Goal: Task Accomplishment & Management: Use online tool/utility

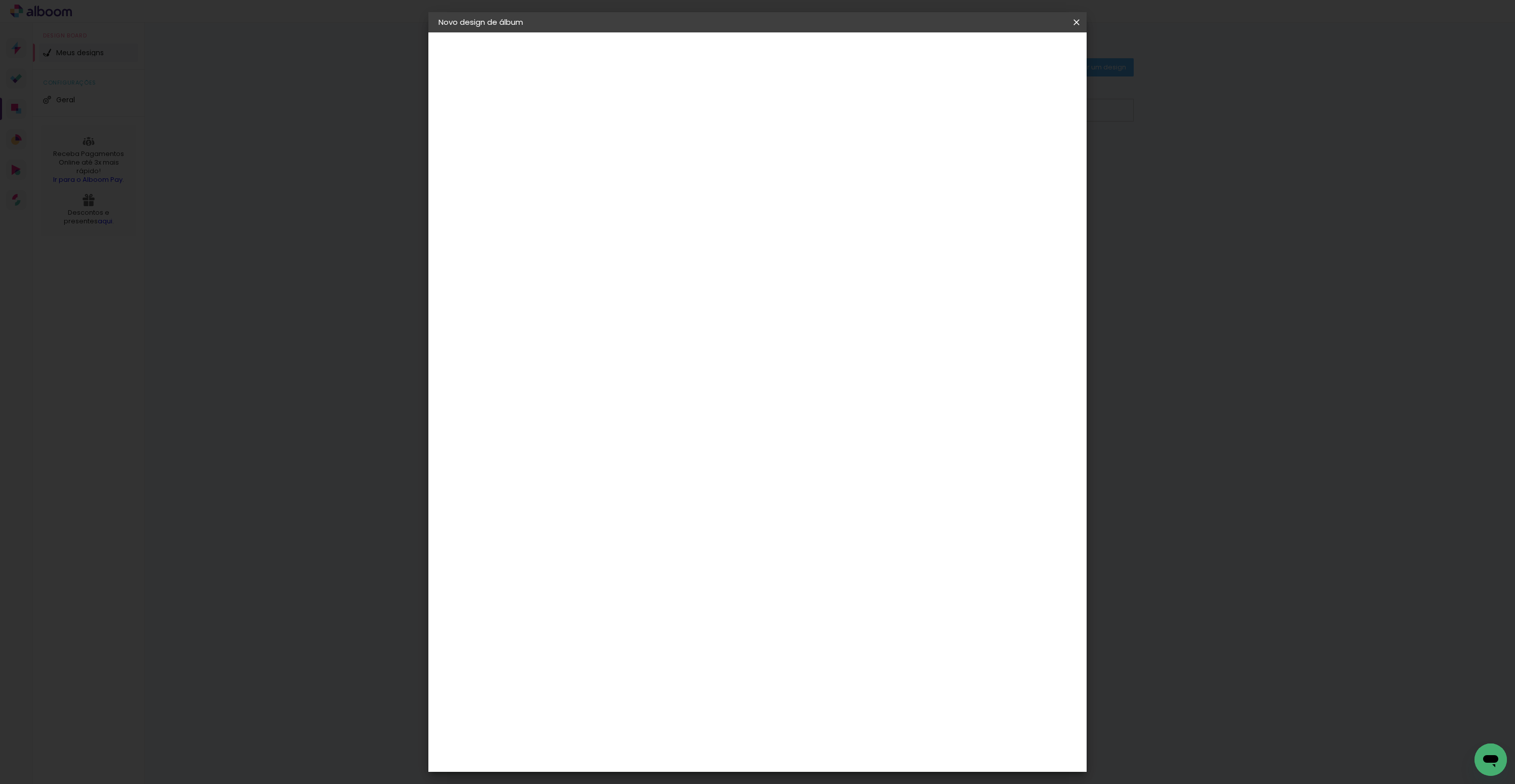
click at [1076, 23] on iron-icon at bounding box center [1076, 22] width 13 height 10
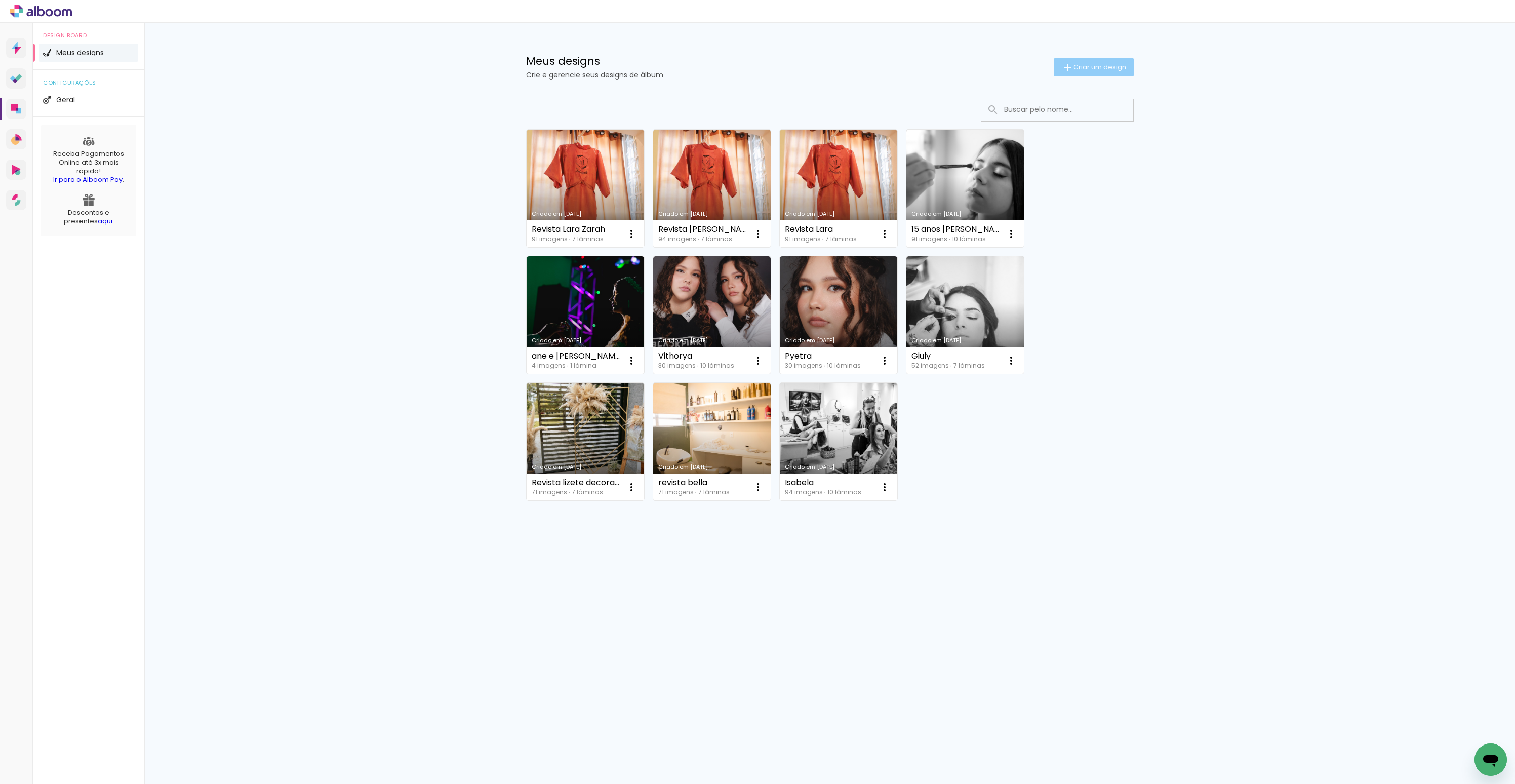
click at [1077, 70] on span "Criar um design" at bounding box center [1100, 67] width 52 height 7
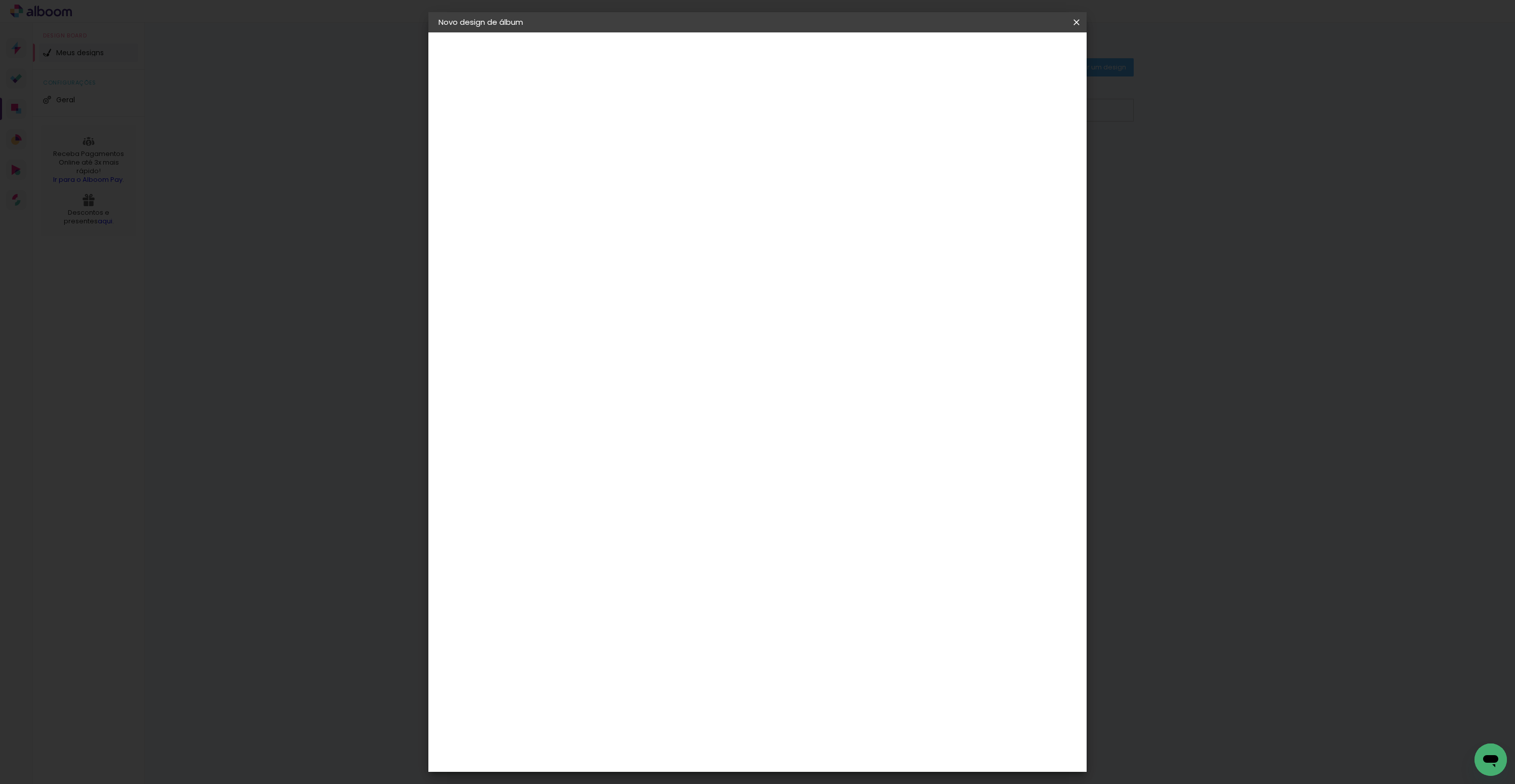
click at [604, 135] on input at bounding box center [604, 136] width 0 height 15
type input "[PERSON_NAME] 15 anos"
type paper-input "[PERSON_NAME] 15 anos"
click at [0, 0] on slot "Avançar" at bounding box center [0, 0] width 0 height 0
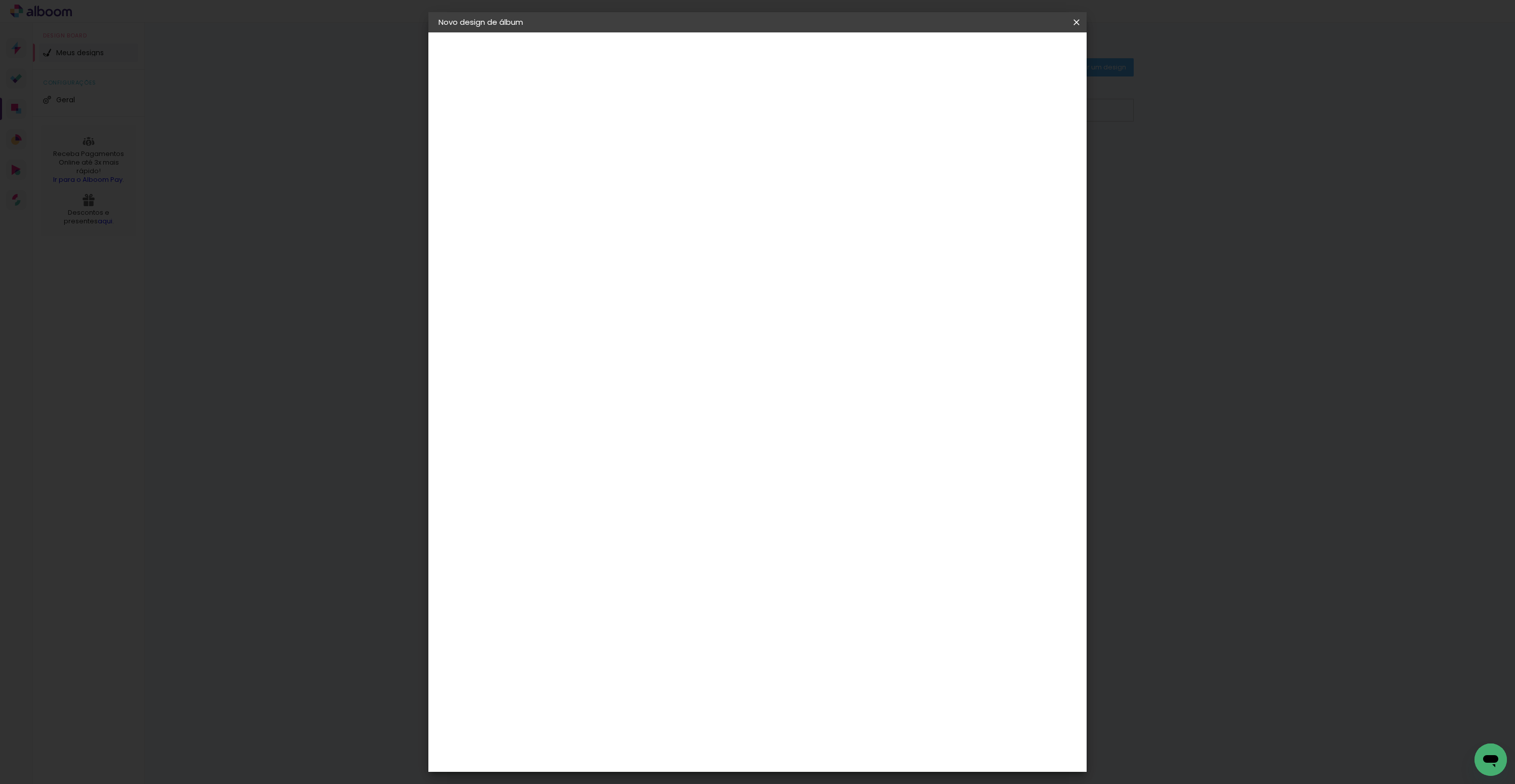
click at [645, 190] on input at bounding box center [630, 190] width 103 height 13
click at [614, 468] on div "Go image" at bounding box center [610, 476] width 25 height 16
click at [0, 0] on slot "Tamanho Livre" at bounding box center [0, 0] width 0 height 0
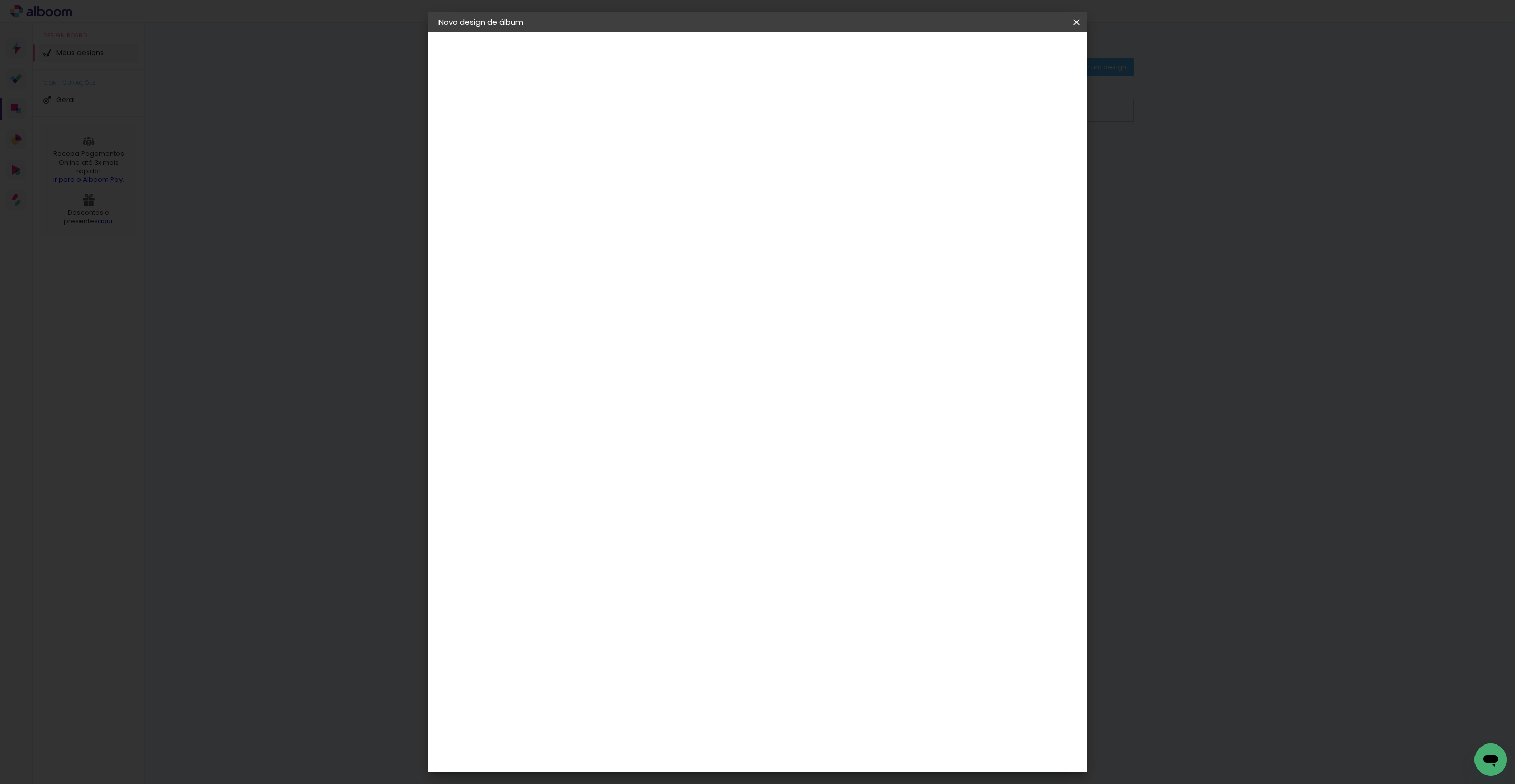
click at [0, 0] on slot "Tamanho Livre" at bounding box center [0, 0] width 0 height 0
click at [0, 0] on slot "Avançar" at bounding box center [0, 0] width 0 height 0
click at [488, 123] on div "Tamanho livre" at bounding box center [477, 125] width 35 height 15
click at [0, 0] on slot "Tamanho Livre" at bounding box center [0, 0] width 0 height 0
click at [662, 188] on input at bounding box center [630, 192] width 103 height 13
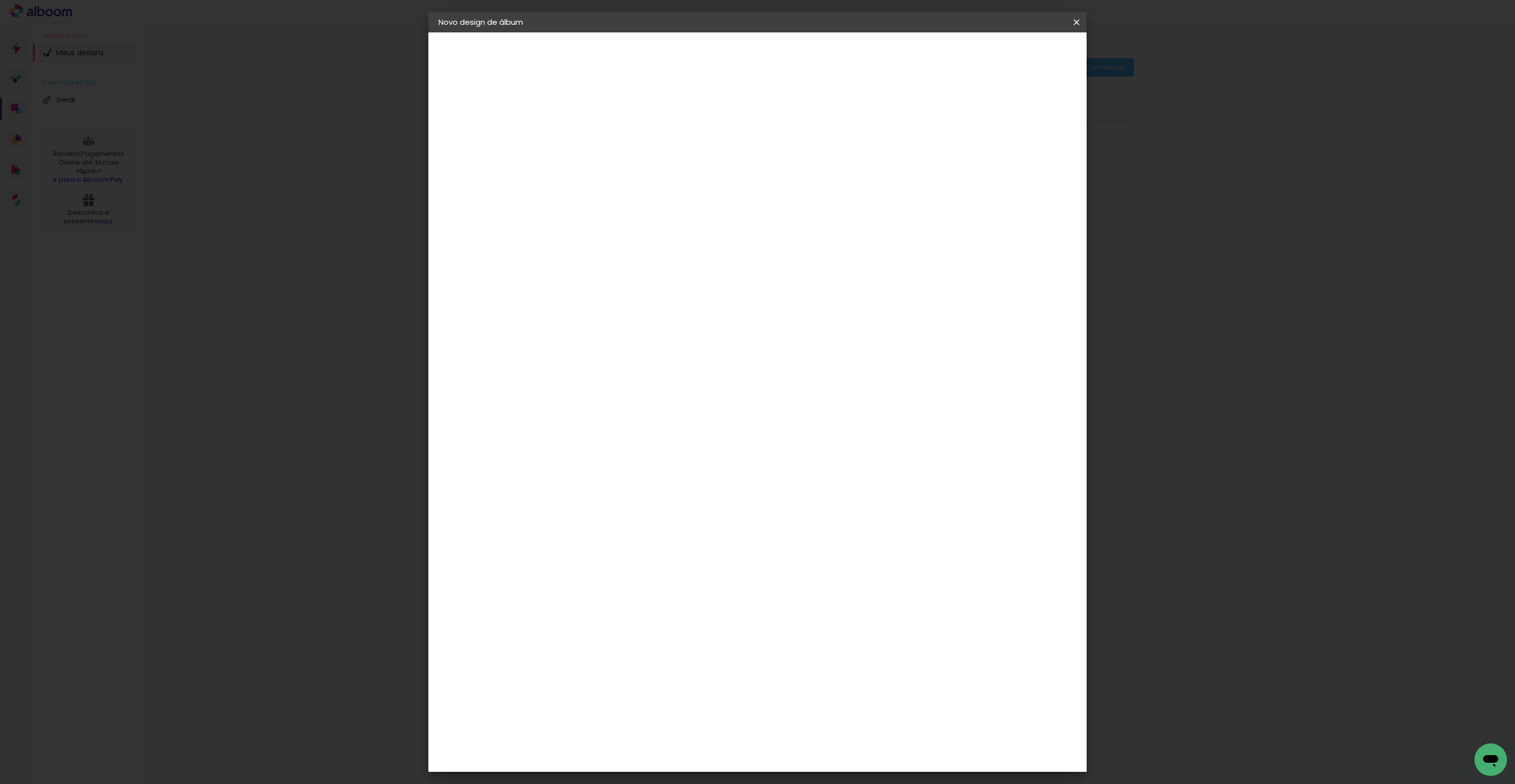
type input "go"
type paper-input "go"
click at [622, 227] on div "Go image" at bounding box center [610, 230] width 25 height 16
click at [767, 162] on paper-item "Tamanho Livre" at bounding box center [721, 153] width 90 height 22
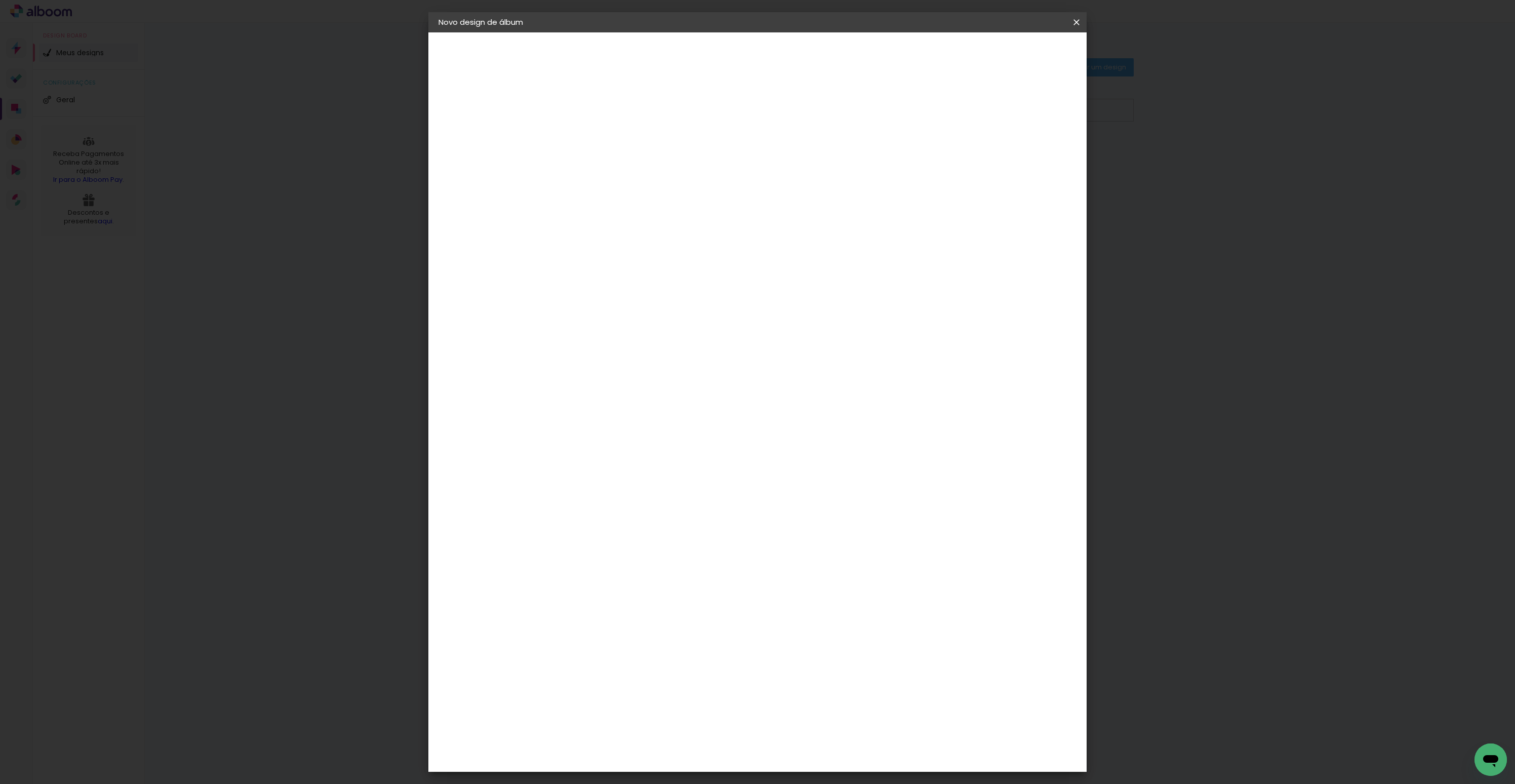
click at [767, 162] on paper-item "Tamanho Livre" at bounding box center [721, 153] width 90 height 22
click at [1074, 20] on iron-icon at bounding box center [1076, 22] width 13 height 10
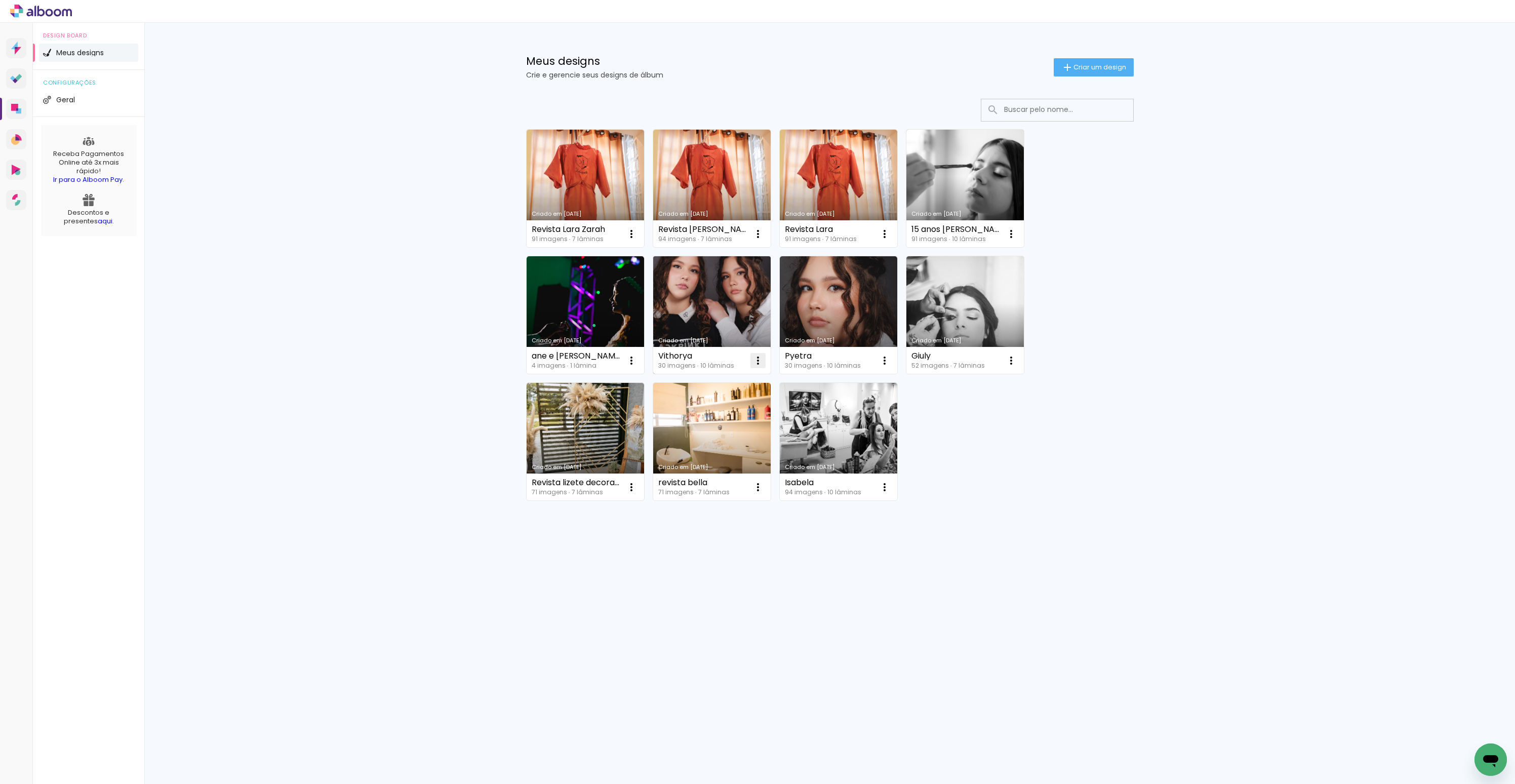
click at [761, 361] on iron-icon at bounding box center [758, 360] width 13 height 13
click at [737, 401] on span "Fazer uma cópia" at bounding box center [719, 404] width 59 height 7
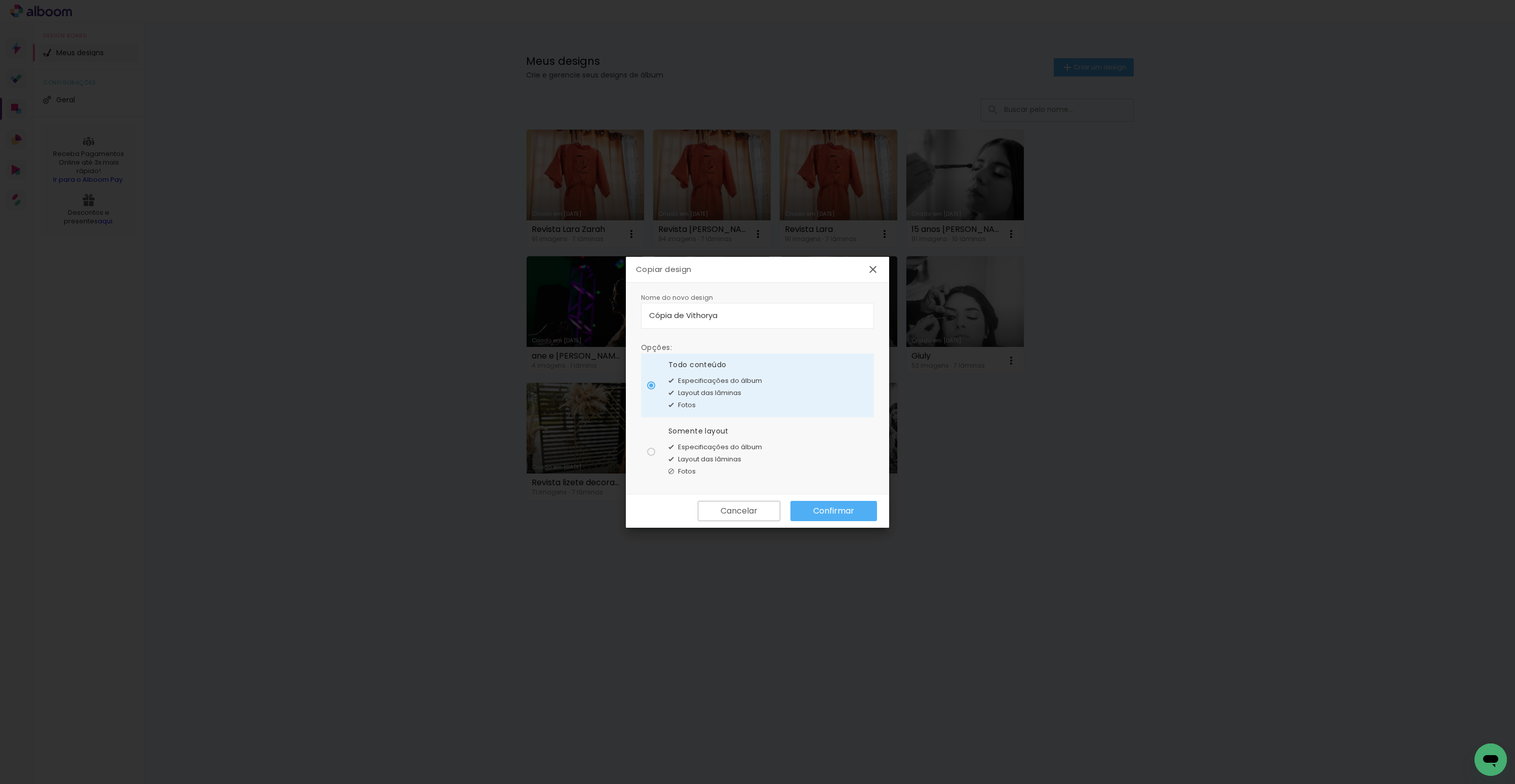
click at [701, 312] on input "Cópia de Vithorya" at bounding box center [758, 316] width 217 height 12
type input "[PERSON_NAME] 15 anos"
type paper-input "[PERSON_NAME] 15 anos"
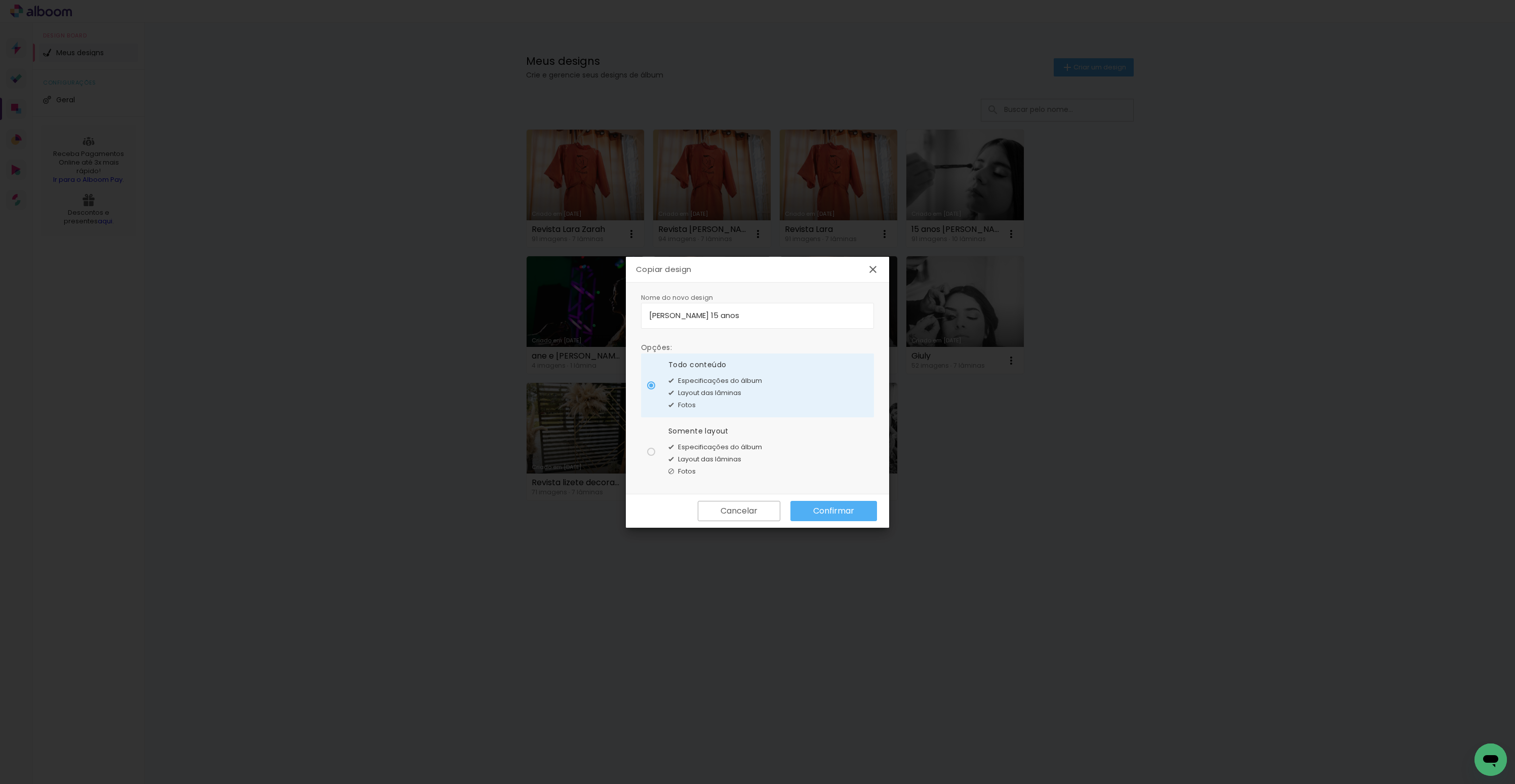
click at [814, 520] on paper-button "Confirmar" at bounding box center [833, 510] width 86 height 20
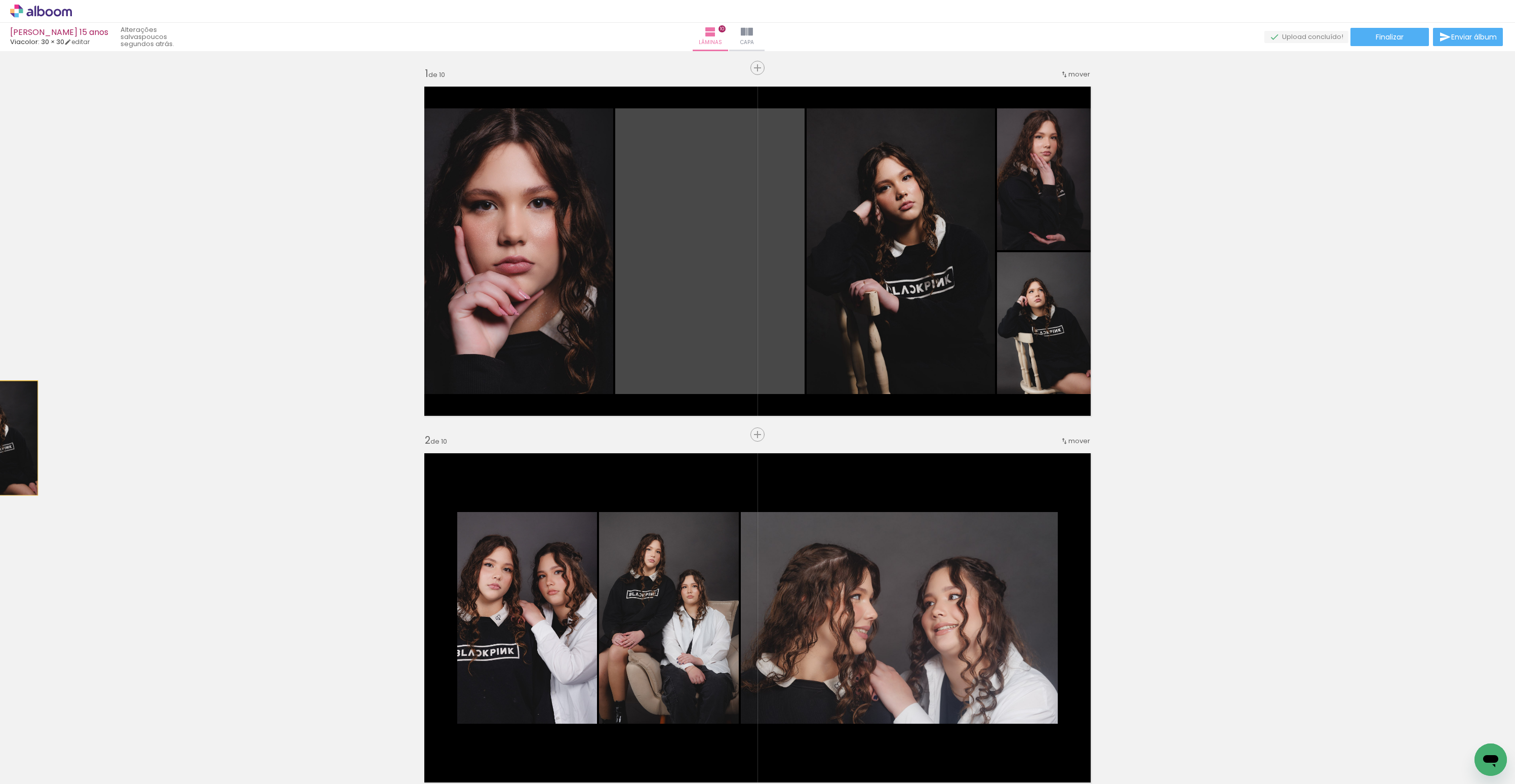
drag, startPoint x: 618, startPoint y: 277, endPoint x: -4, endPoint y: 437, distance: 642.2
click at [0, 437] on html "link( href="../../bower_components/polymer/polymer.html" rel="import" ) picture…" at bounding box center [757, 392] width 1515 height 784
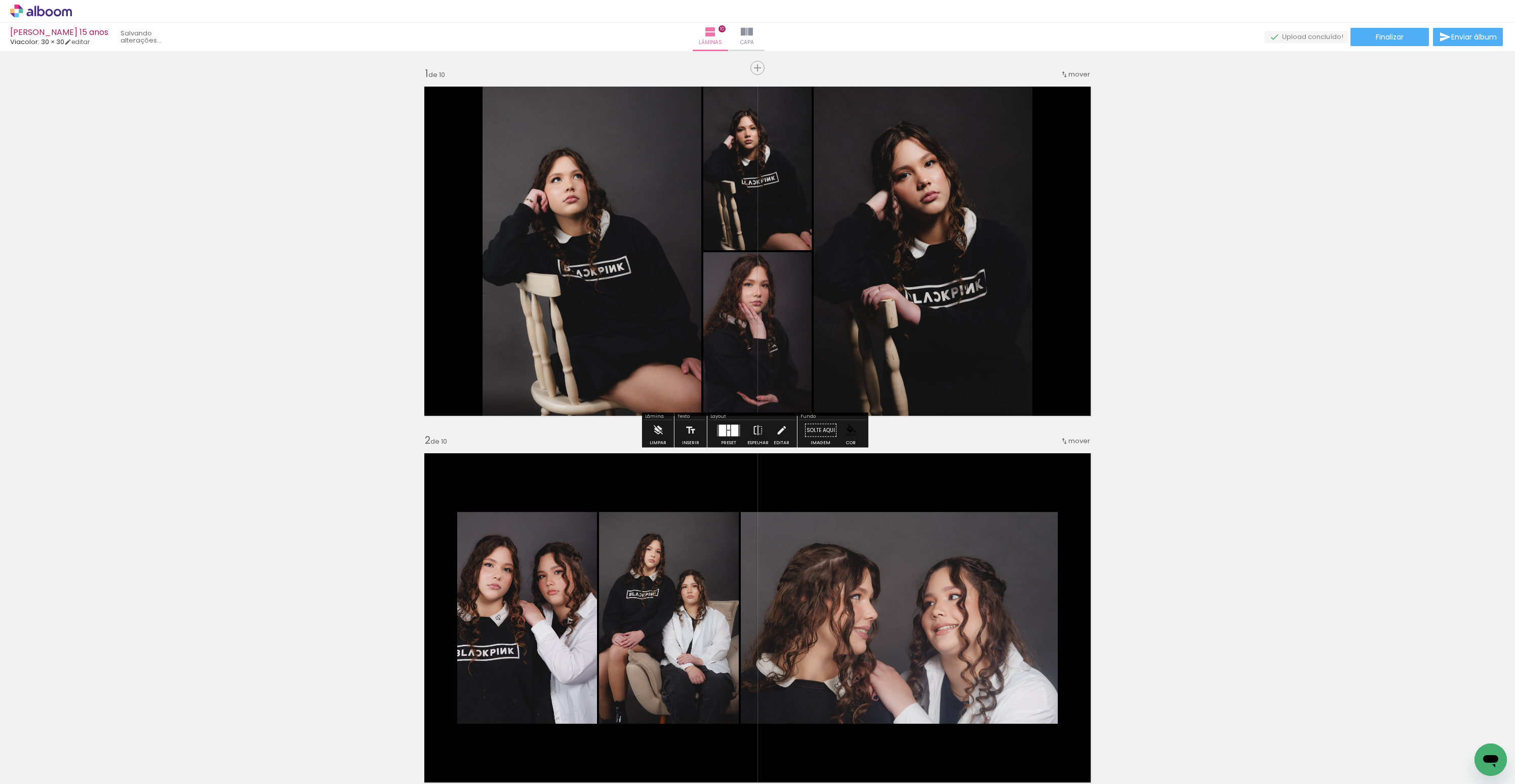
drag, startPoint x: 498, startPoint y: 250, endPoint x: 261, endPoint y: 345, distance: 255.3
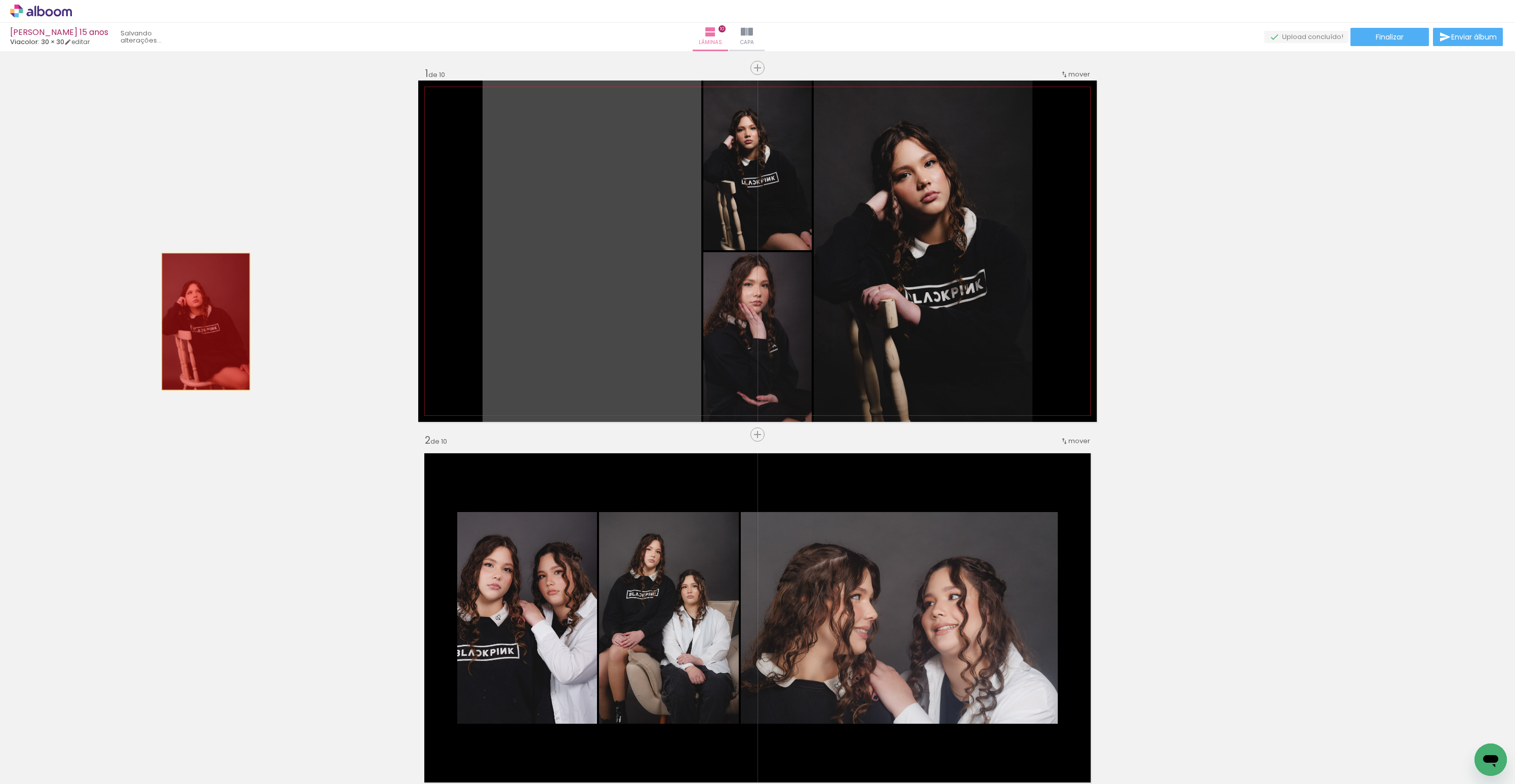
drag, startPoint x: 296, startPoint y: 322, endPoint x: 173, endPoint y: 321, distance: 123.0
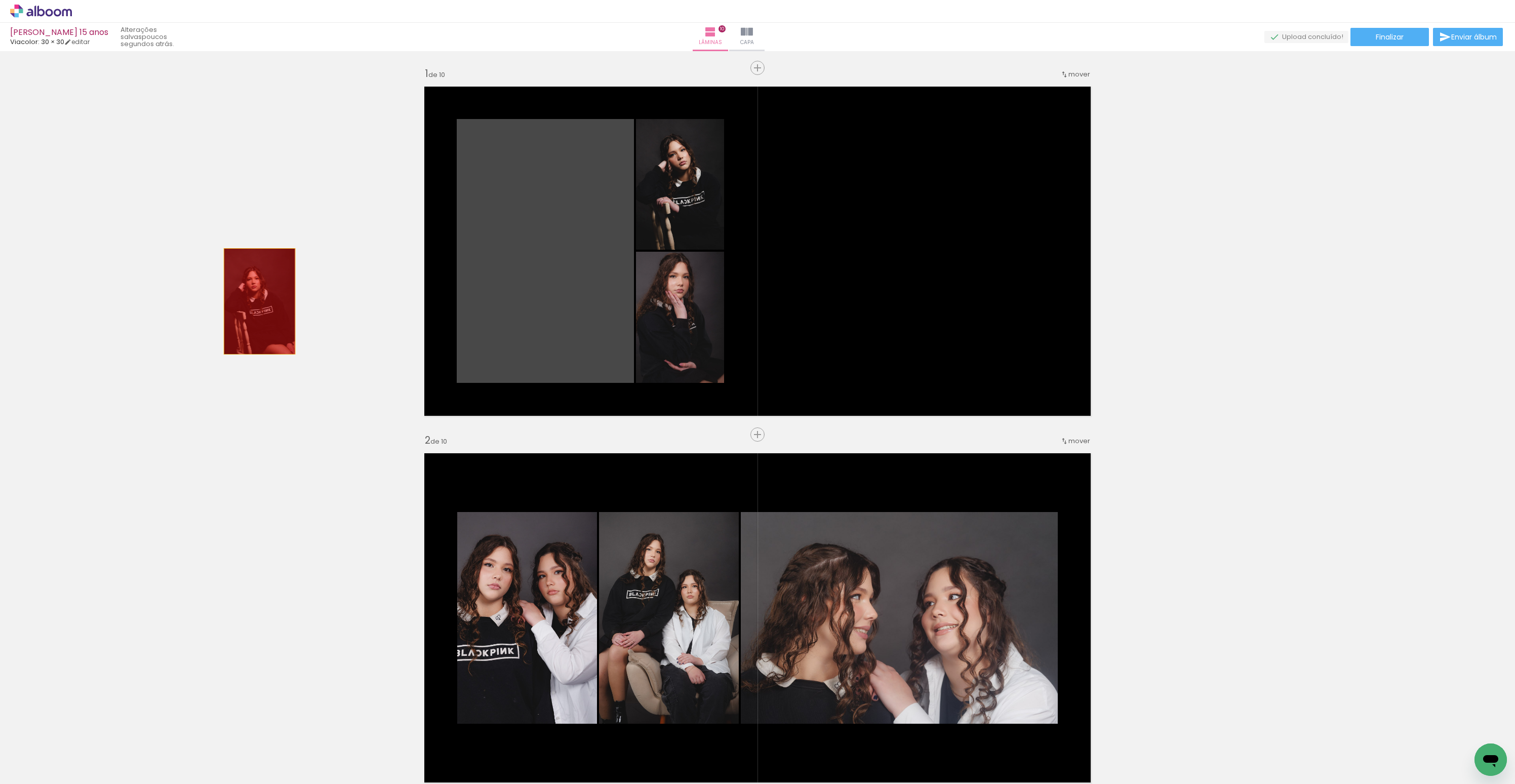
drag, startPoint x: 513, startPoint y: 265, endPoint x: 80, endPoint y: 322, distance: 436.7
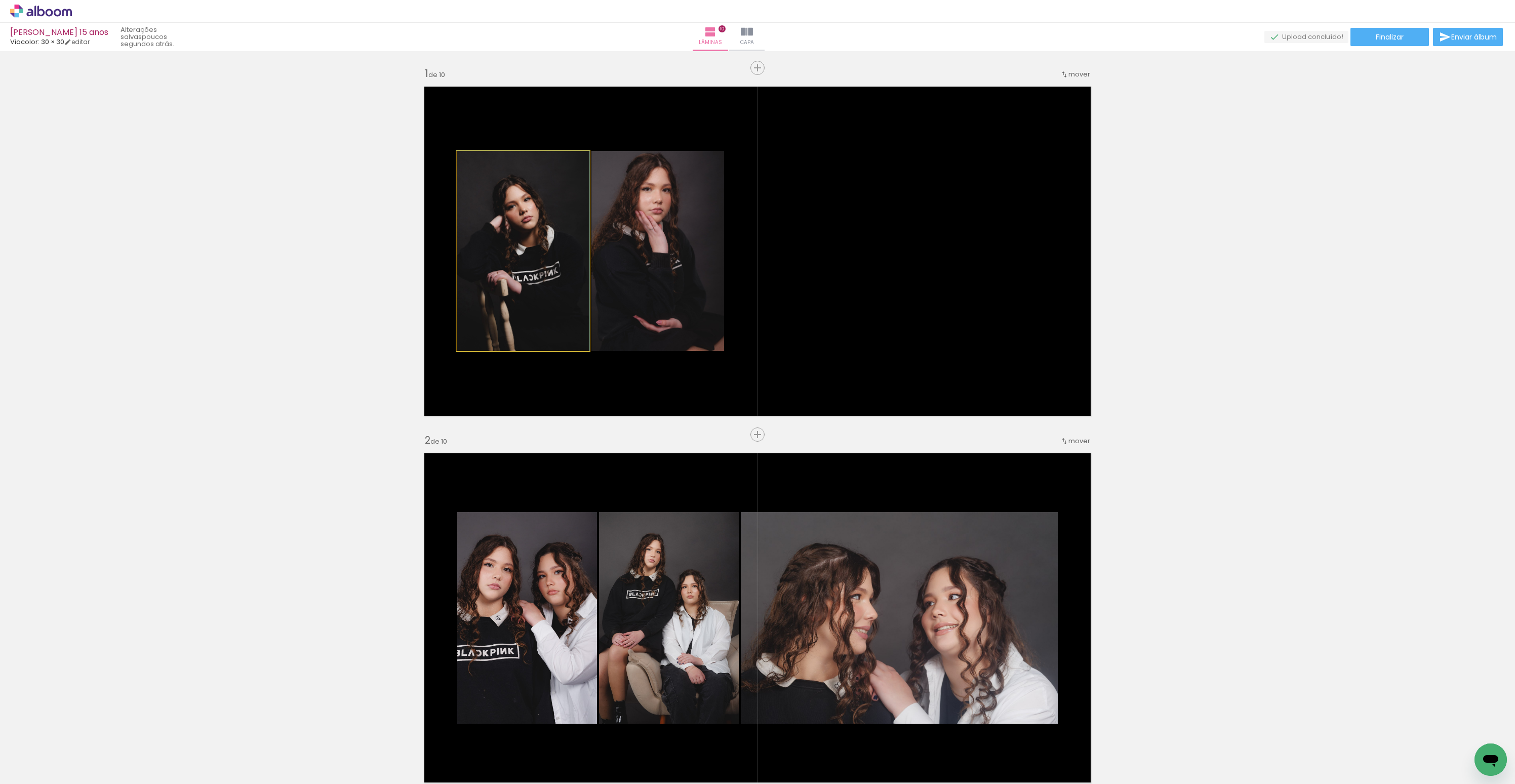
drag, startPoint x: 520, startPoint y: 238, endPoint x: 344, endPoint y: 264, distance: 177.9
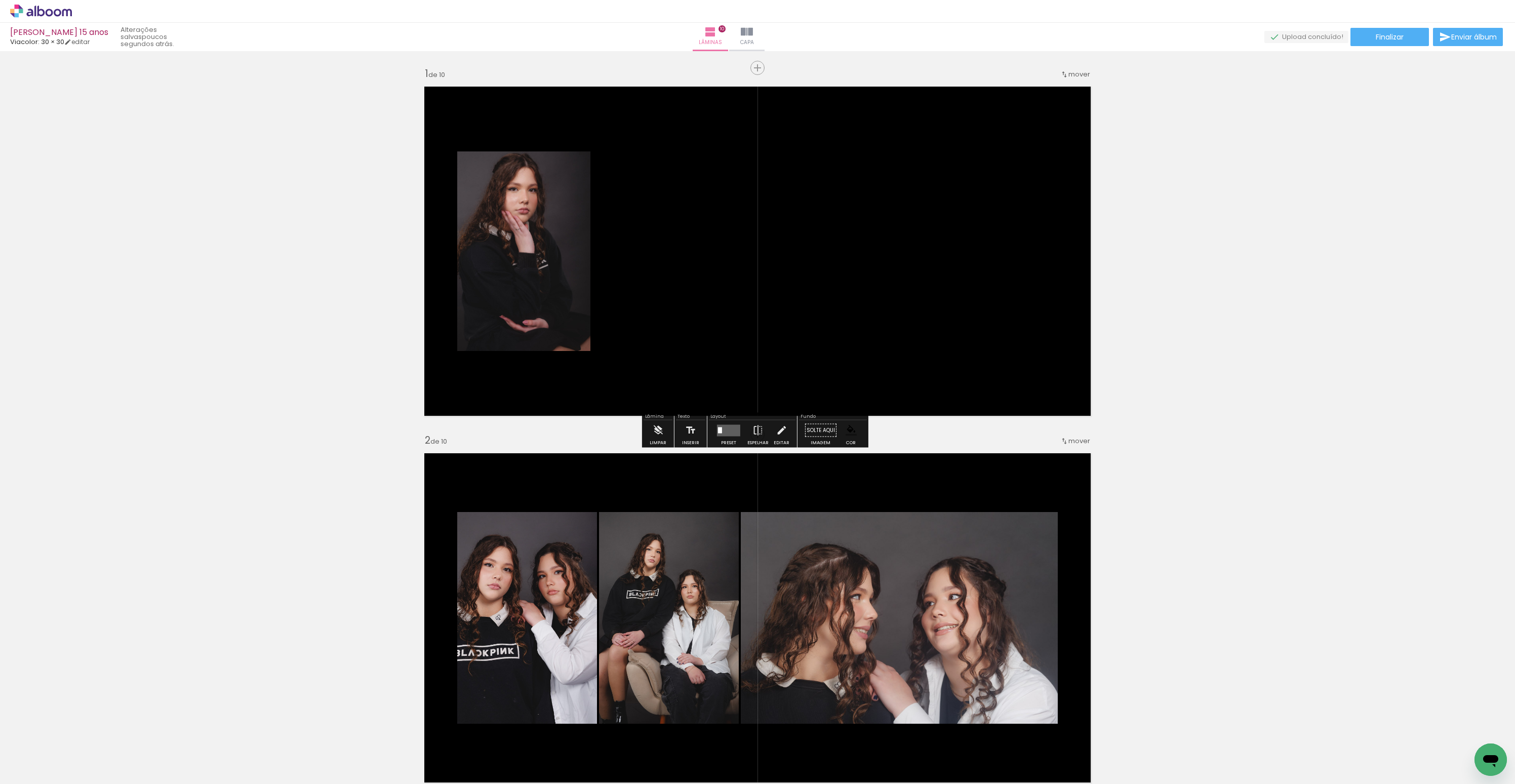
drag, startPoint x: 432, startPoint y: 247, endPoint x: 278, endPoint y: 275, distance: 156.5
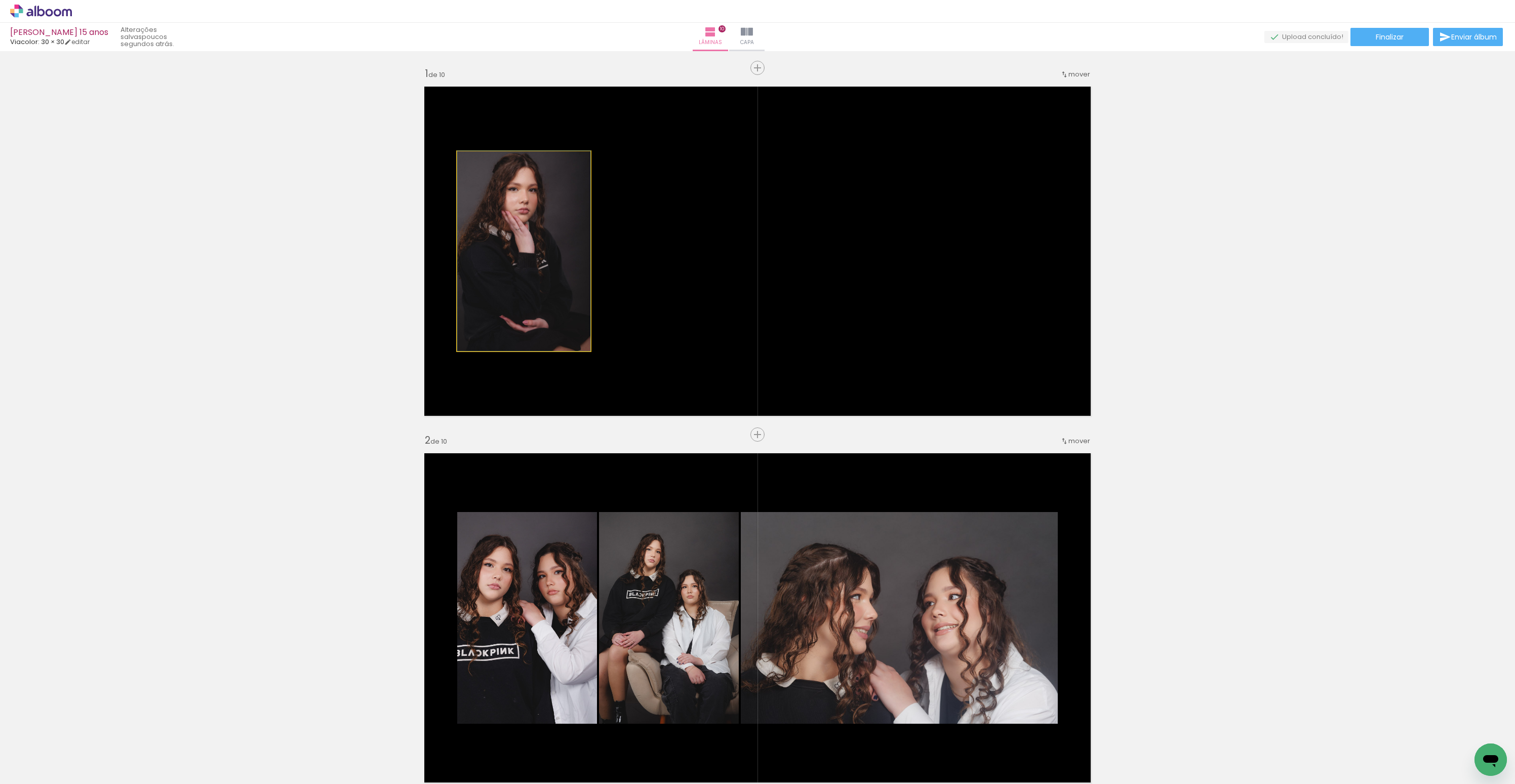
drag, startPoint x: 566, startPoint y: 247, endPoint x: 144, endPoint y: 277, distance: 423.1
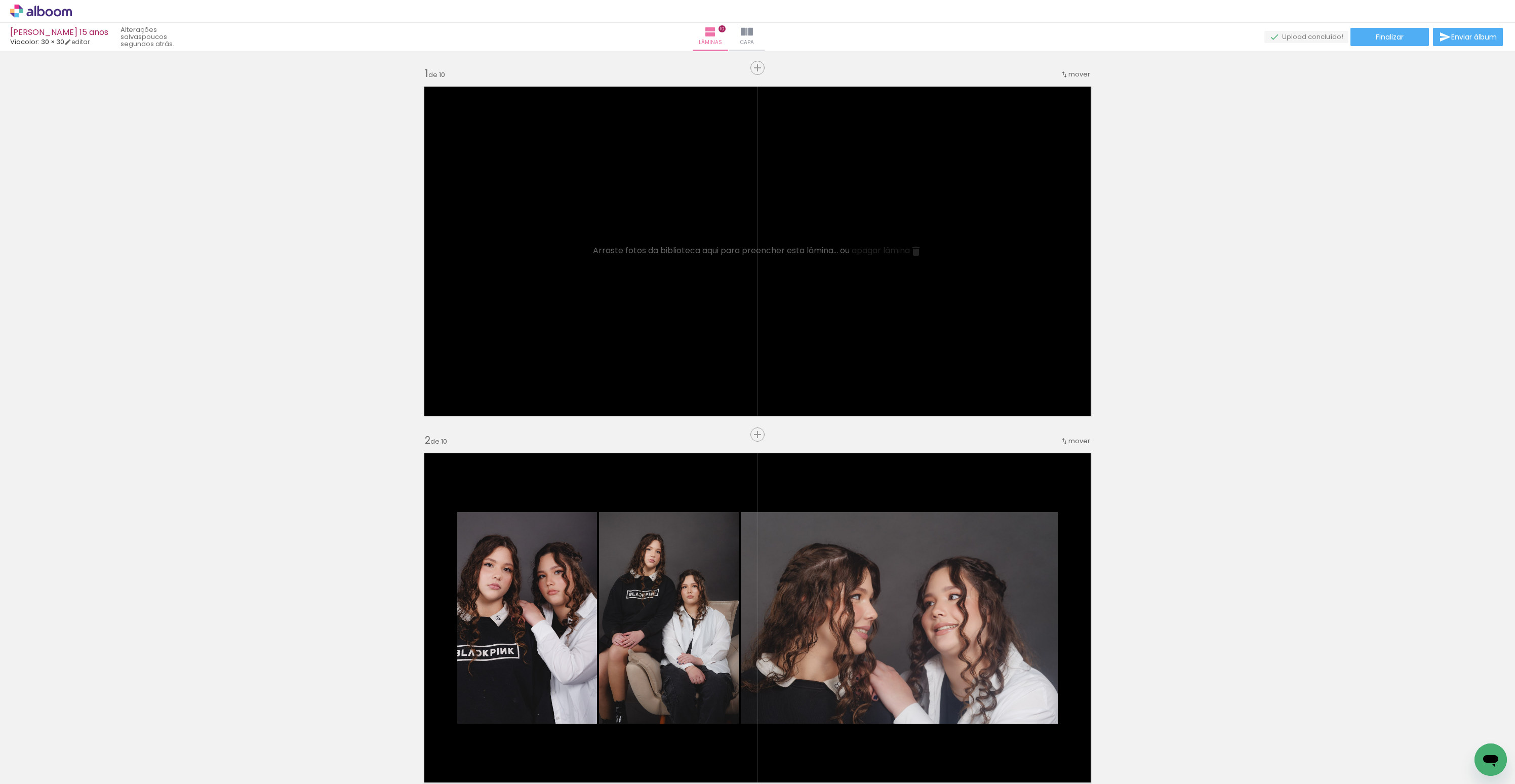
scroll to position [345, 0]
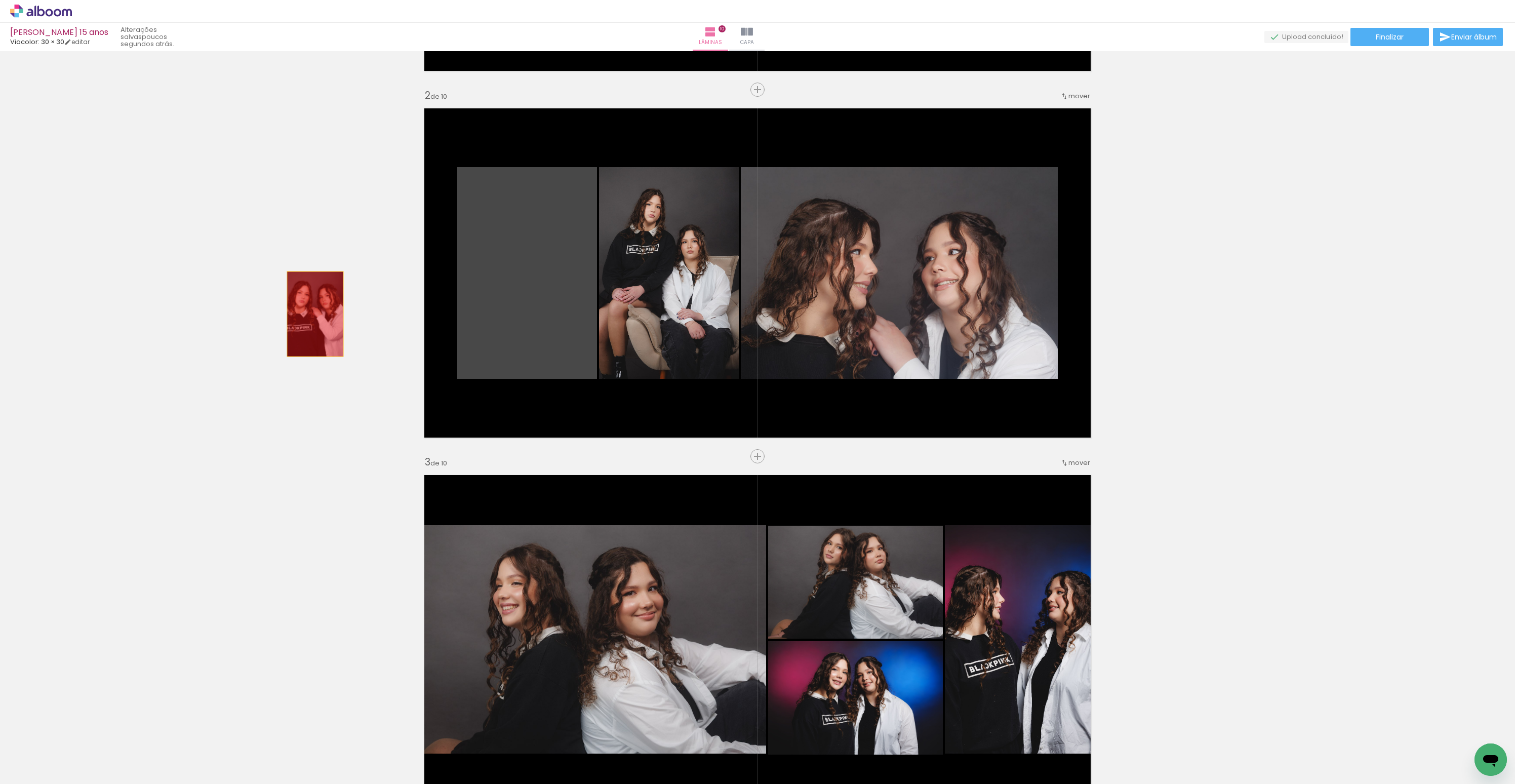
drag, startPoint x: 498, startPoint y: 310, endPoint x: 259, endPoint y: 315, distance: 239.1
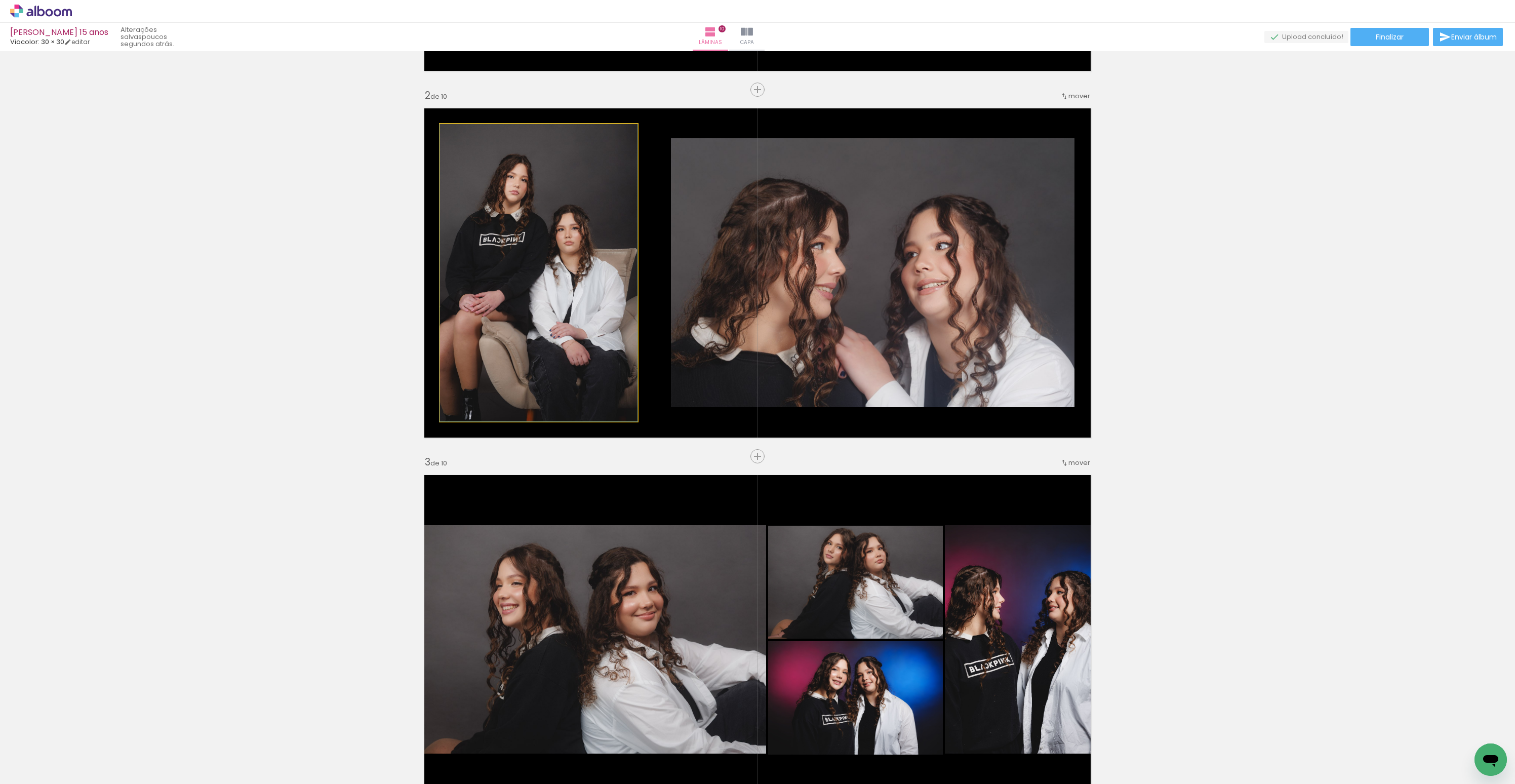
drag, startPoint x: 542, startPoint y: 257, endPoint x: 256, endPoint y: 279, distance: 286.8
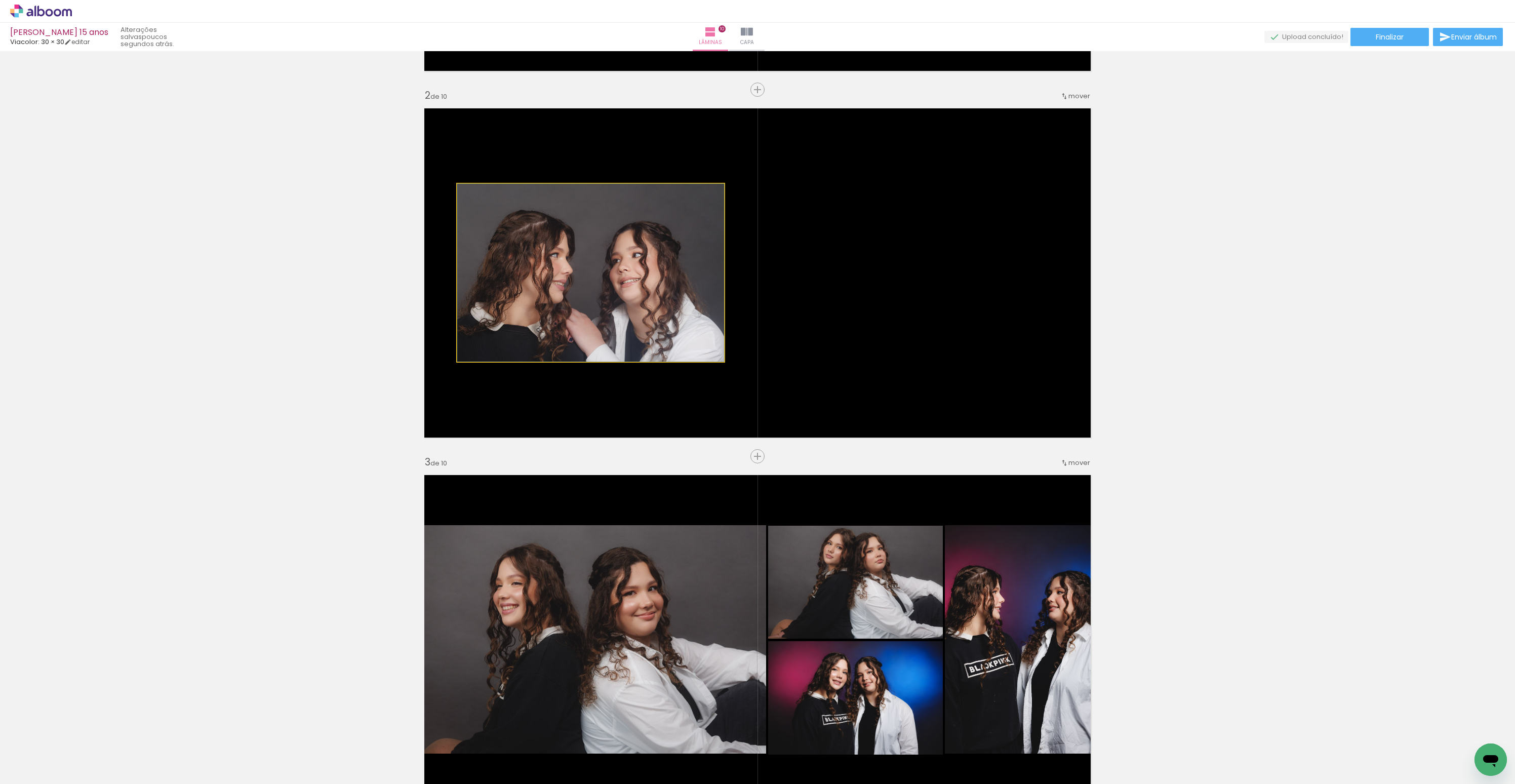
drag, startPoint x: 560, startPoint y: 263, endPoint x: 219, endPoint y: 279, distance: 341.4
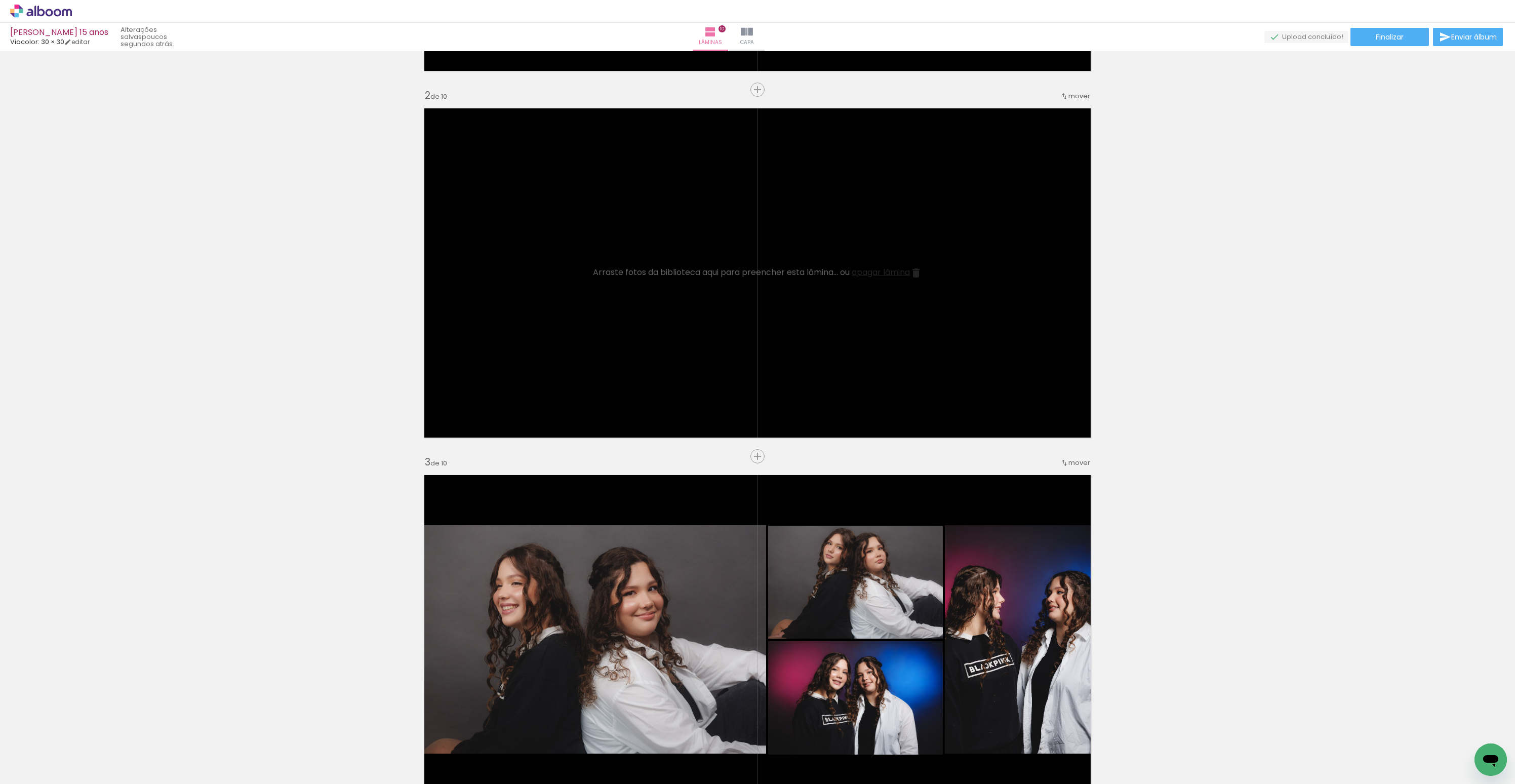
scroll to position [409, 0]
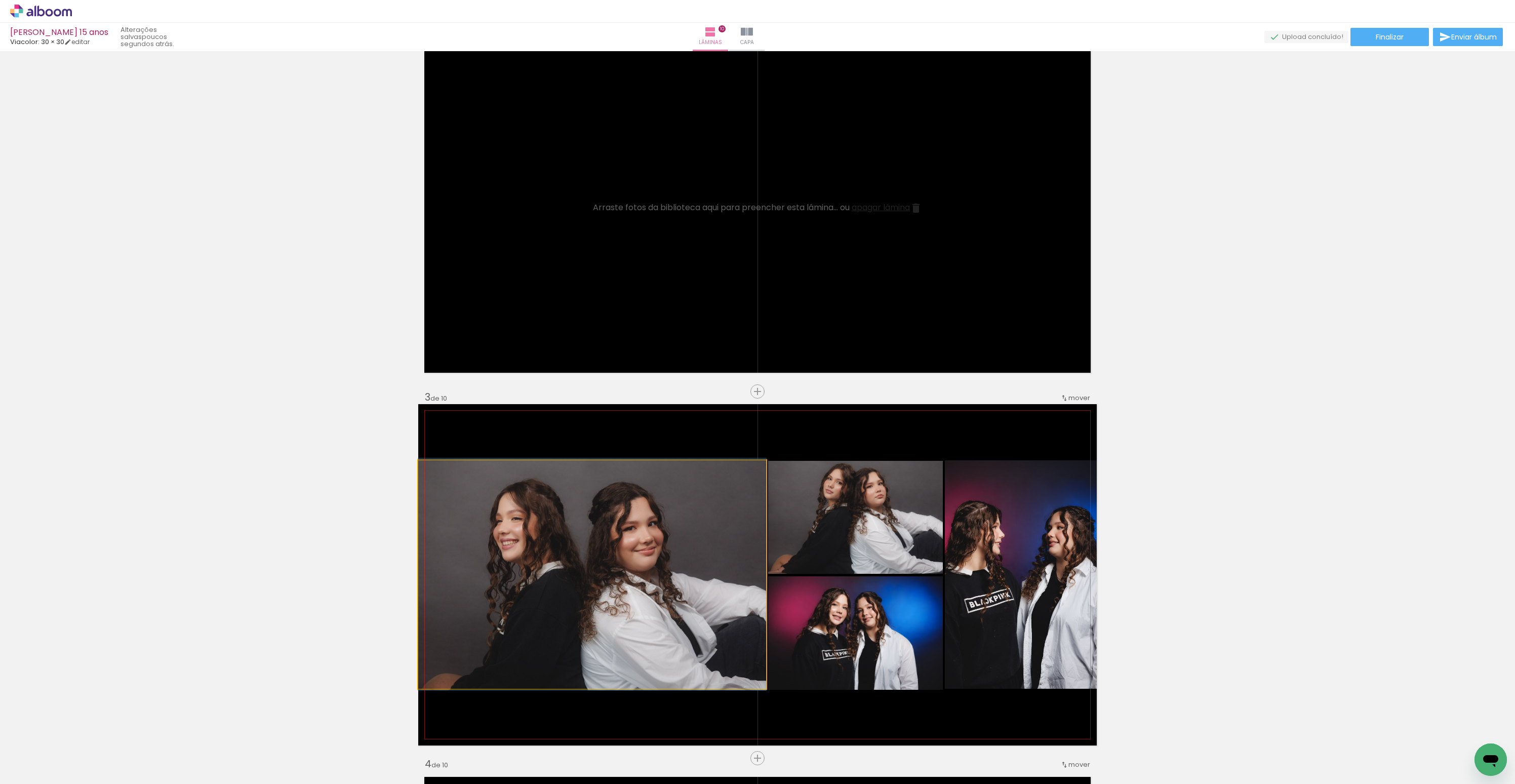
drag, startPoint x: 551, startPoint y: 525, endPoint x: 236, endPoint y: 500, distance: 316.0
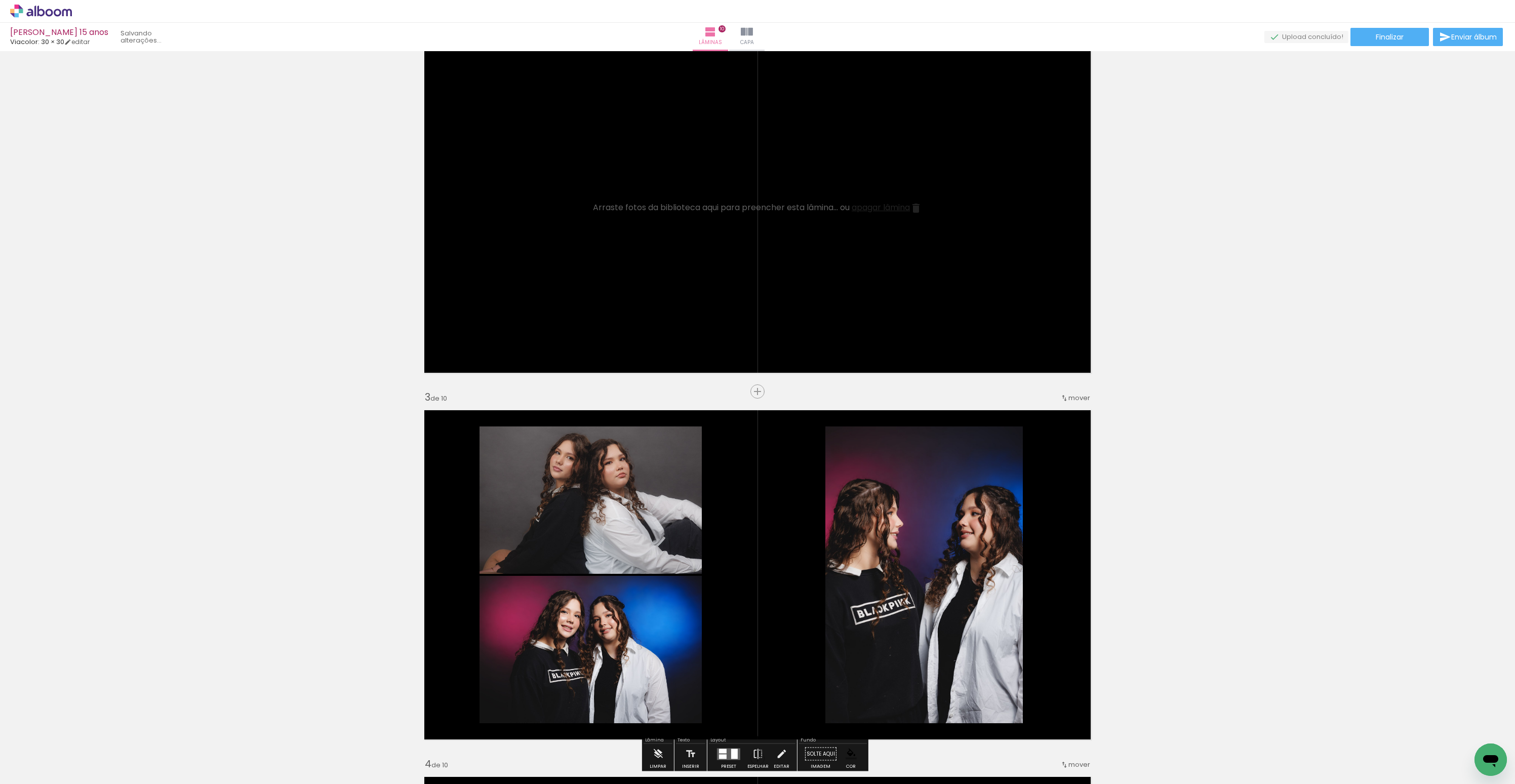
drag, startPoint x: 645, startPoint y: 526, endPoint x: 313, endPoint y: 480, distance: 335.2
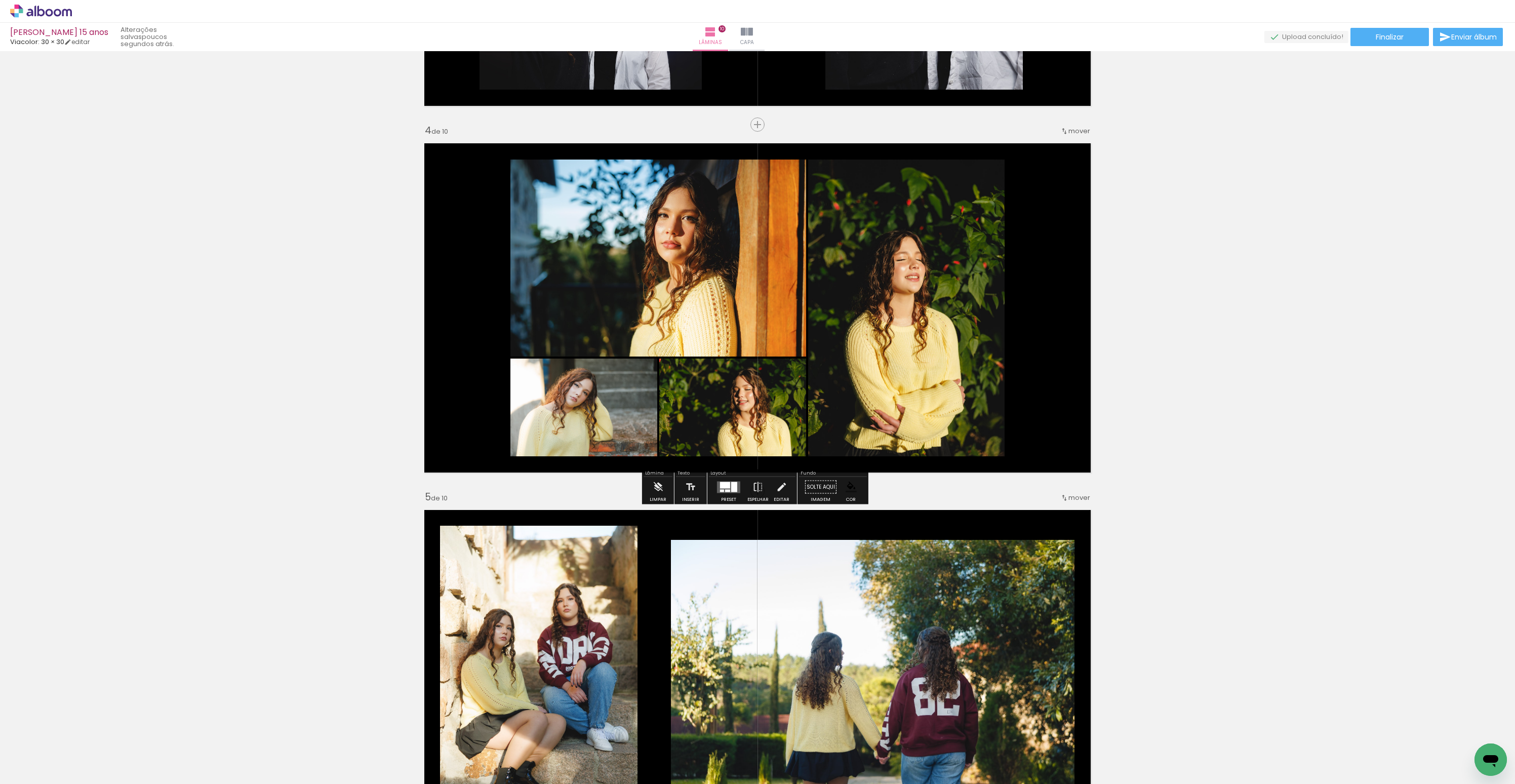
scroll to position [828, 0]
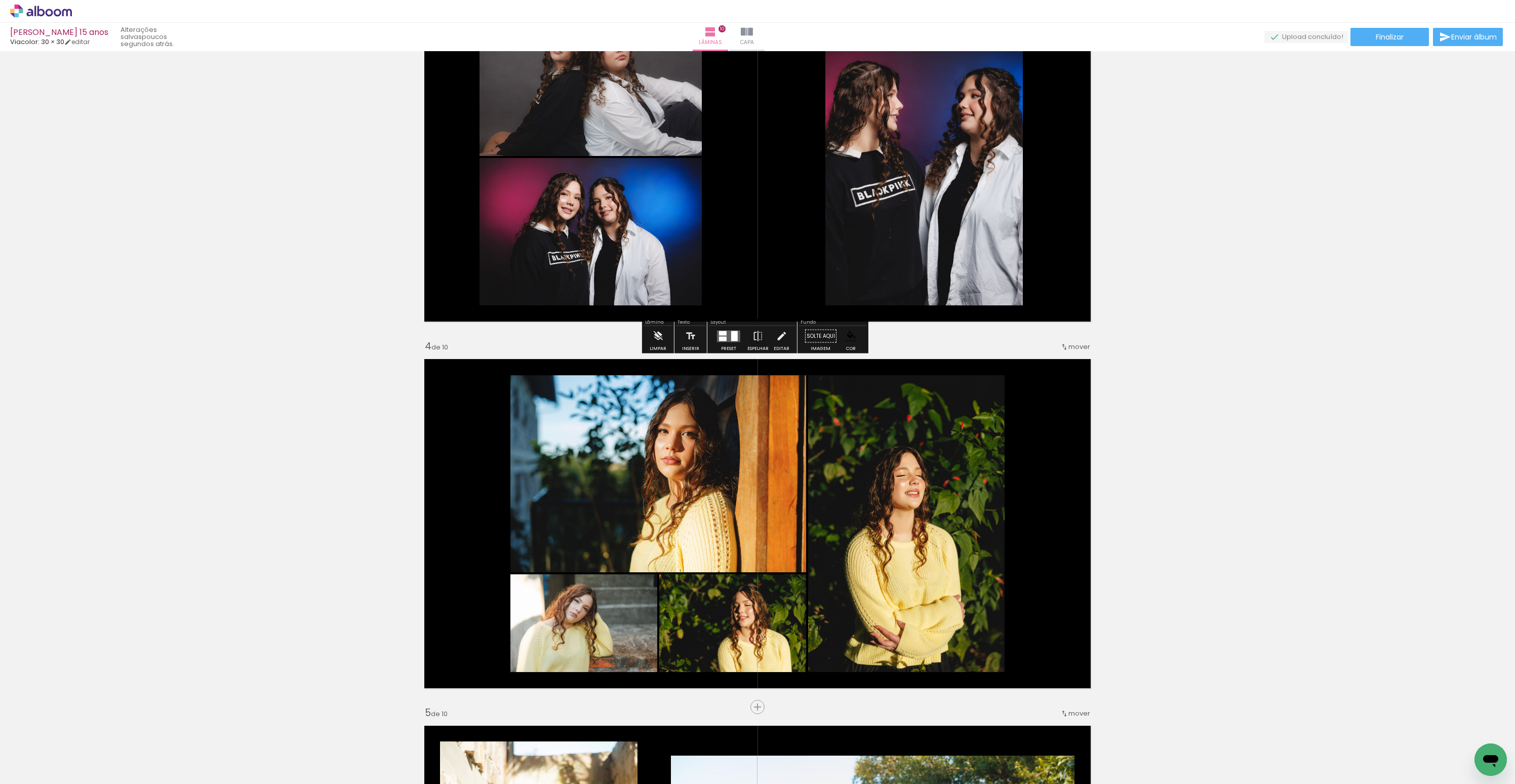
drag, startPoint x: 587, startPoint y: 200, endPoint x: 322, endPoint y: 223, distance: 266.0
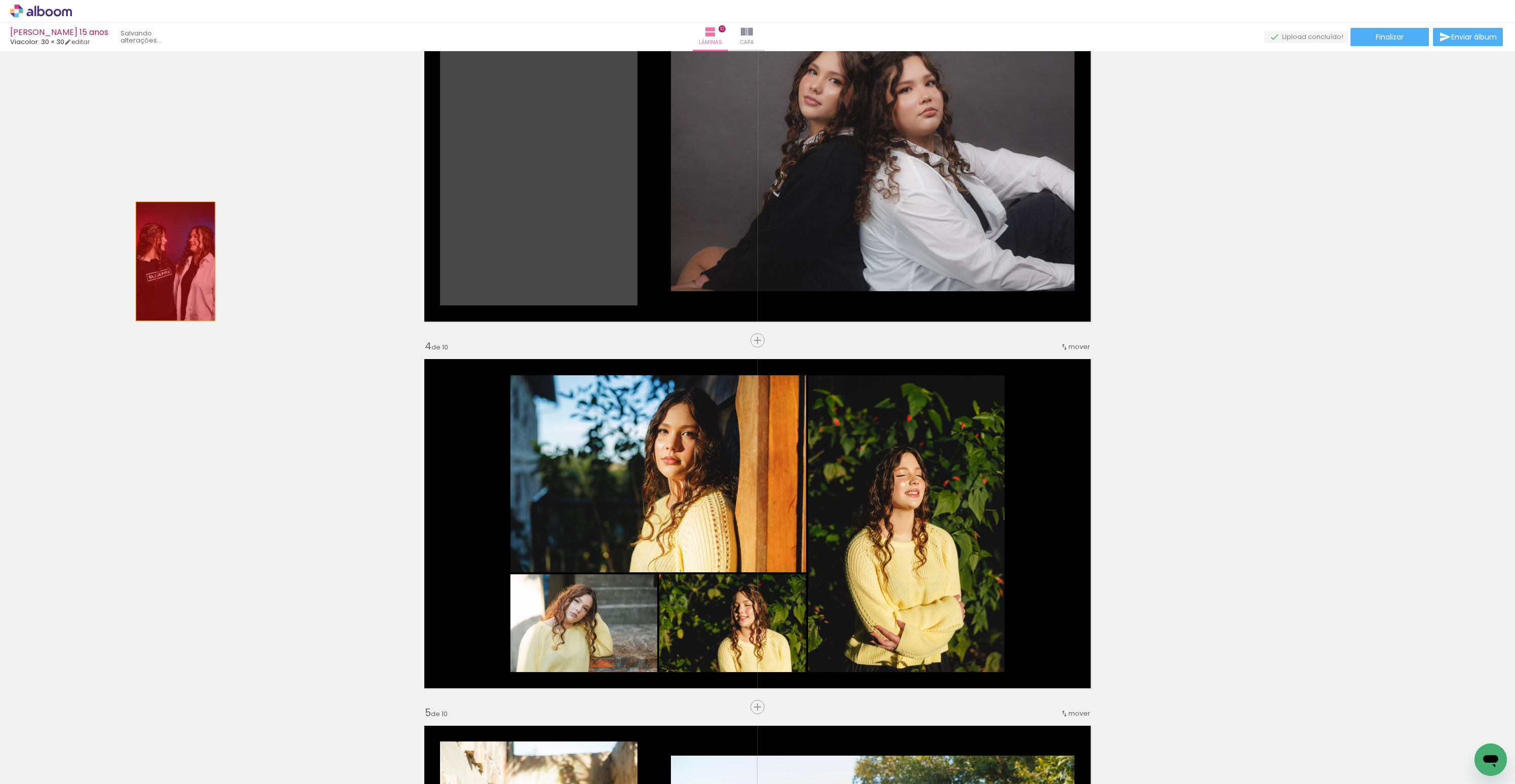
drag, startPoint x: 347, startPoint y: 224, endPoint x: 171, endPoint y: 261, distance: 179.8
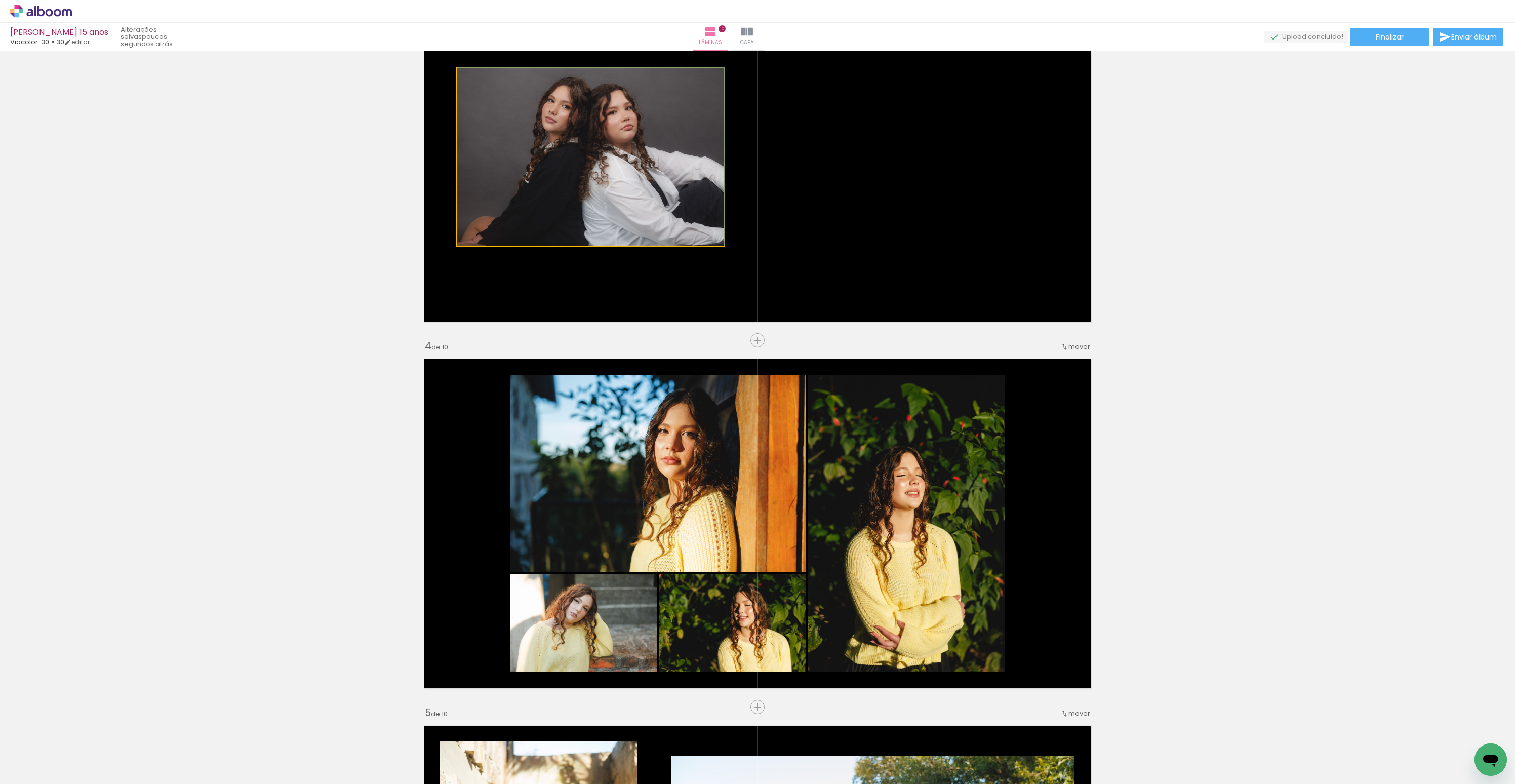
drag, startPoint x: 573, startPoint y: 206, endPoint x: 248, endPoint y: 288, distance: 335.2
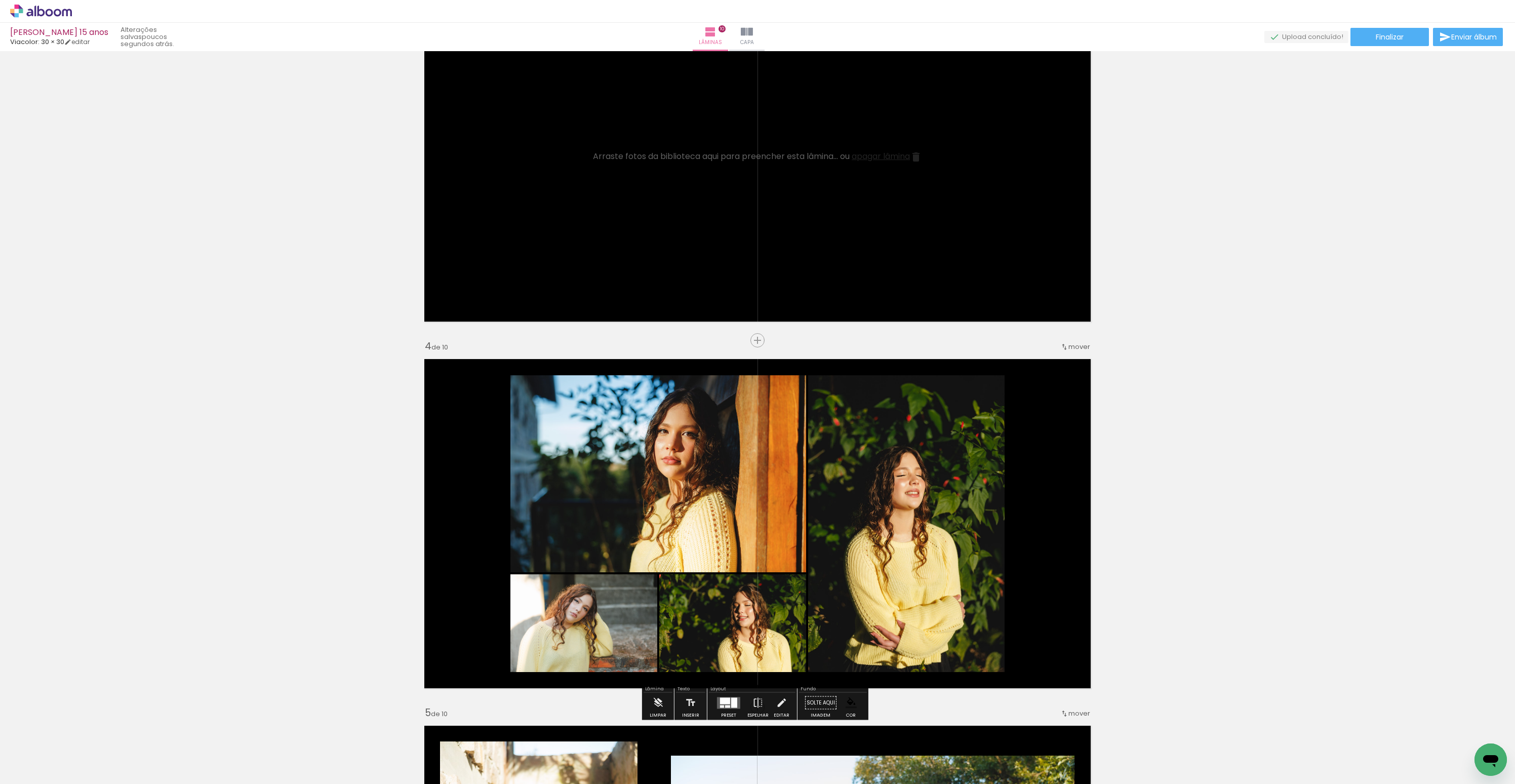
drag, startPoint x: 591, startPoint y: 431, endPoint x: 246, endPoint y: 437, distance: 345.1
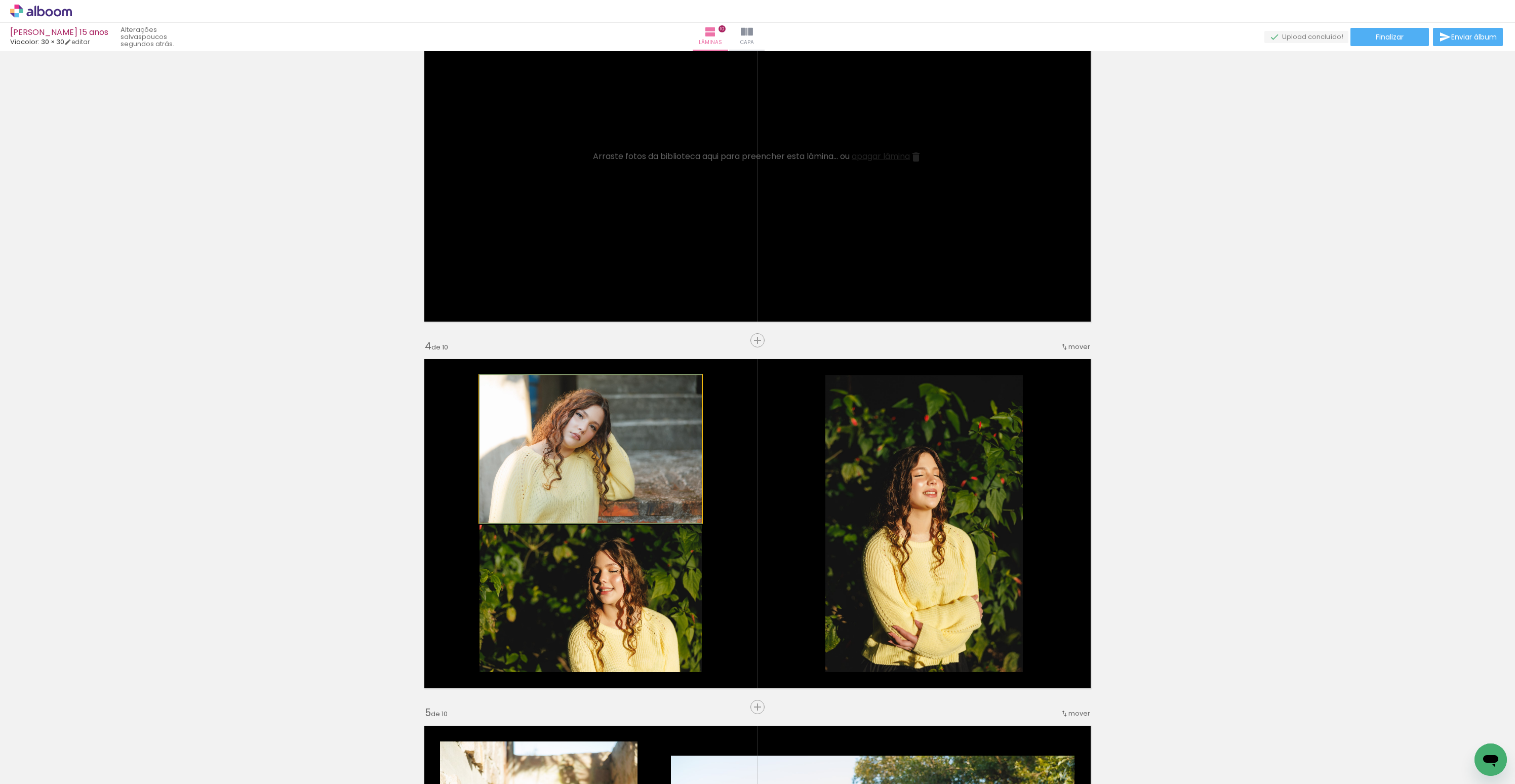
drag, startPoint x: 522, startPoint y: 477, endPoint x: 227, endPoint y: 475, distance: 295.0
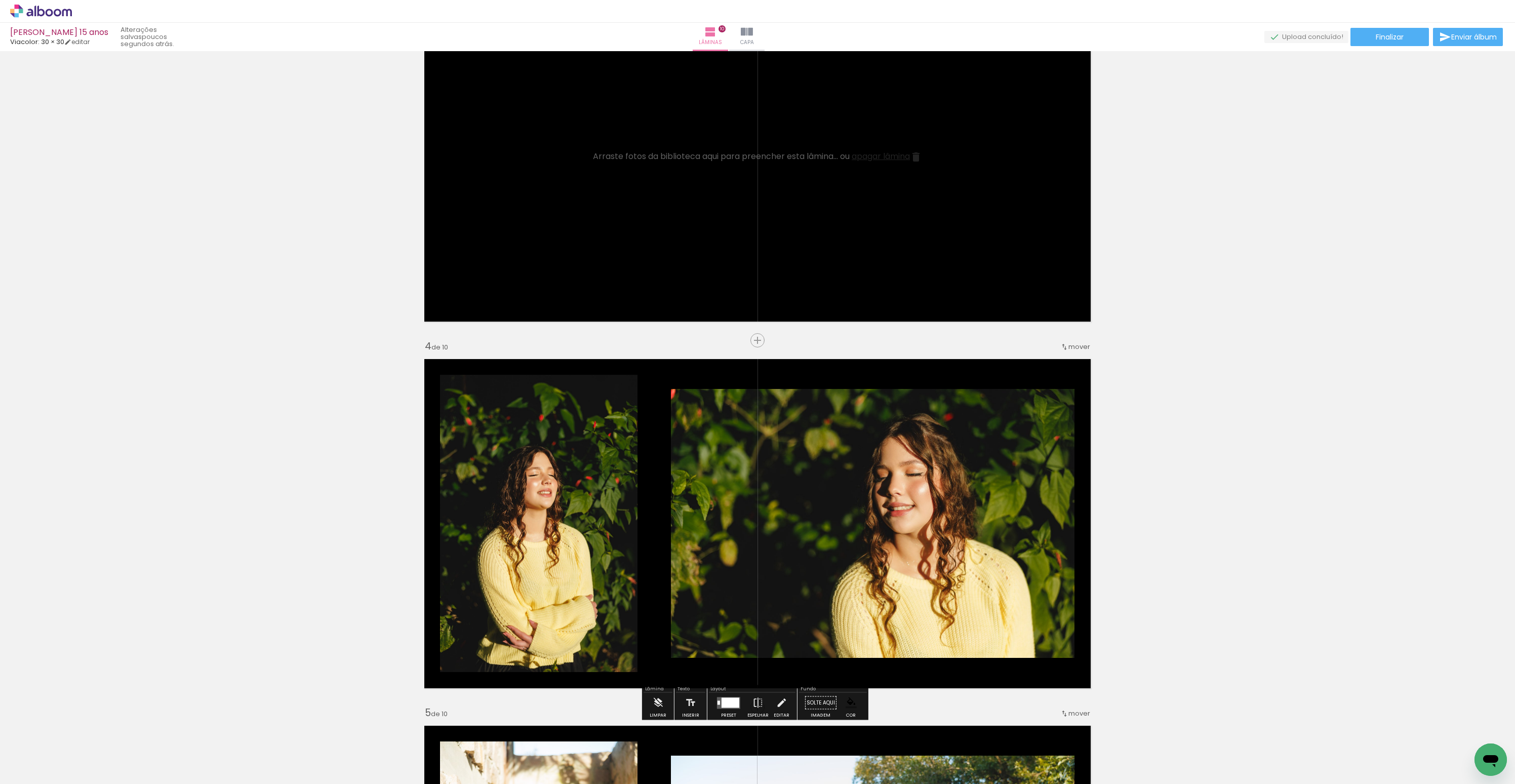
drag, startPoint x: 545, startPoint y: 506, endPoint x: 357, endPoint y: 501, distance: 188.1
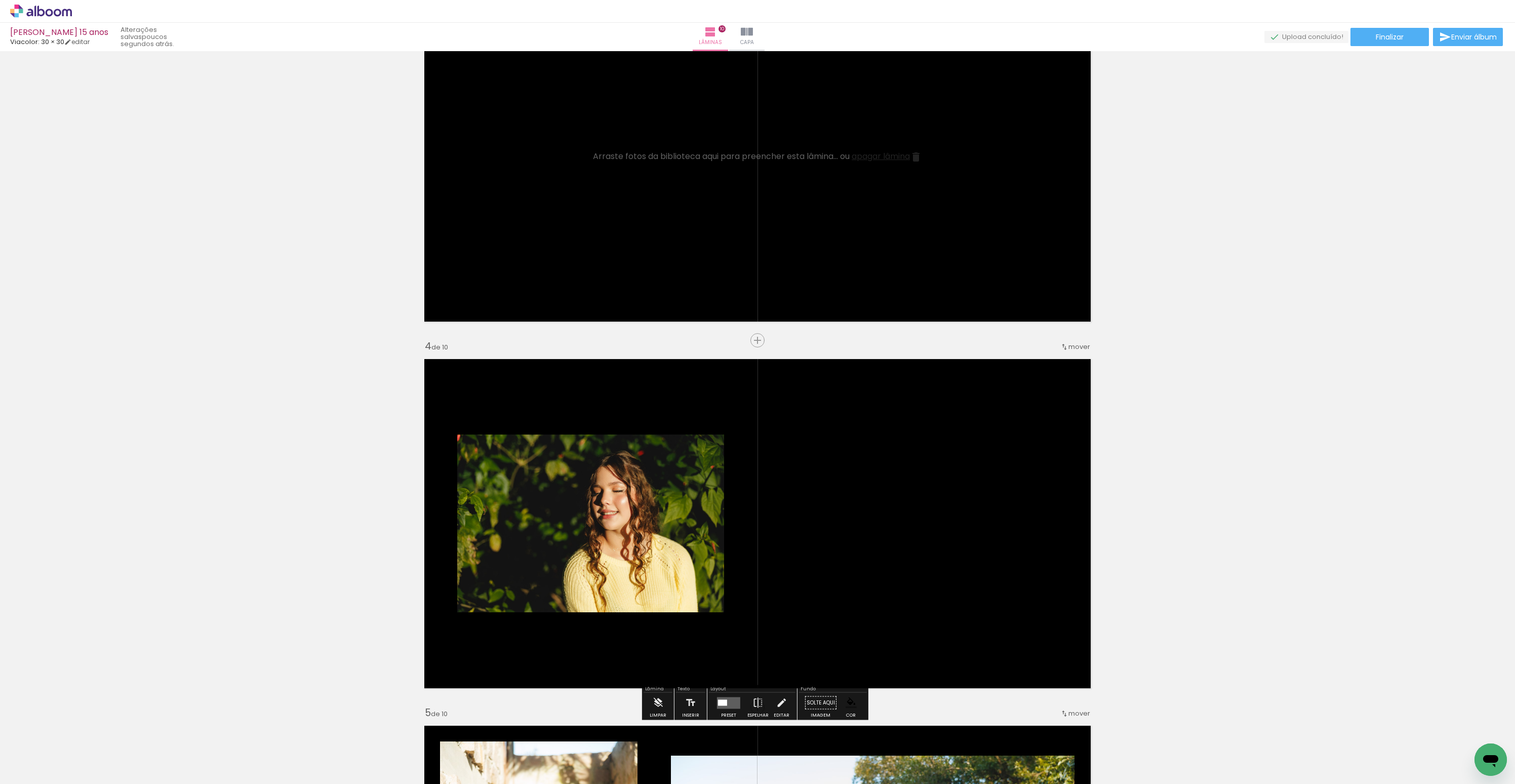
drag, startPoint x: 619, startPoint y: 486, endPoint x: 230, endPoint y: 479, distance: 389.1
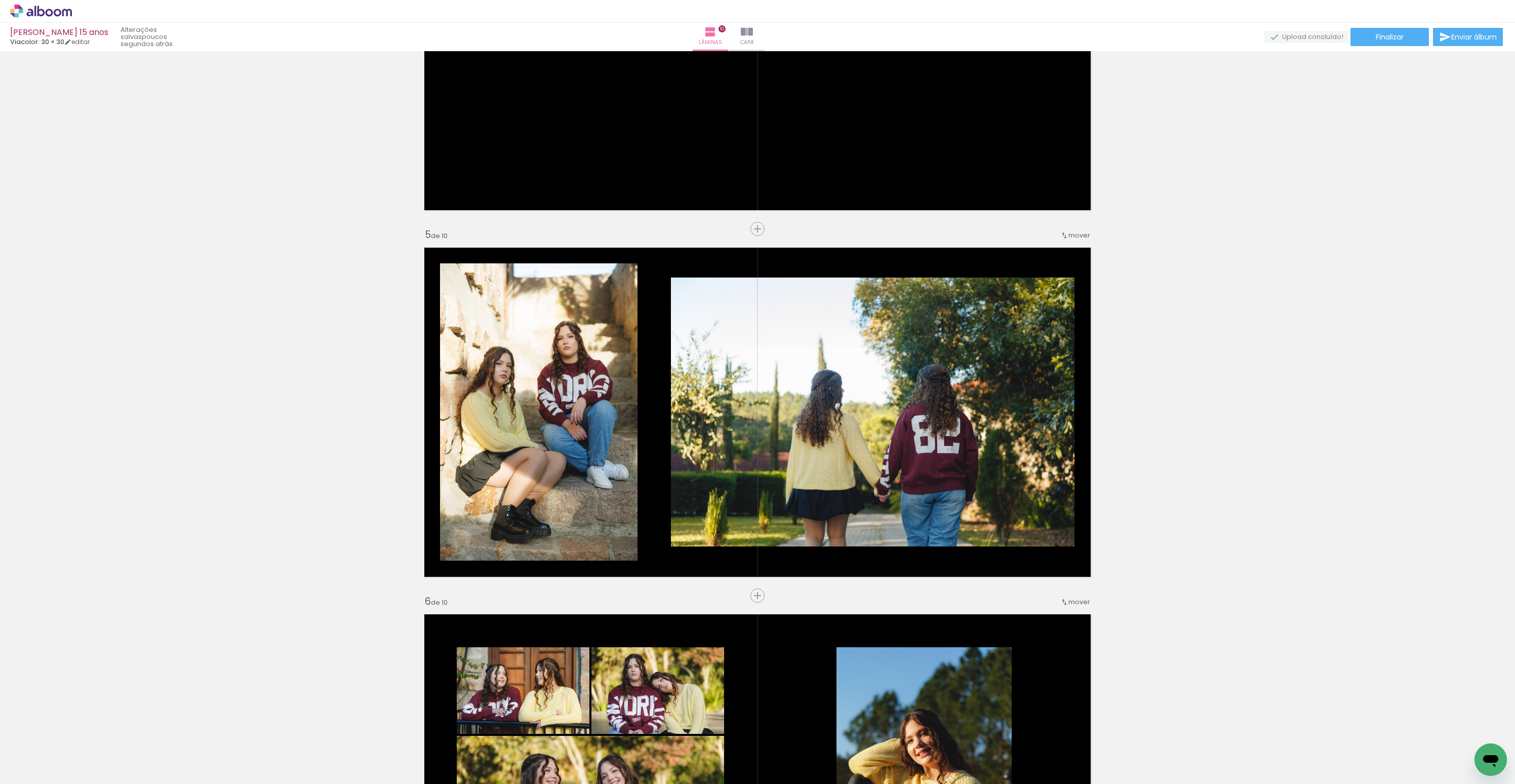
scroll to position [1416, 0]
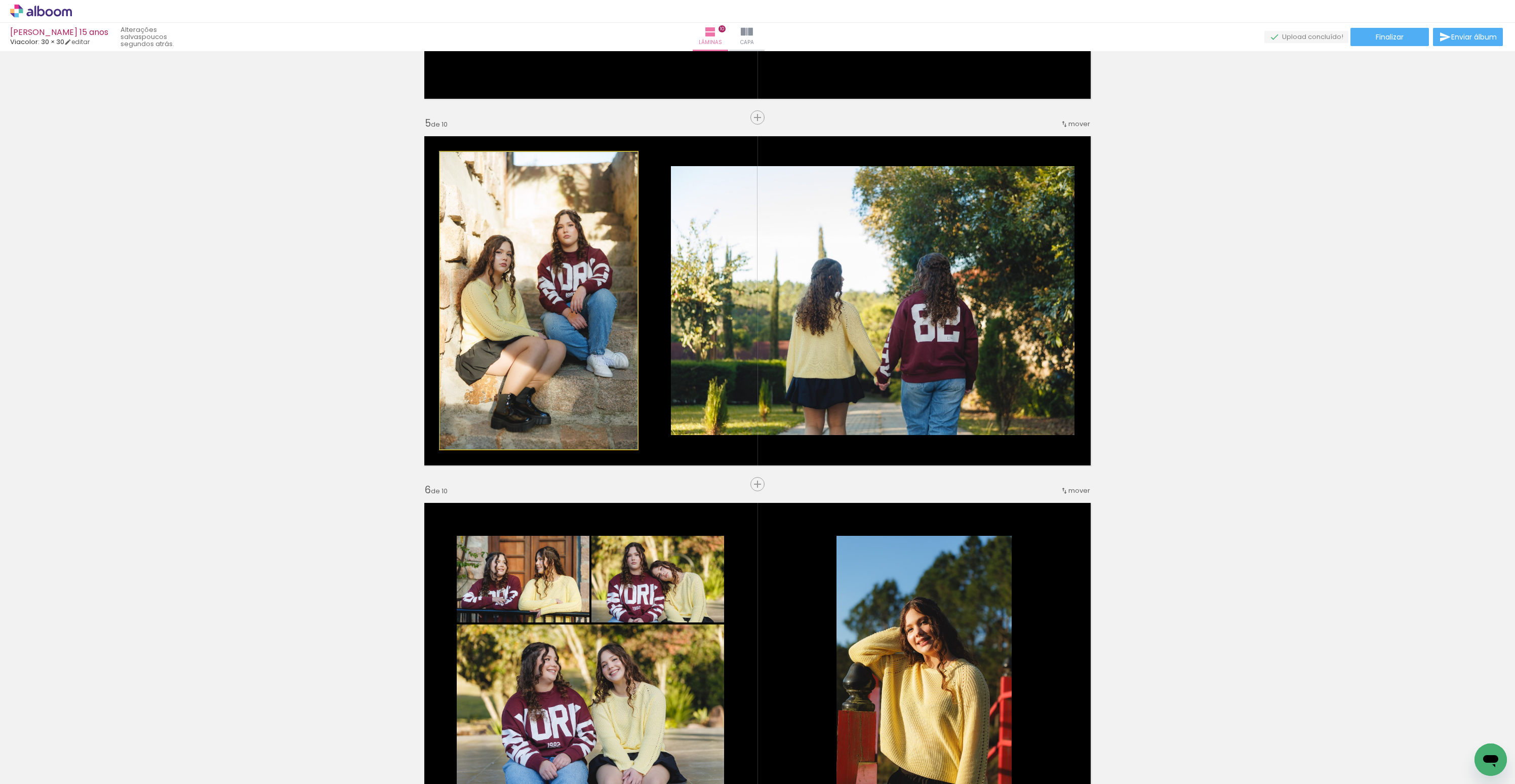
drag, startPoint x: 532, startPoint y: 379, endPoint x: 362, endPoint y: 377, distance: 170.0
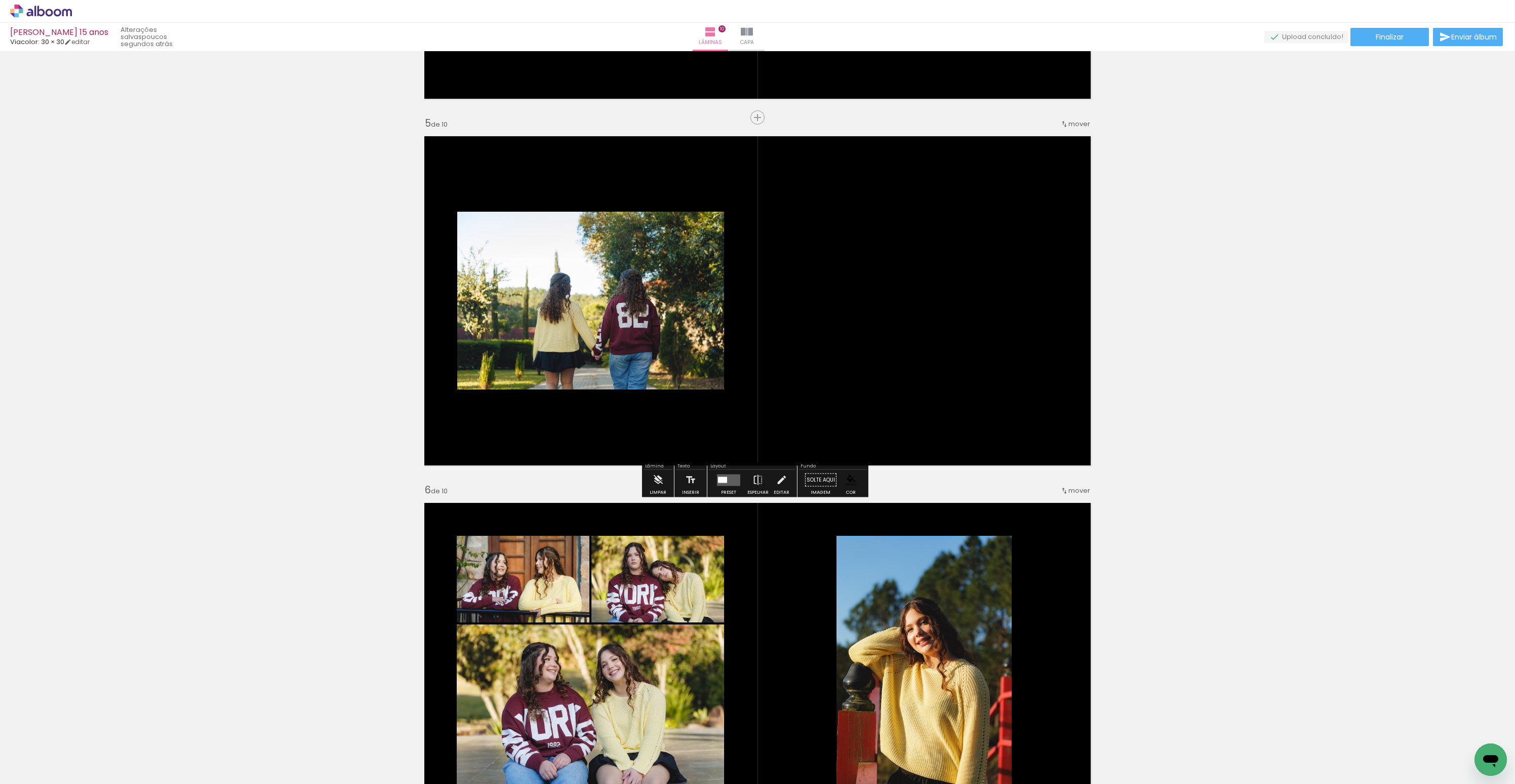
drag, startPoint x: 677, startPoint y: 347, endPoint x: 293, endPoint y: 346, distance: 384.0
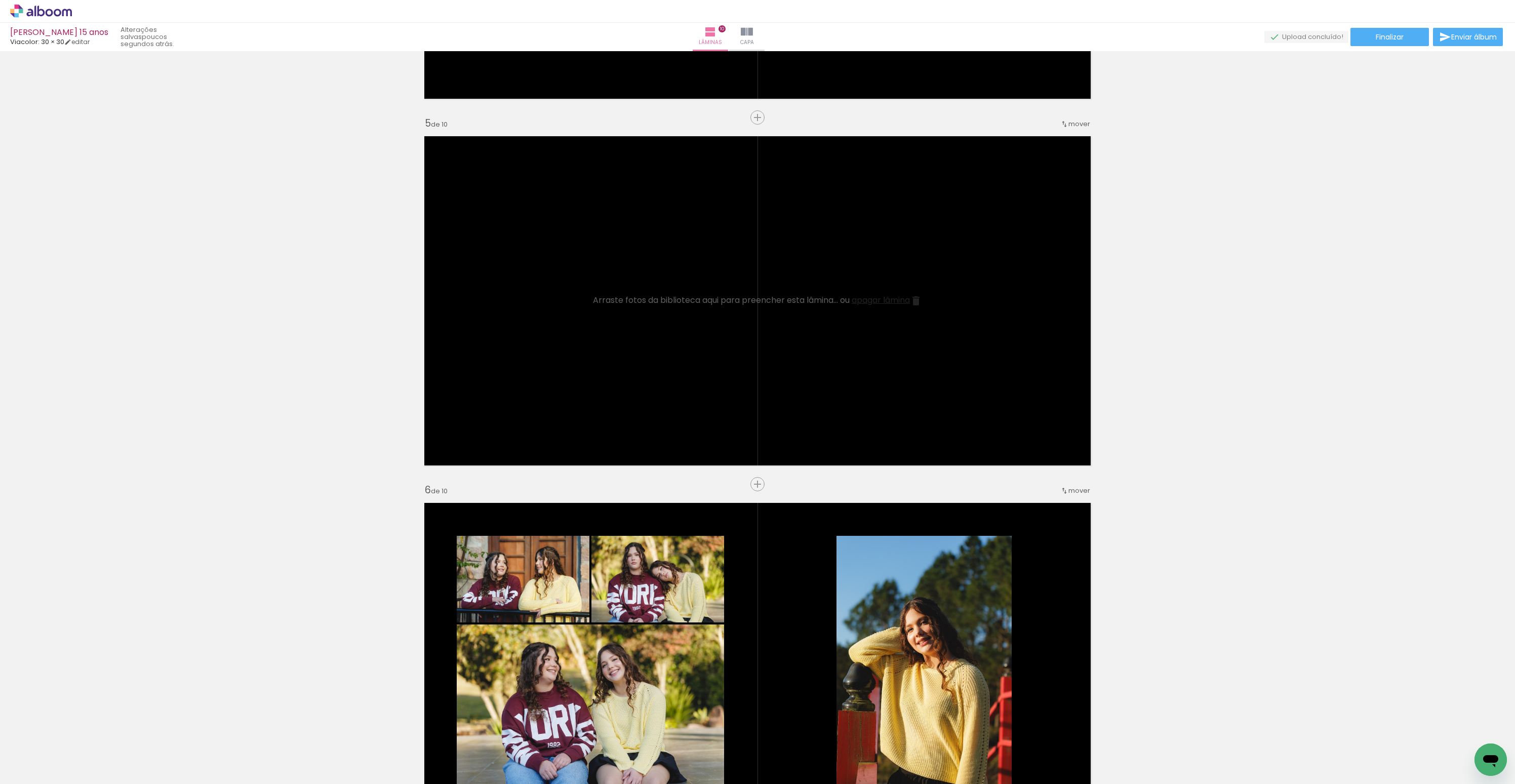
scroll to position [1885, 0]
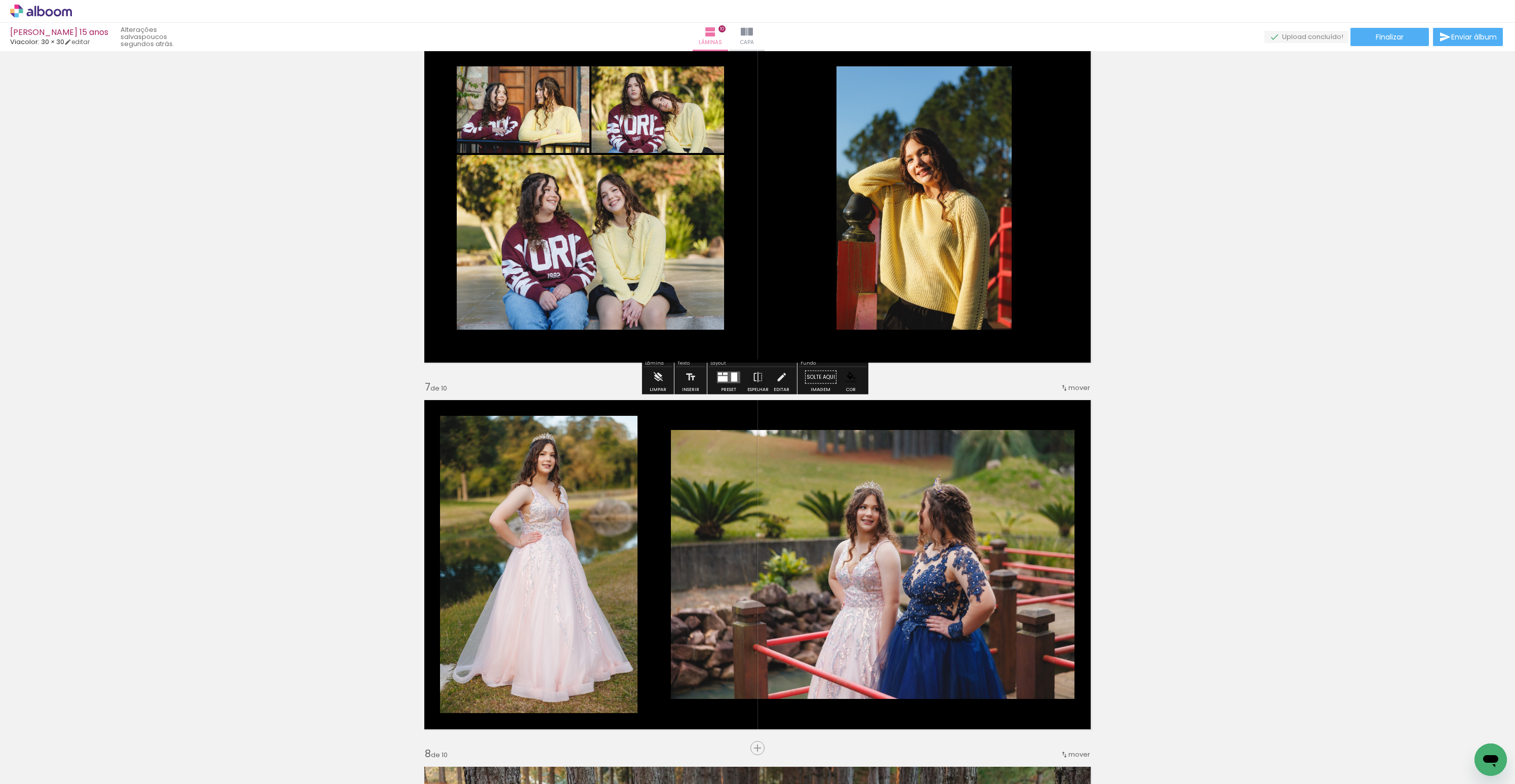
click at [243, 284] on div "Inserir lâmina 1 de 10 Inserir lâmina 2 de 10 Inserir lâmina 3 de 10 Inserir lâ…" at bounding box center [757, 185] width 1515 height 4032
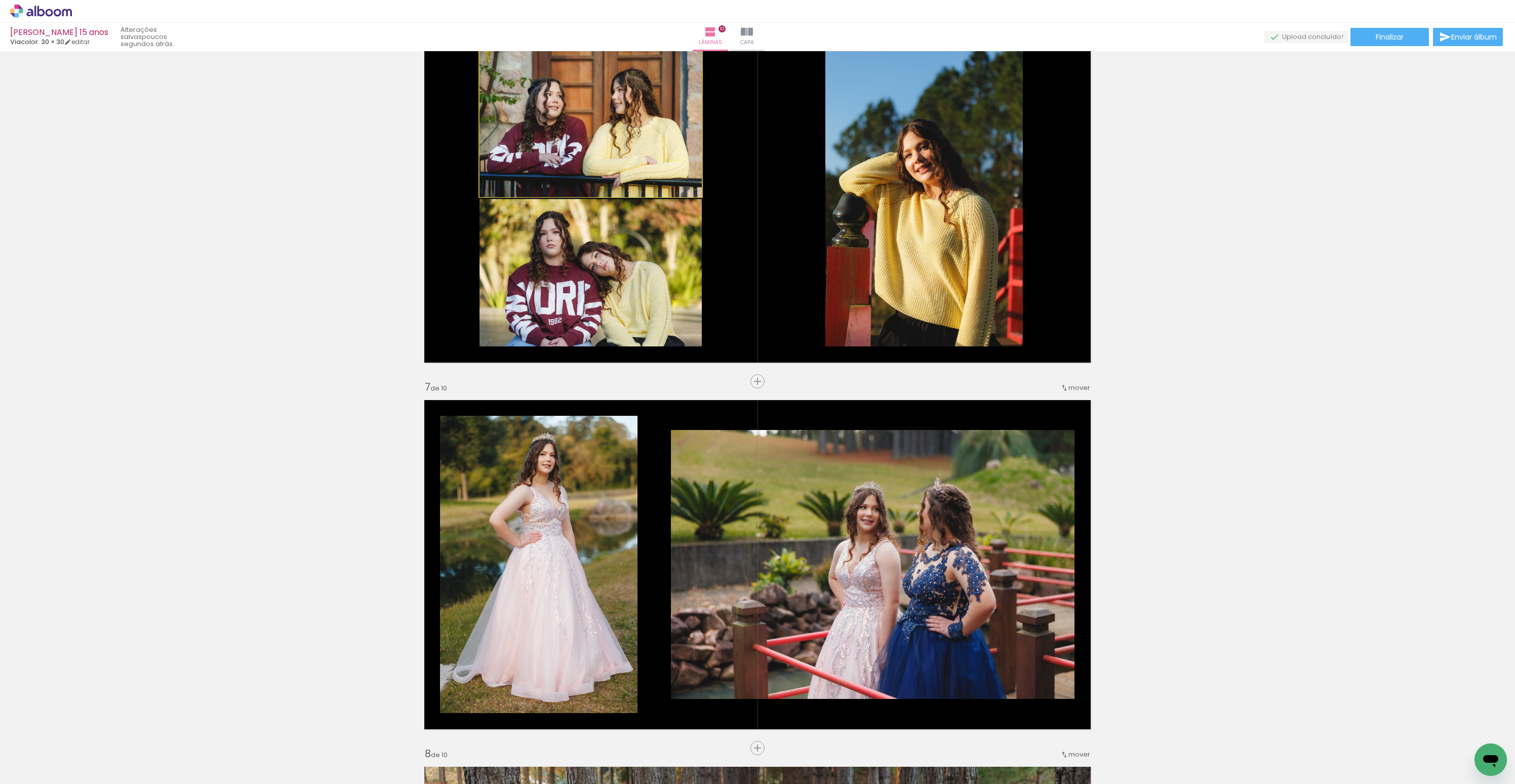
drag, startPoint x: 542, startPoint y: 130, endPoint x: 256, endPoint y: 155, distance: 287.1
click at [188, 150] on div "Inserir lâmina 1 de 10 Inserir lâmina 2 de 10 Inserir lâmina 3 de 10 Inserir lâ…" at bounding box center [757, 185] width 1515 height 4032
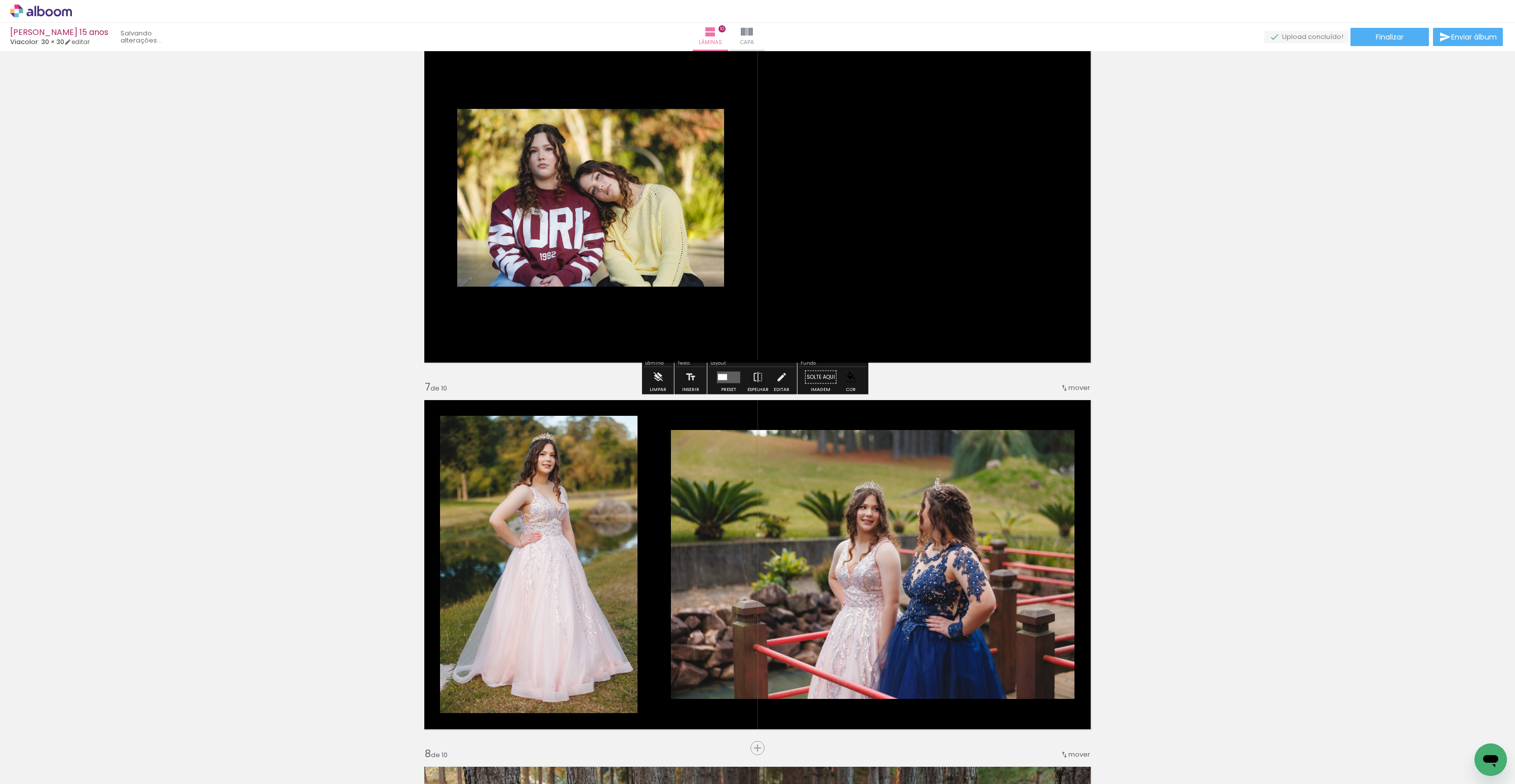
drag, startPoint x: 581, startPoint y: 243, endPoint x: 147, endPoint y: 246, distance: 434.0
drag, startPoint x: 581, startPoint y: 226, endPoint x: 156, endPoint y: 220, distance: 425.0
click at [156, 220] on div "Inserir lâmina 1 de 10 Inserir lâmina 2 de 10 Inserir lâmina 3 de 10 Inserir lâ…" at bounding box center [757, 185] width 1515 height 4032
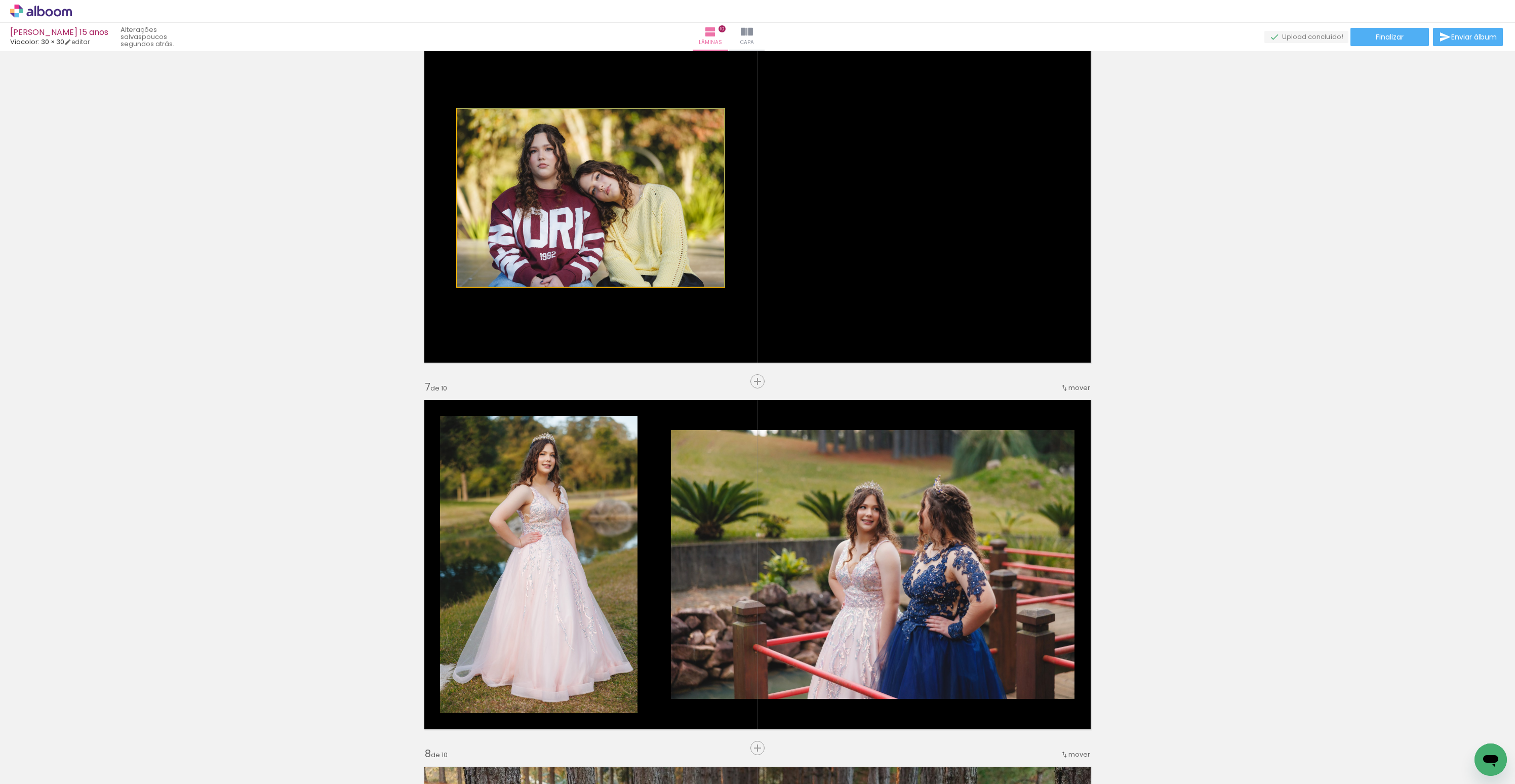
drag, startPoint x: 500, startPoint y: 166, endPoint x: 310, endPoint y: 230, distance: 200.5
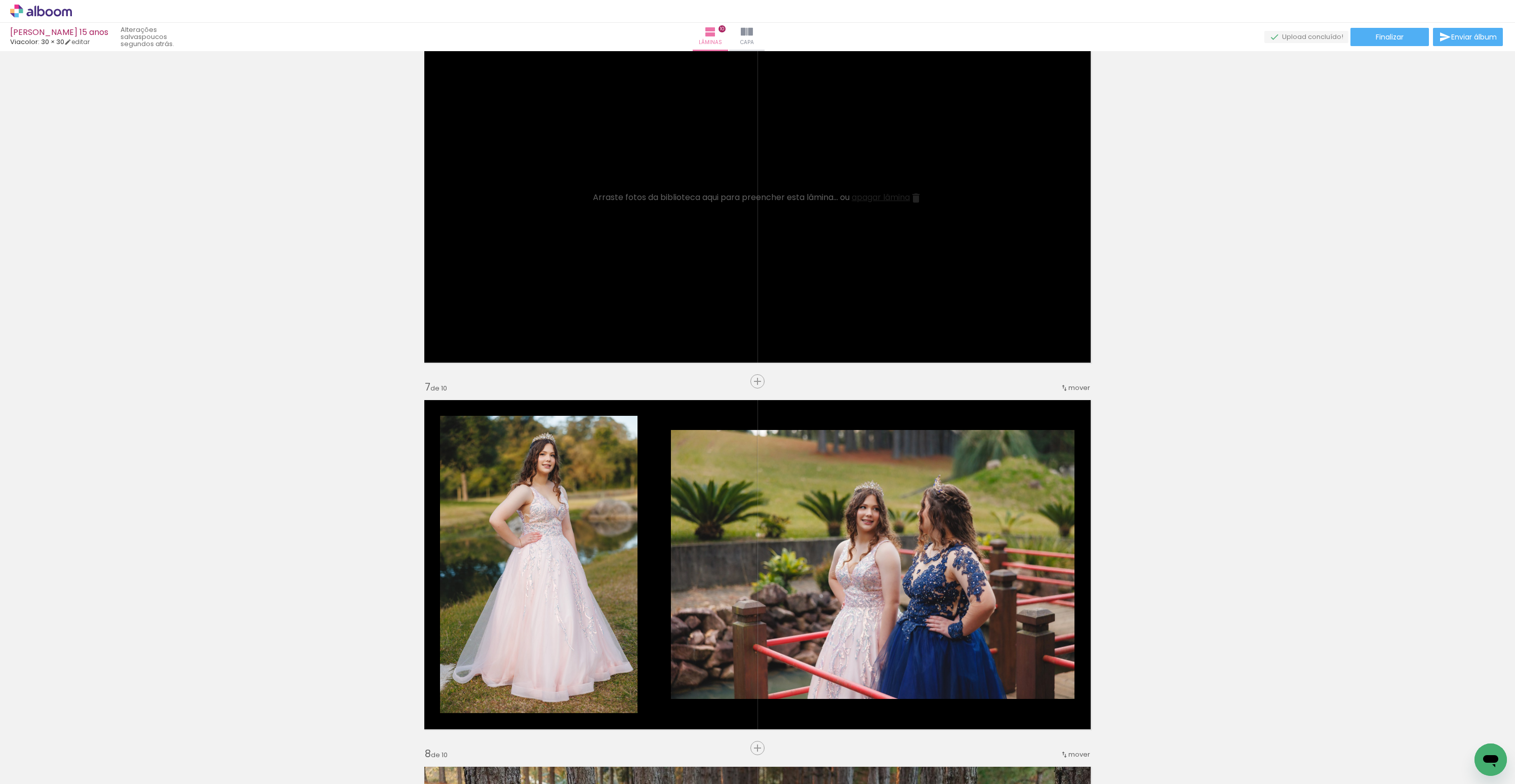
scroll to position [2213, 0]
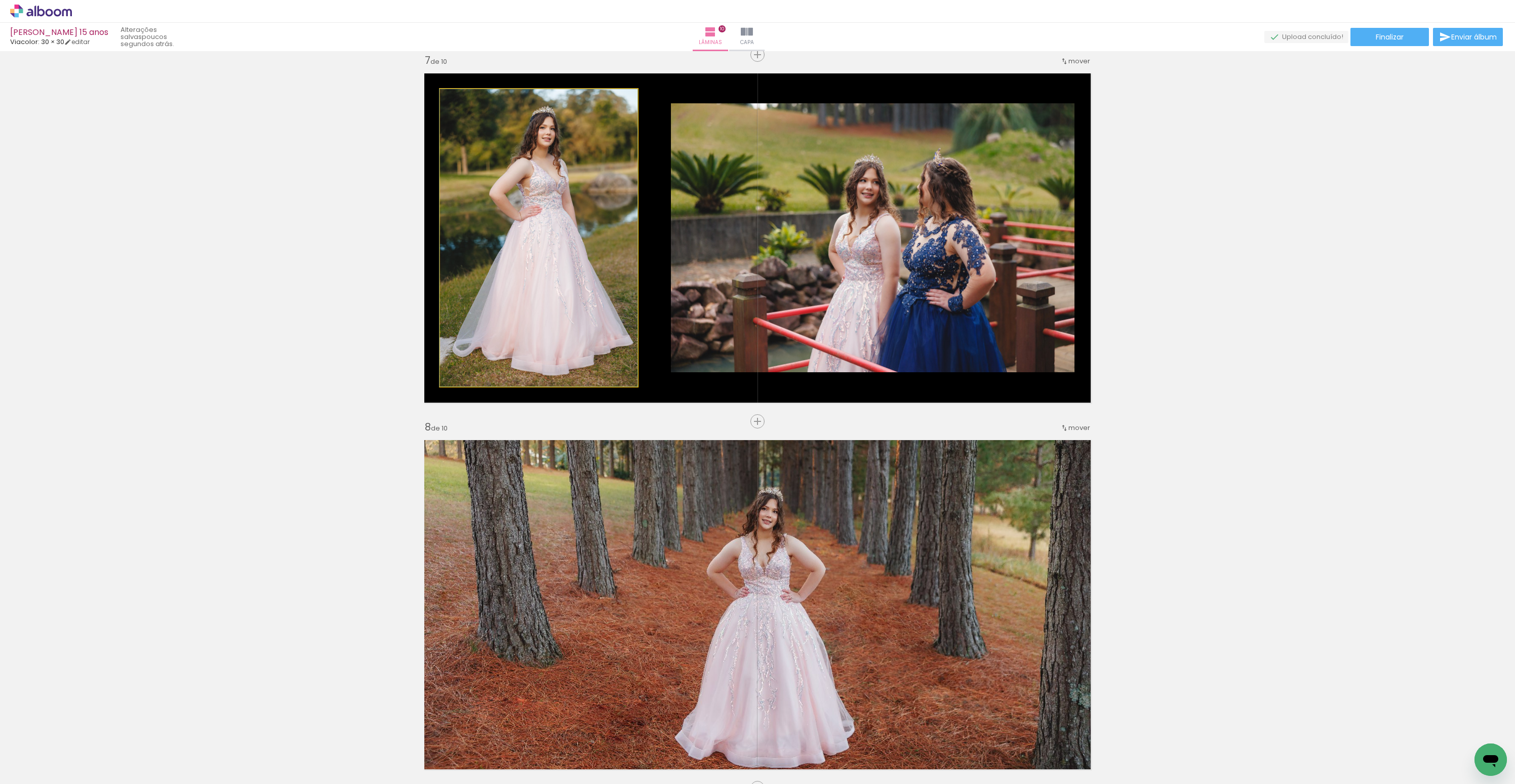
drag, startPoint x: 526, startPoint y: 263, endPoint x: 177, endPoint y: 299, distance: 350.9
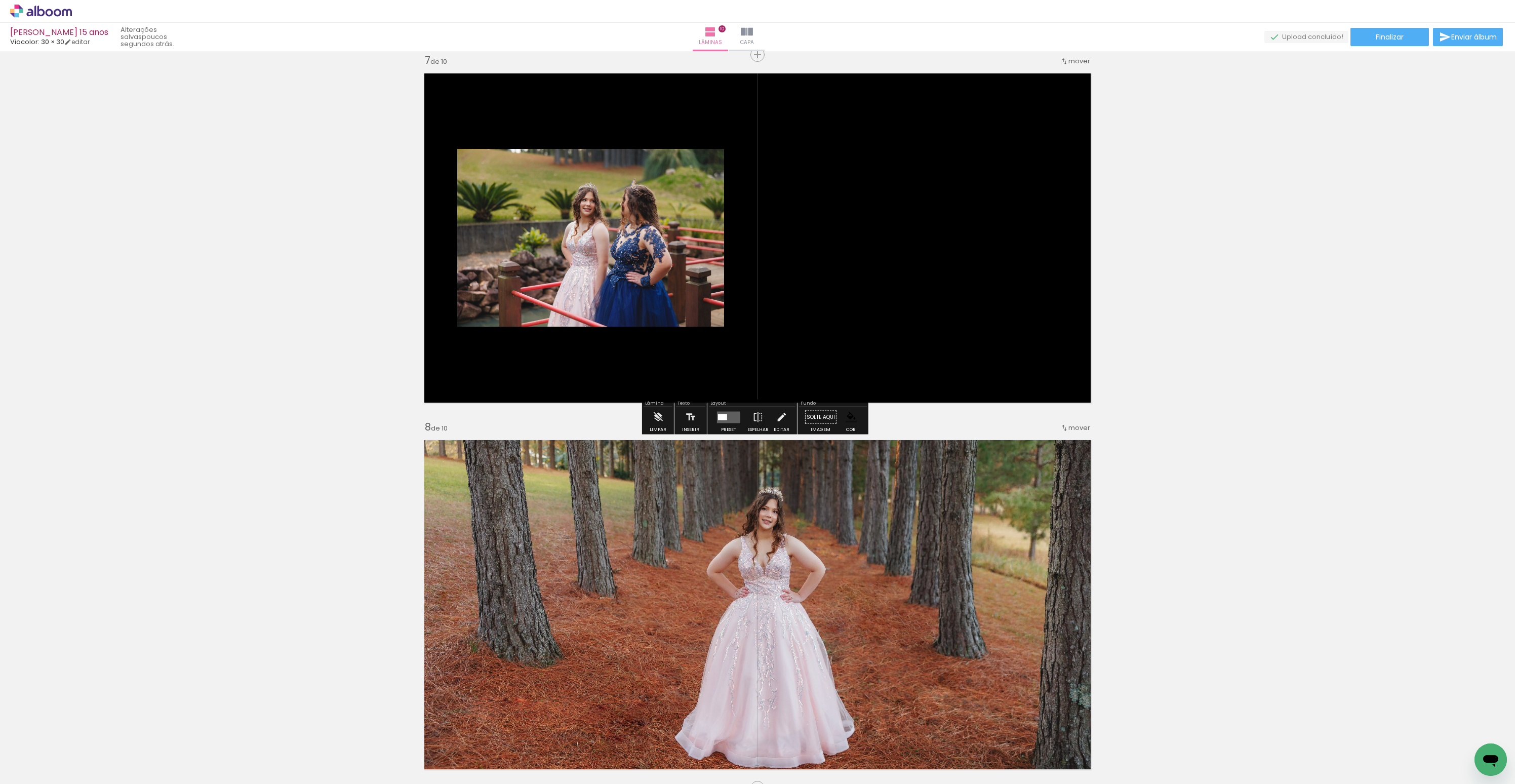
drag, startPoint x: 732, startPoint y: 249, endPoint x: 88, endPoint y: 262, distance: 644.1
drag, startPoint x: 442, startPoint y: 226, endPoint x: 455, endPoint y: 273, distance: 48.8
drag, startPoint x: 509, startPoint y: 272, endPoint x: 0, endPoint y: 322, distance: 511.4
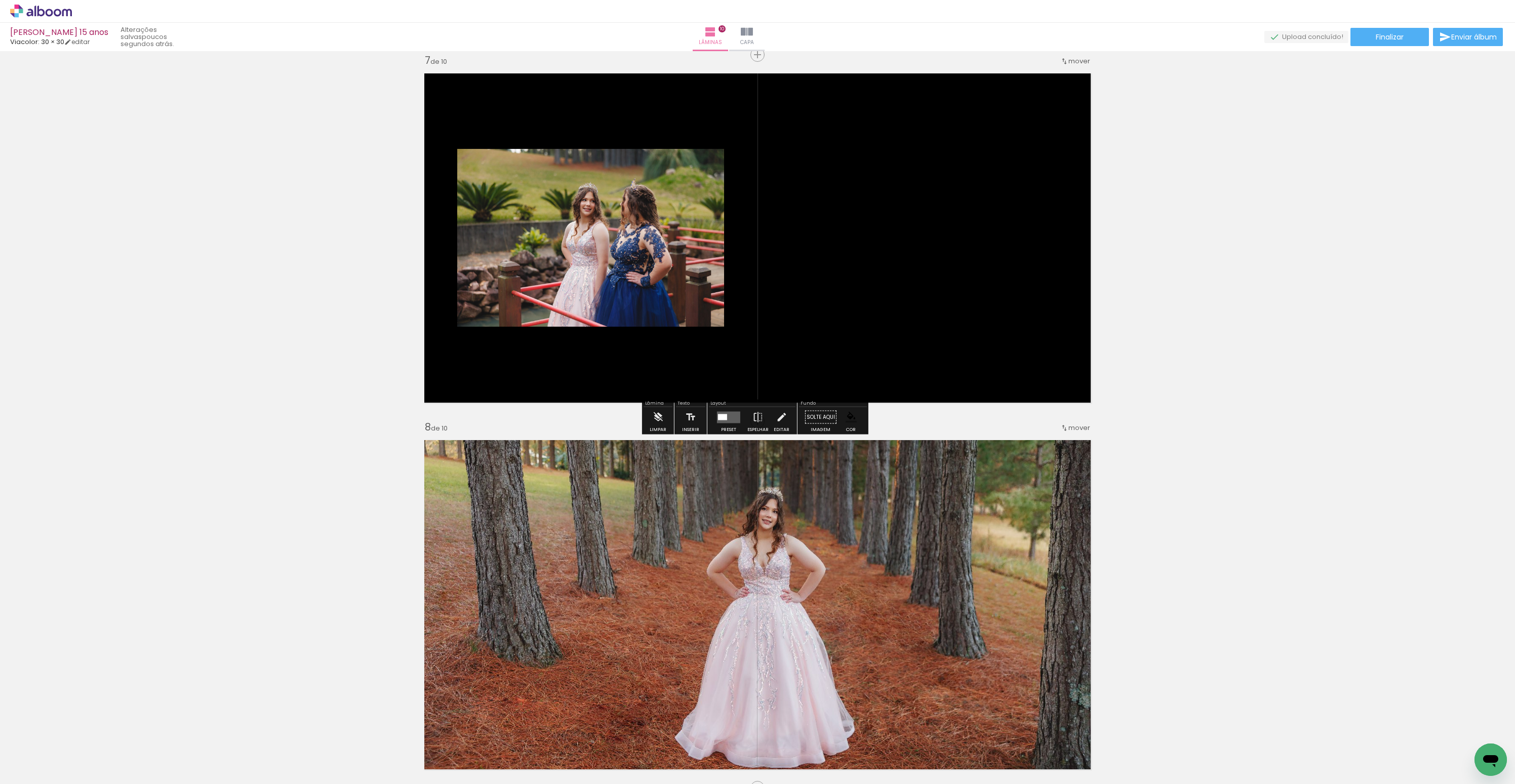
click at [0, 324] on html "link( href="../../bower_components/polymer/polymer.html" rel="import" ) picture…" at bounding box center [757, 392] width 1515 height 784
drag, startPoint x: 610, startPoint y: 234, endPoint x: 358, endPoint y: 256, distance: 253.0
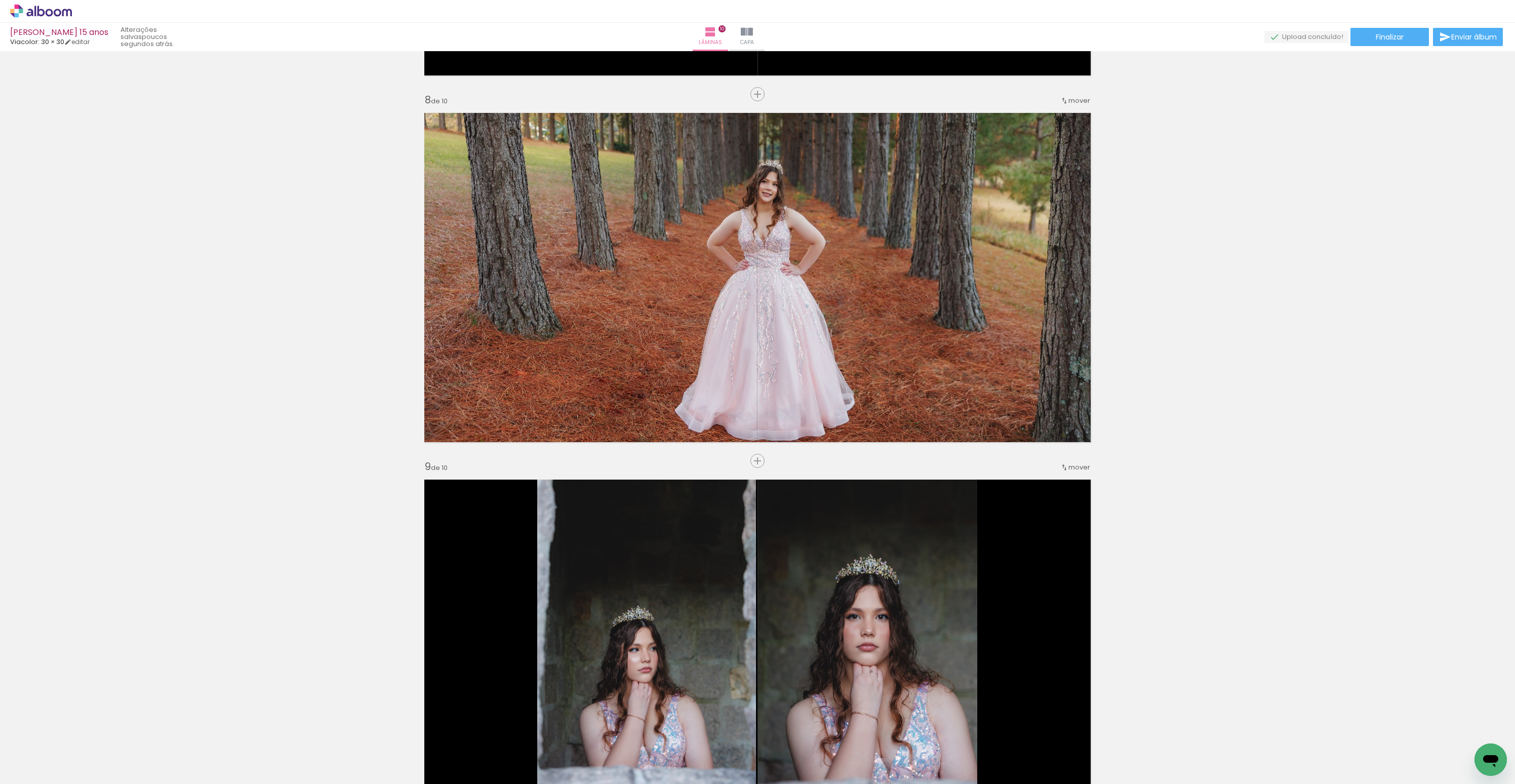
scroll to position [2676, 0]
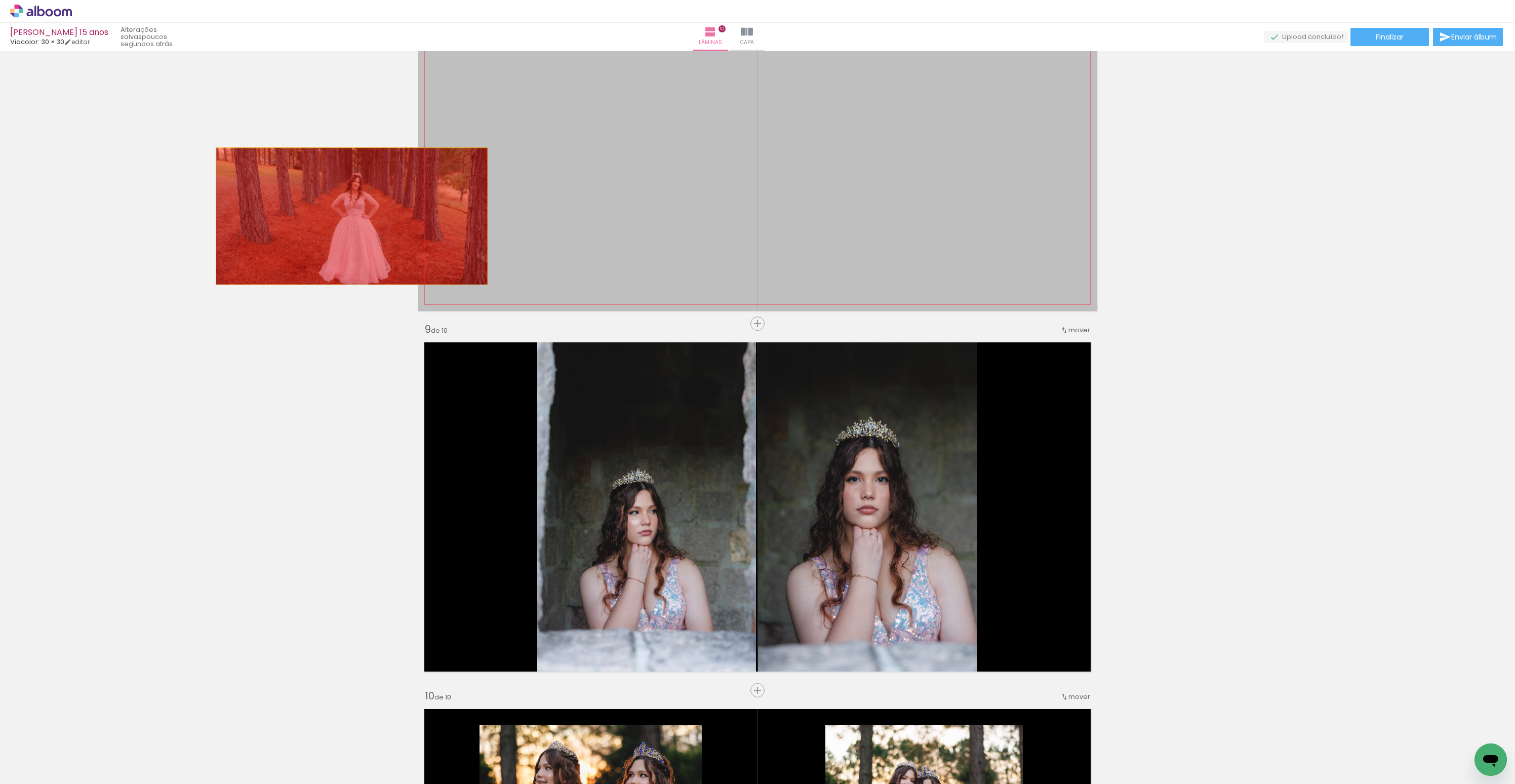
drag
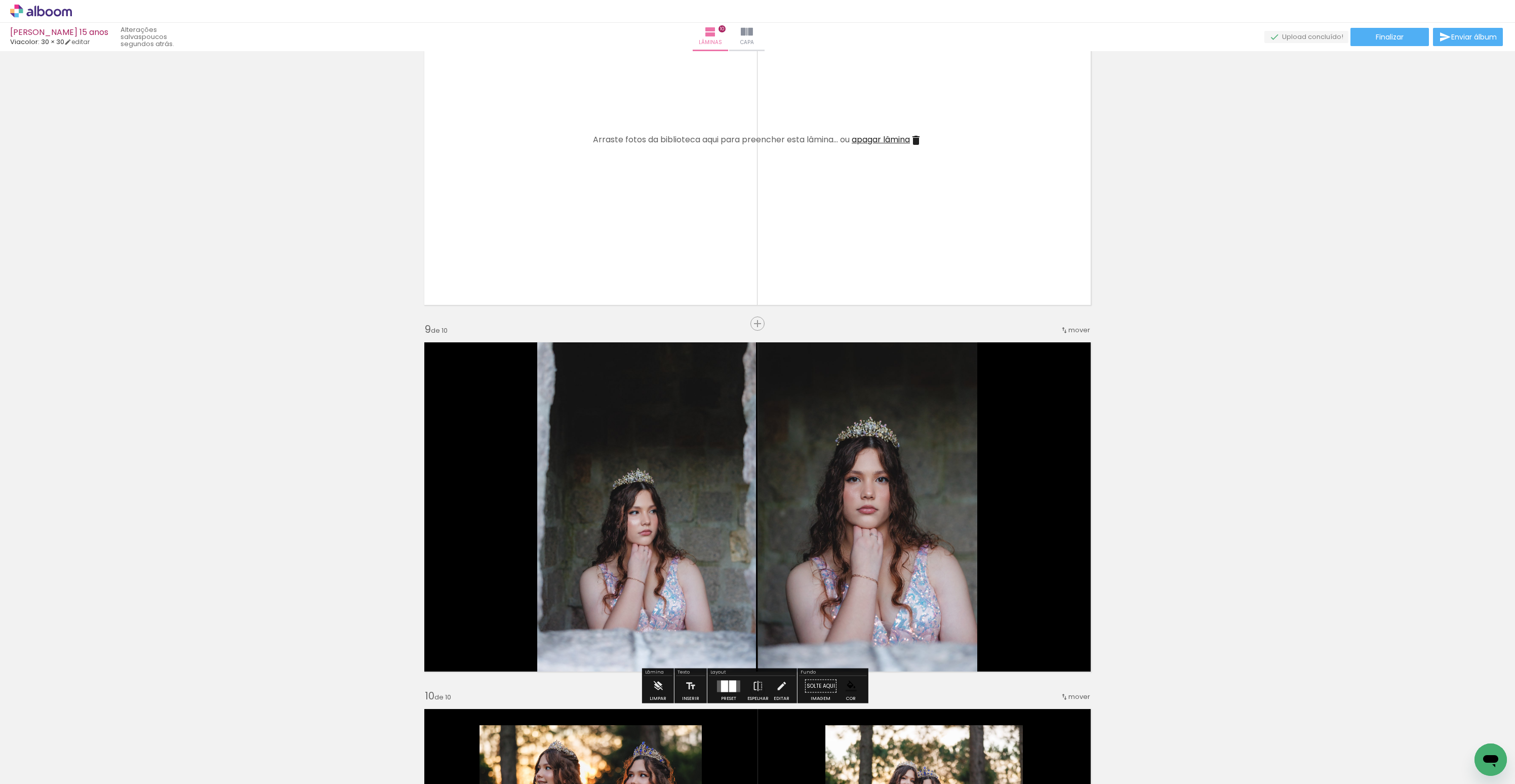
scroll to position [3002, 0]
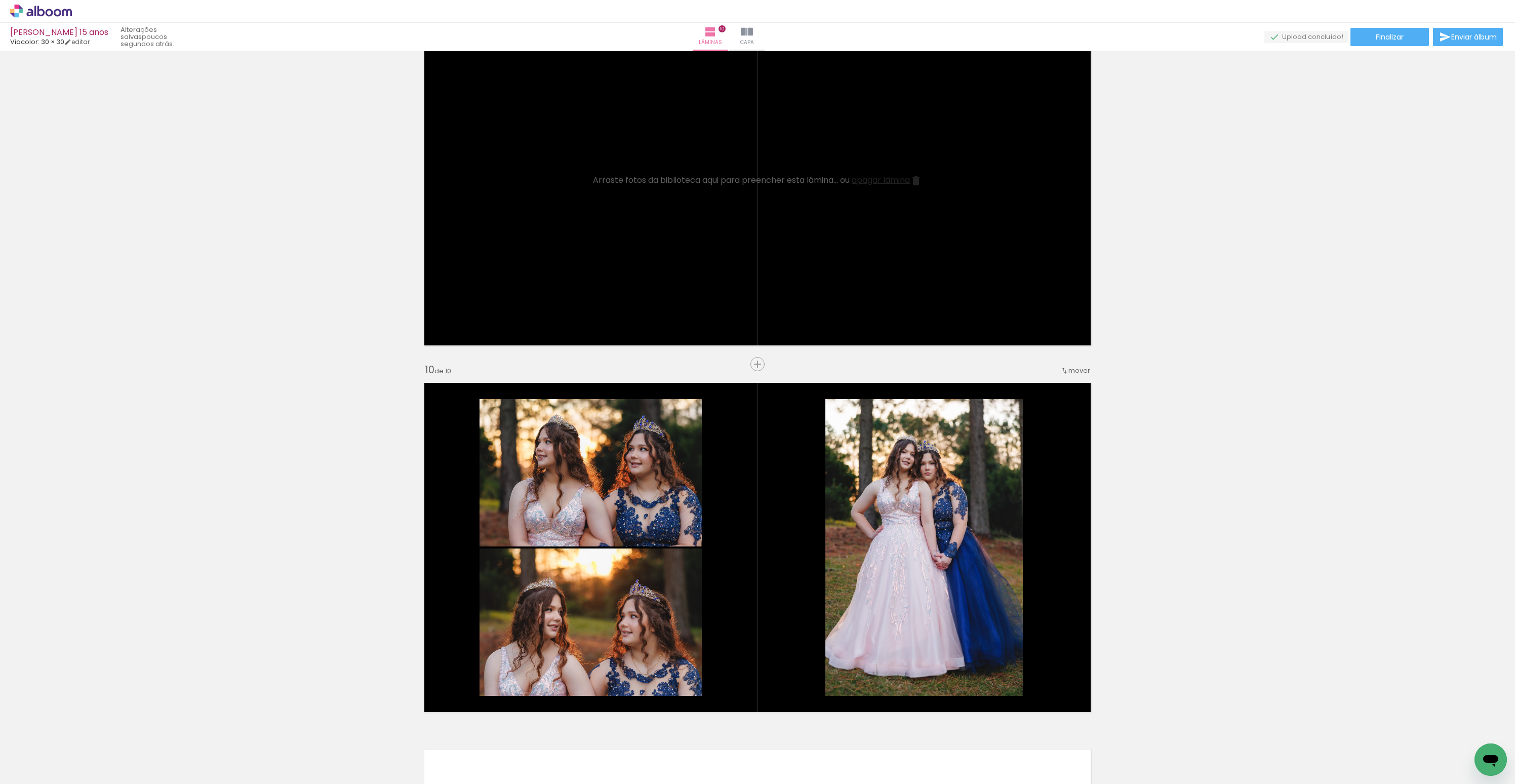
scroll to position [3205, 0]
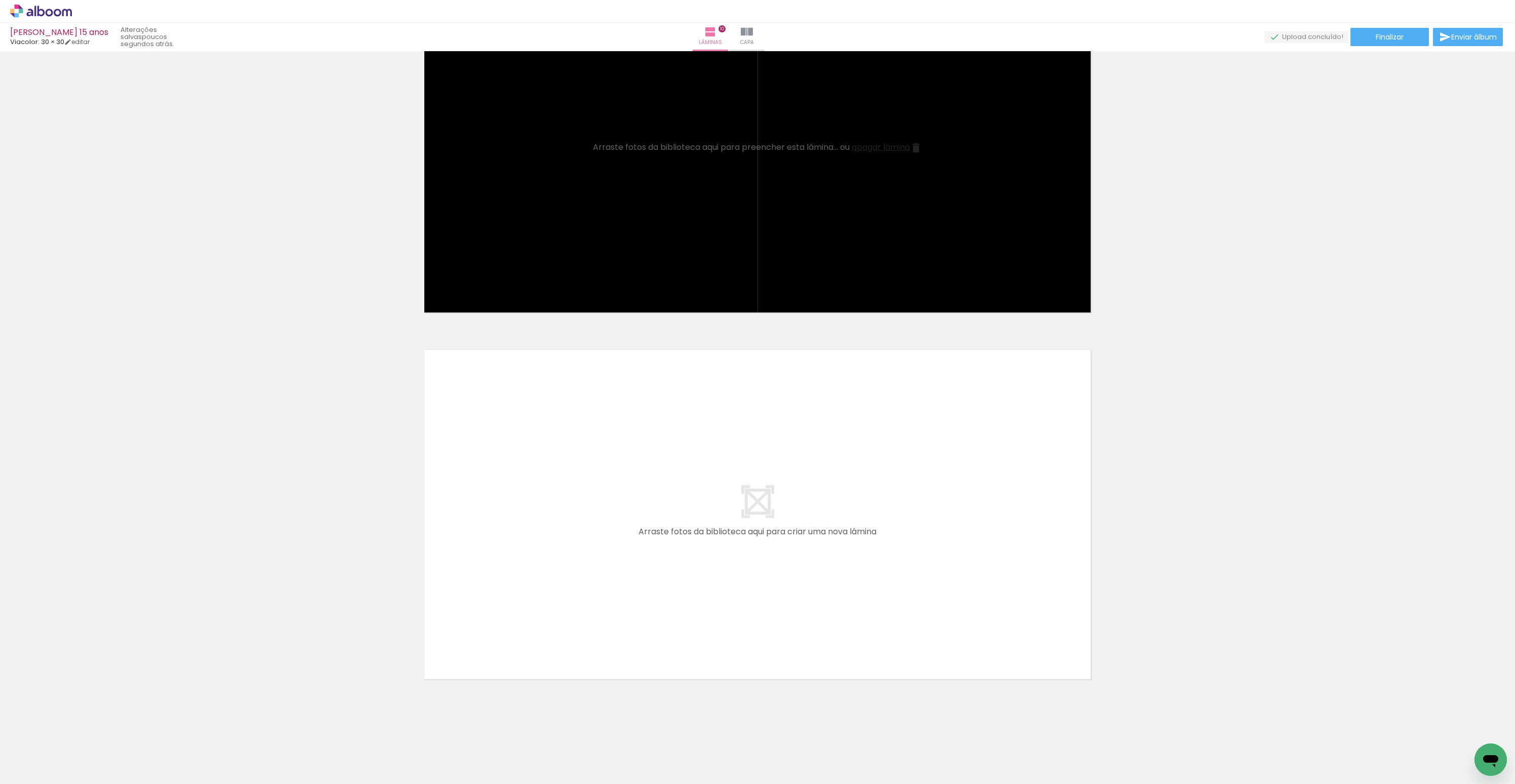
scroll to position [2764, 0]
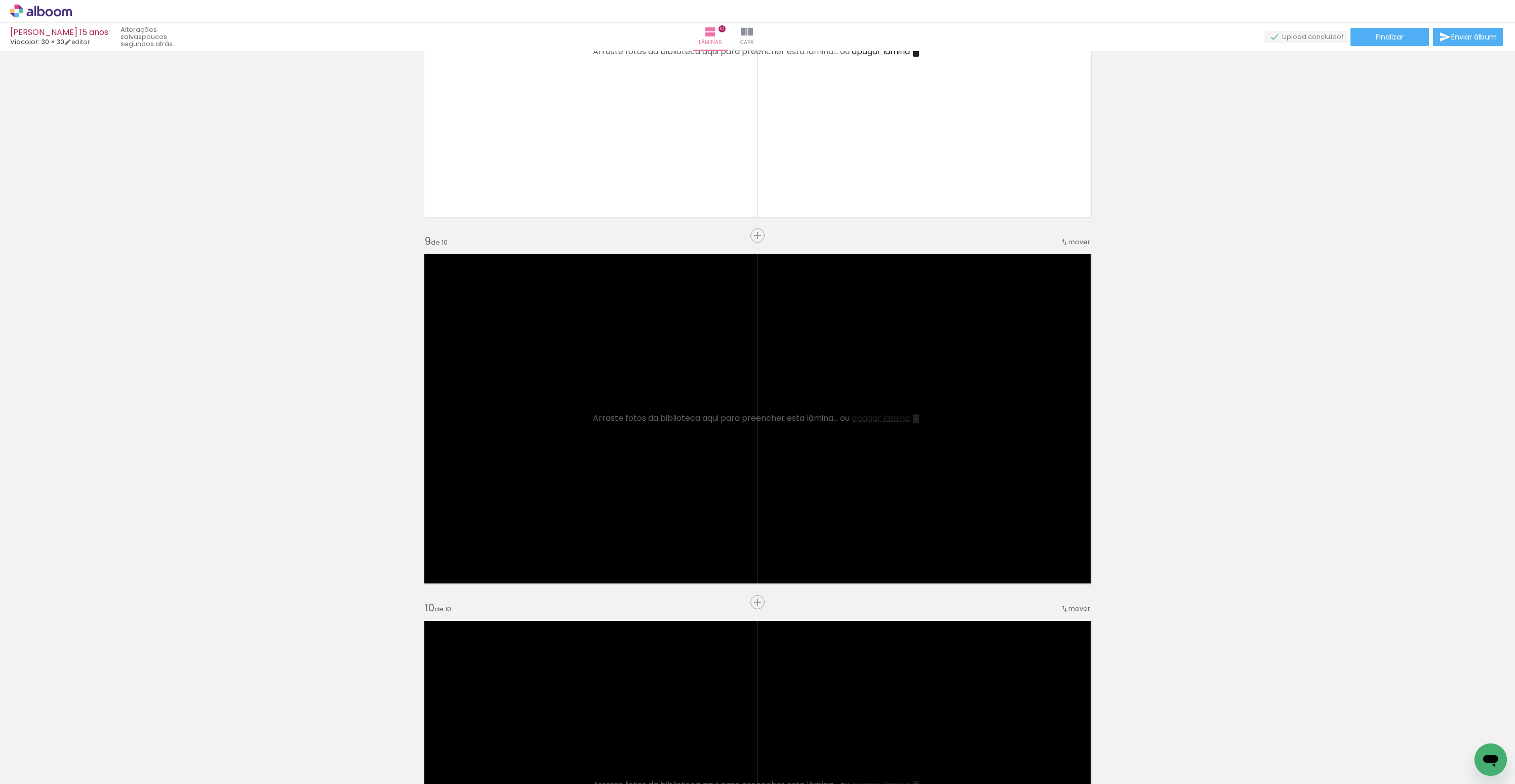
click at [101, 760] on div at bounding box center [101, 749] width 34 height 50
click at [83, 732] on iron-icon at bounding box center [78, 729] width 11 height 11
click at [83, 730] on iron-icon at bounding box center [78, 729] width 11 height 11
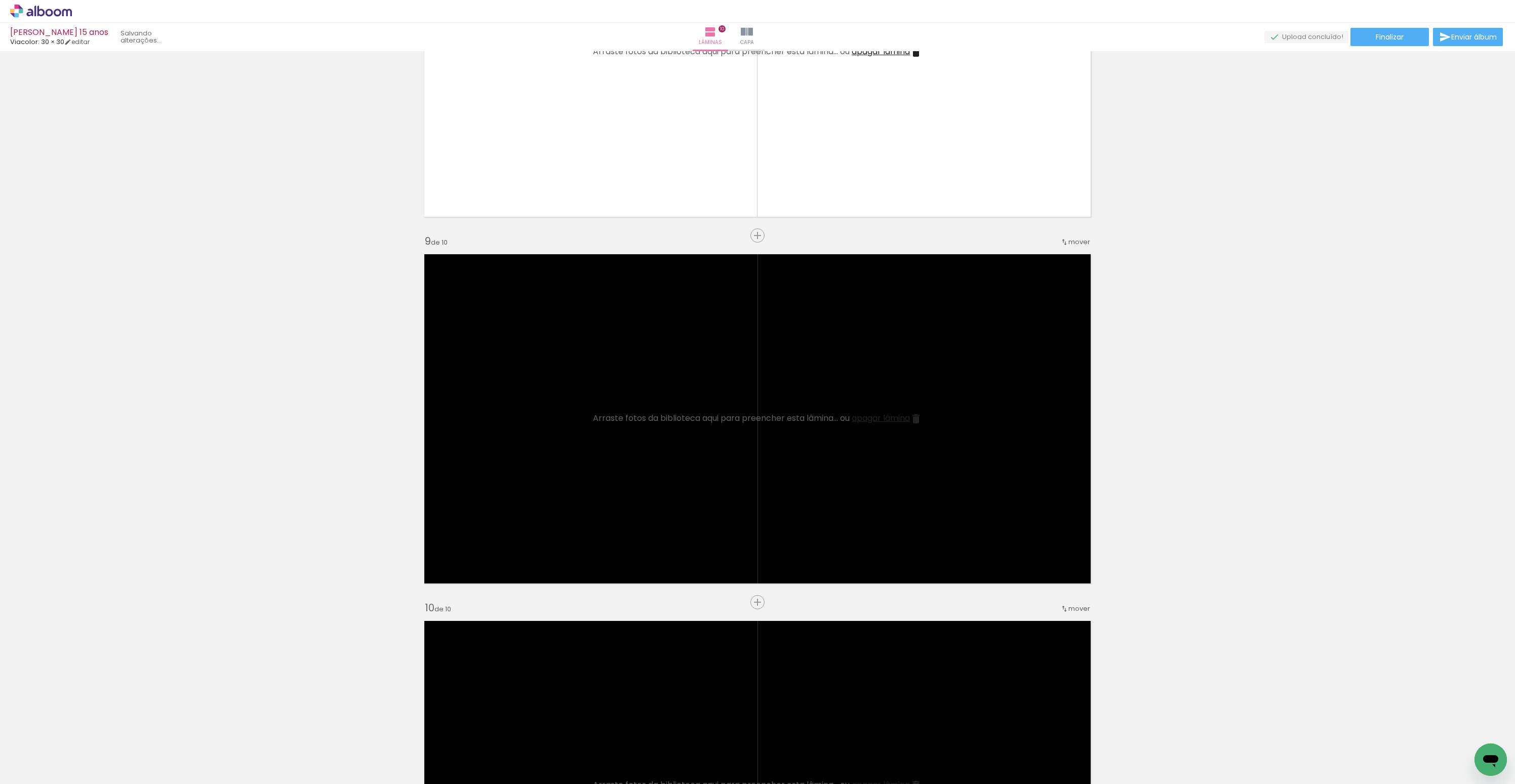
click at [83, 730] on iron-icon at bounding box center [78, 729] width 11 height 11
click at [0, 0] on iron-icon at bounding box center [0, 0] width 0 height 0
click at [83, 730] on iron-icon at bounding box center [78, 729] width 11 height 11
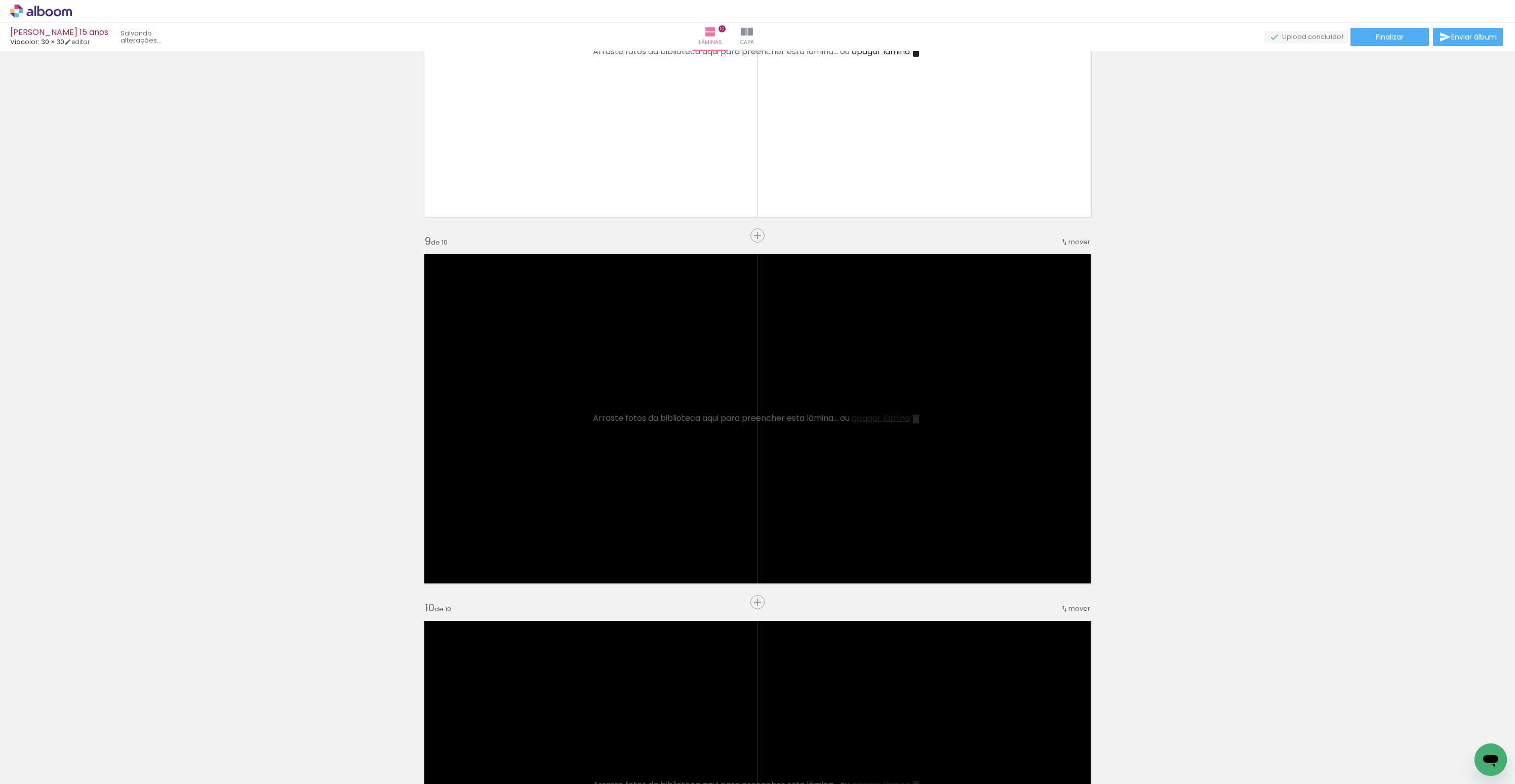
click at [83, 730] on iron-icon at bounding box center [78, 729] width 11 height 11
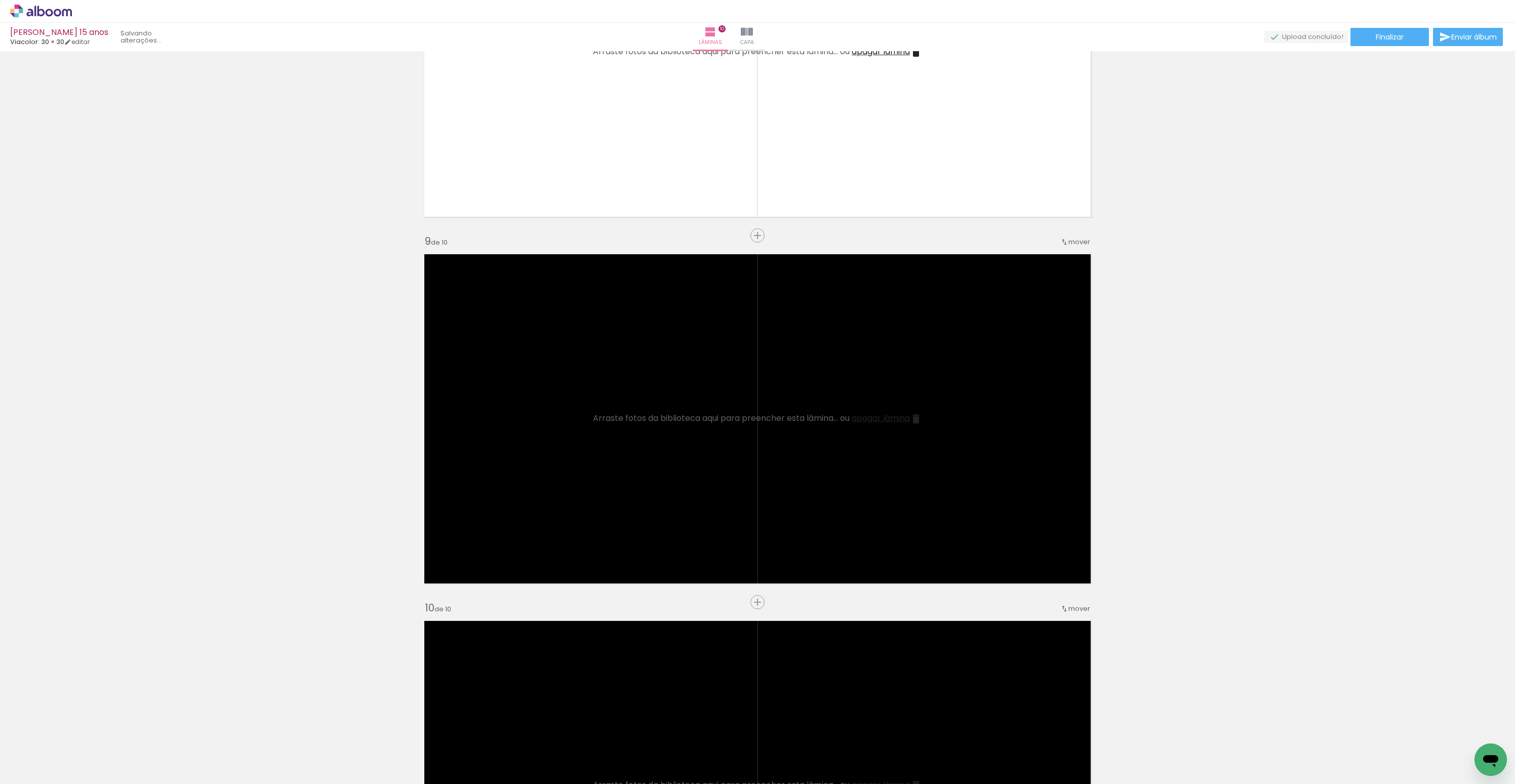
click at [83, 730] on iron-icon at bounding box center [78, 729] width 11 height 11
click at [0, 0] on iron-icon at bounding box center [0, 0] width 0 height 0
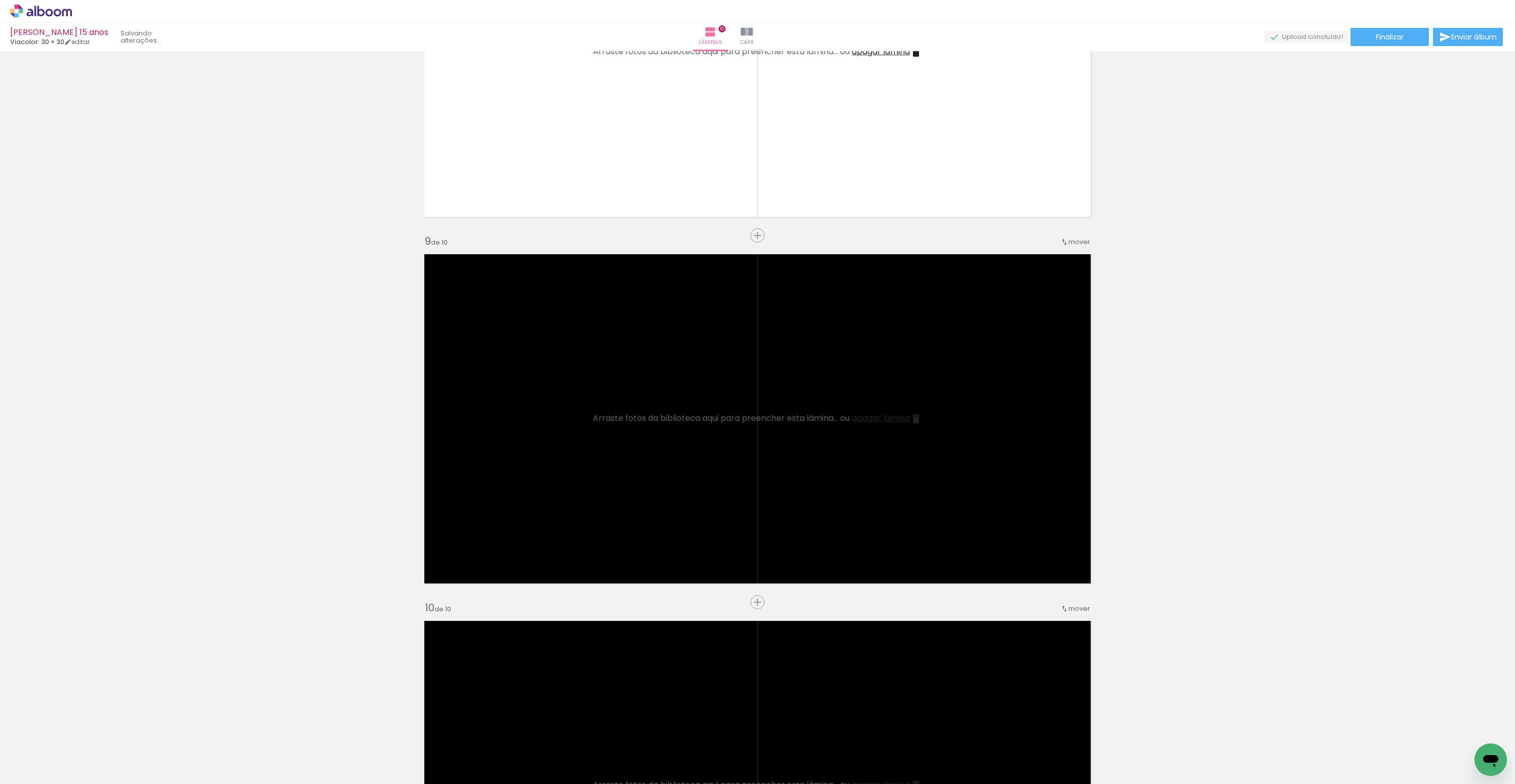
click at [83, 730] on iron-icon at bounding box center [78, 729] width 11 height 11
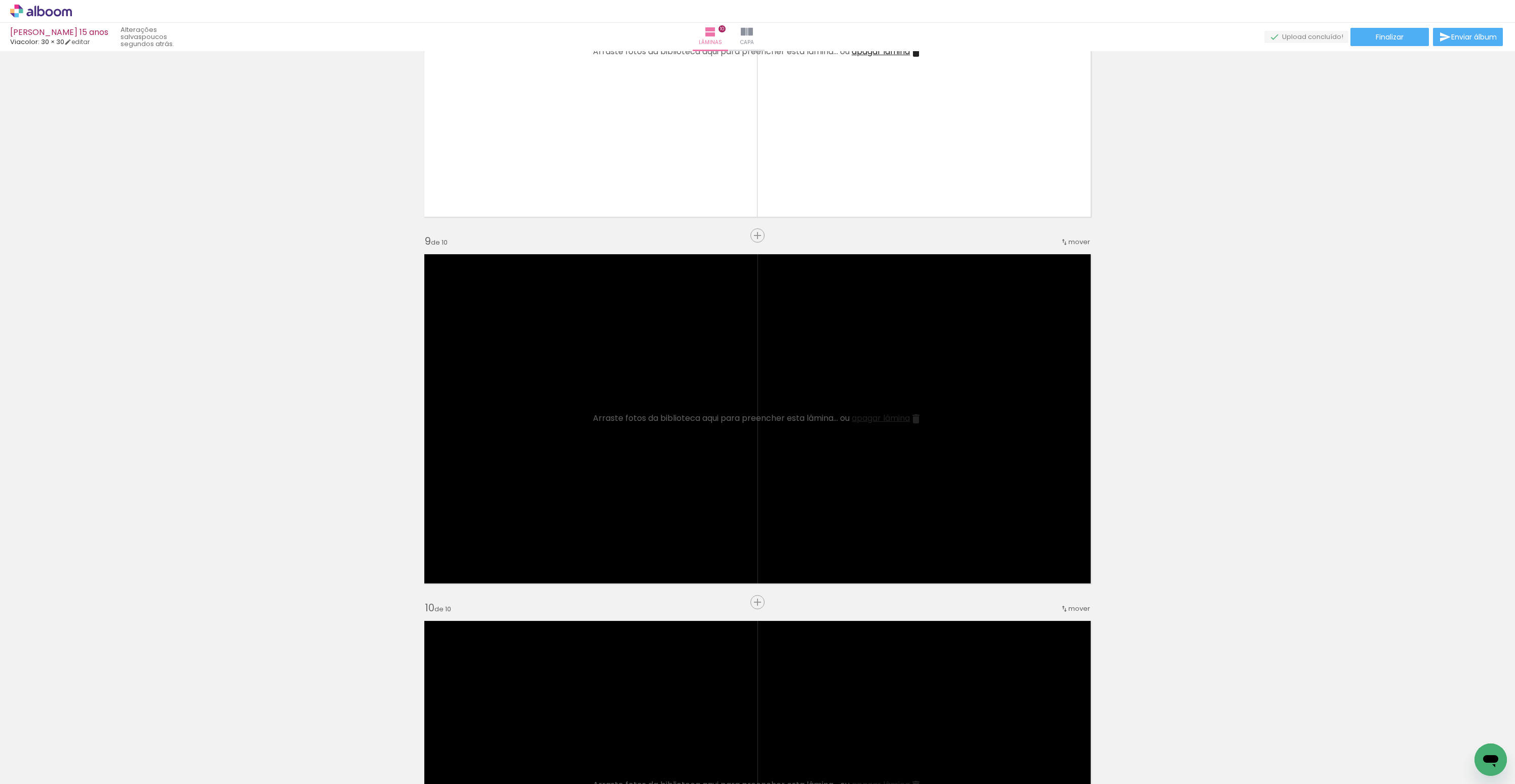
click at [83, 730] on iron-icon at bounding box center [78, 729] width 11 height 11
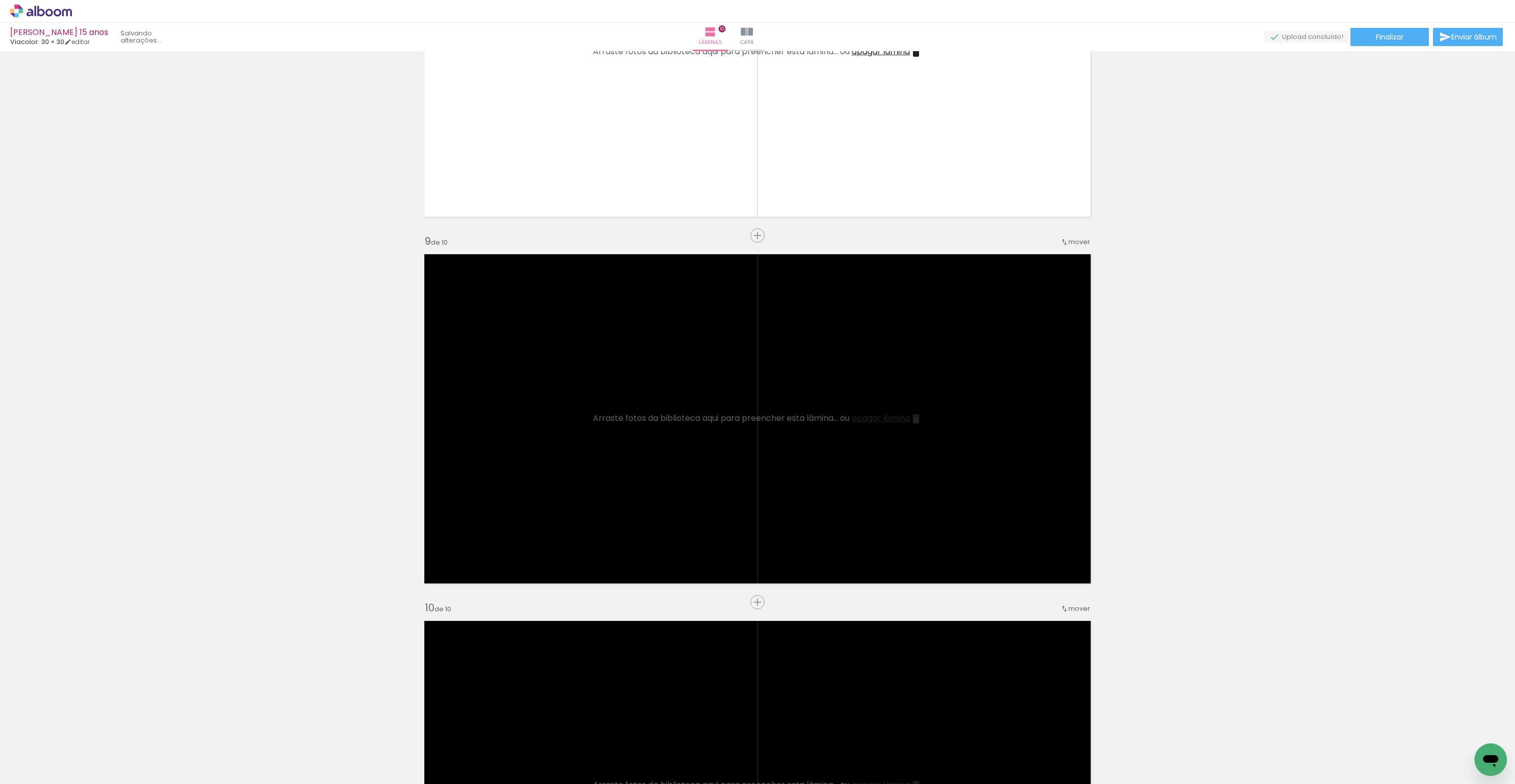
click at [83, 730] on iron-icon at bounding box center [78, 729] width 11 height 11
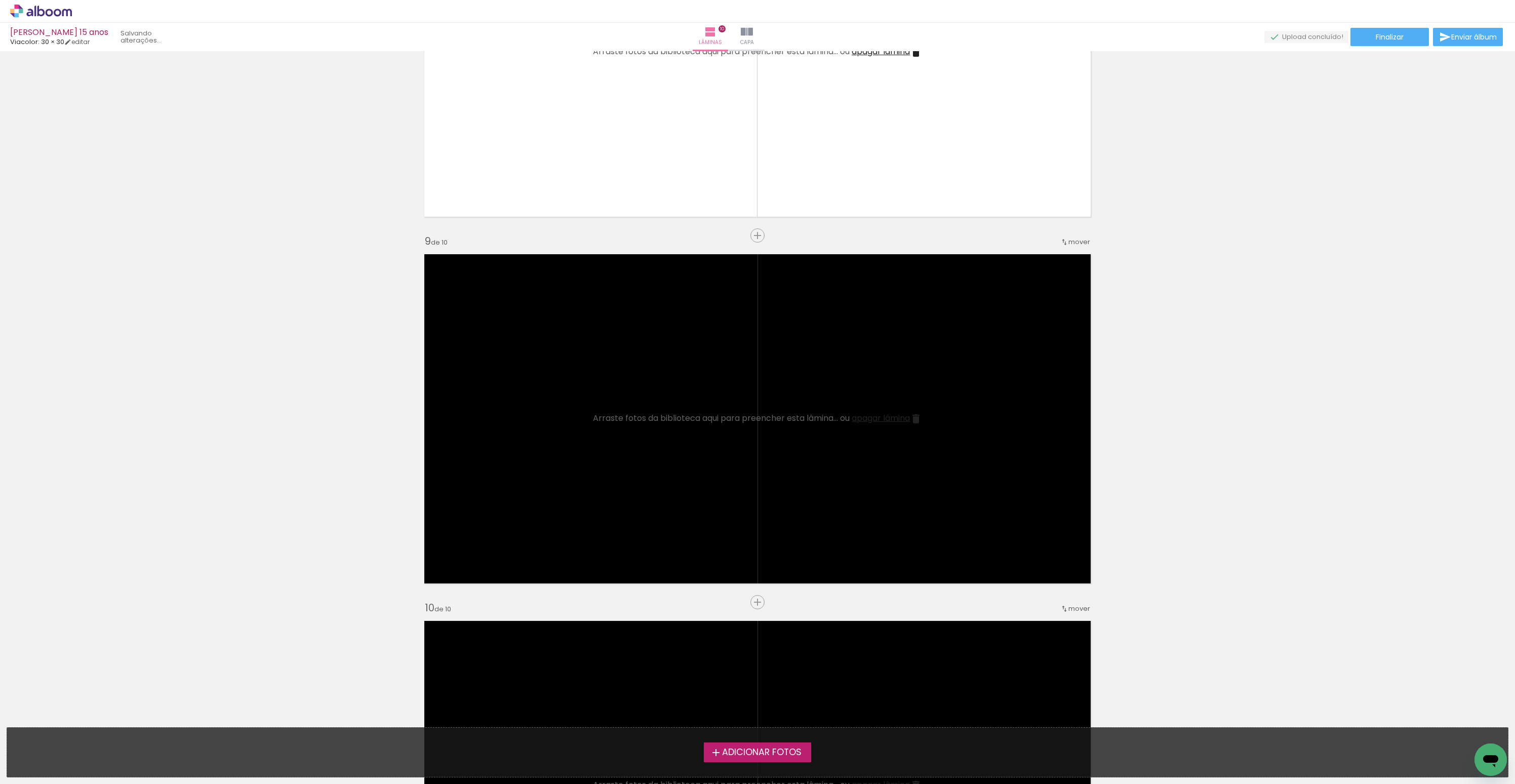
click at [83, 730] on div "Adicionar Fotos Solte suas fotos aqui..." at bounding box center [757, 752] width 1500 height 49
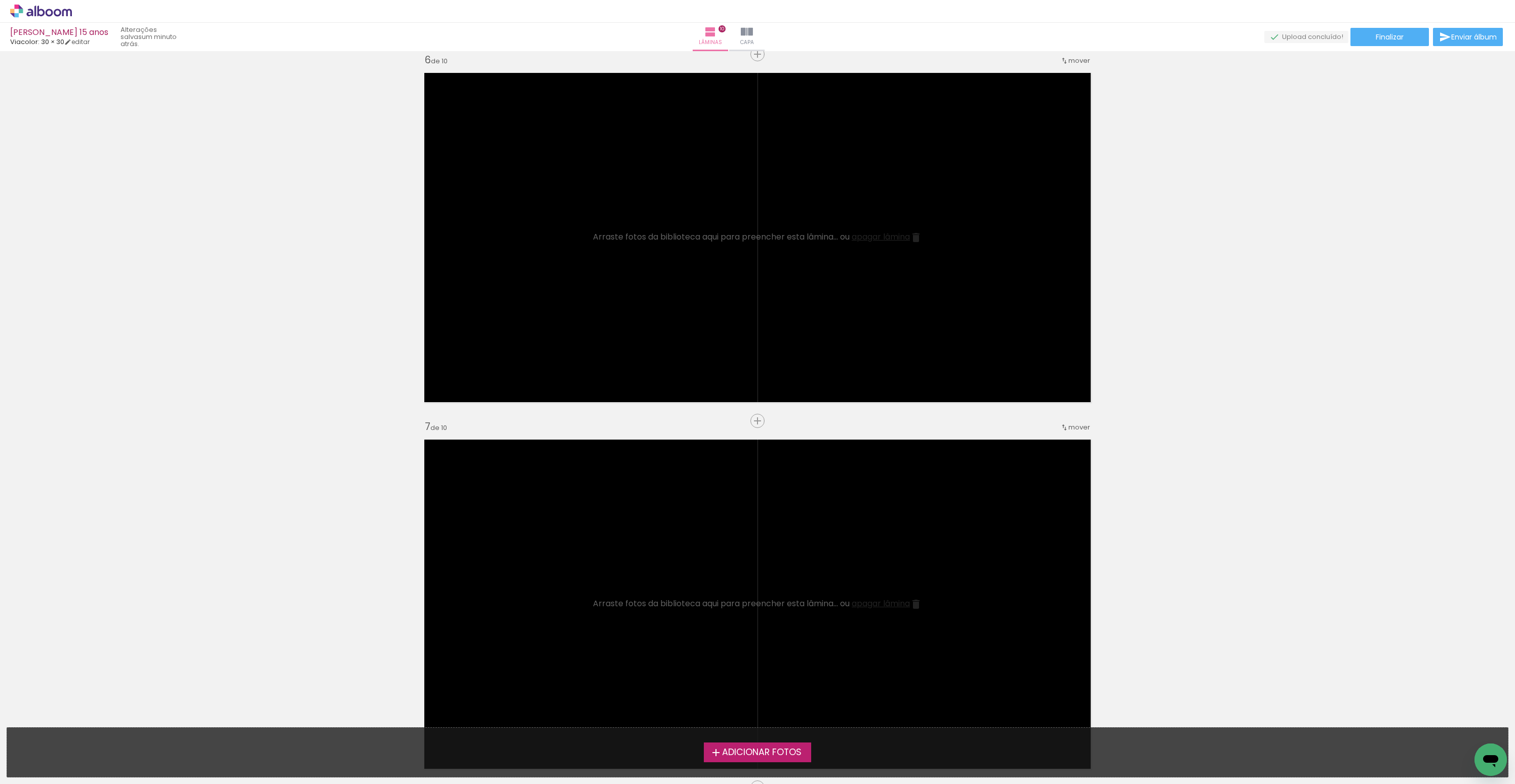
scroll to position [2422, 0]
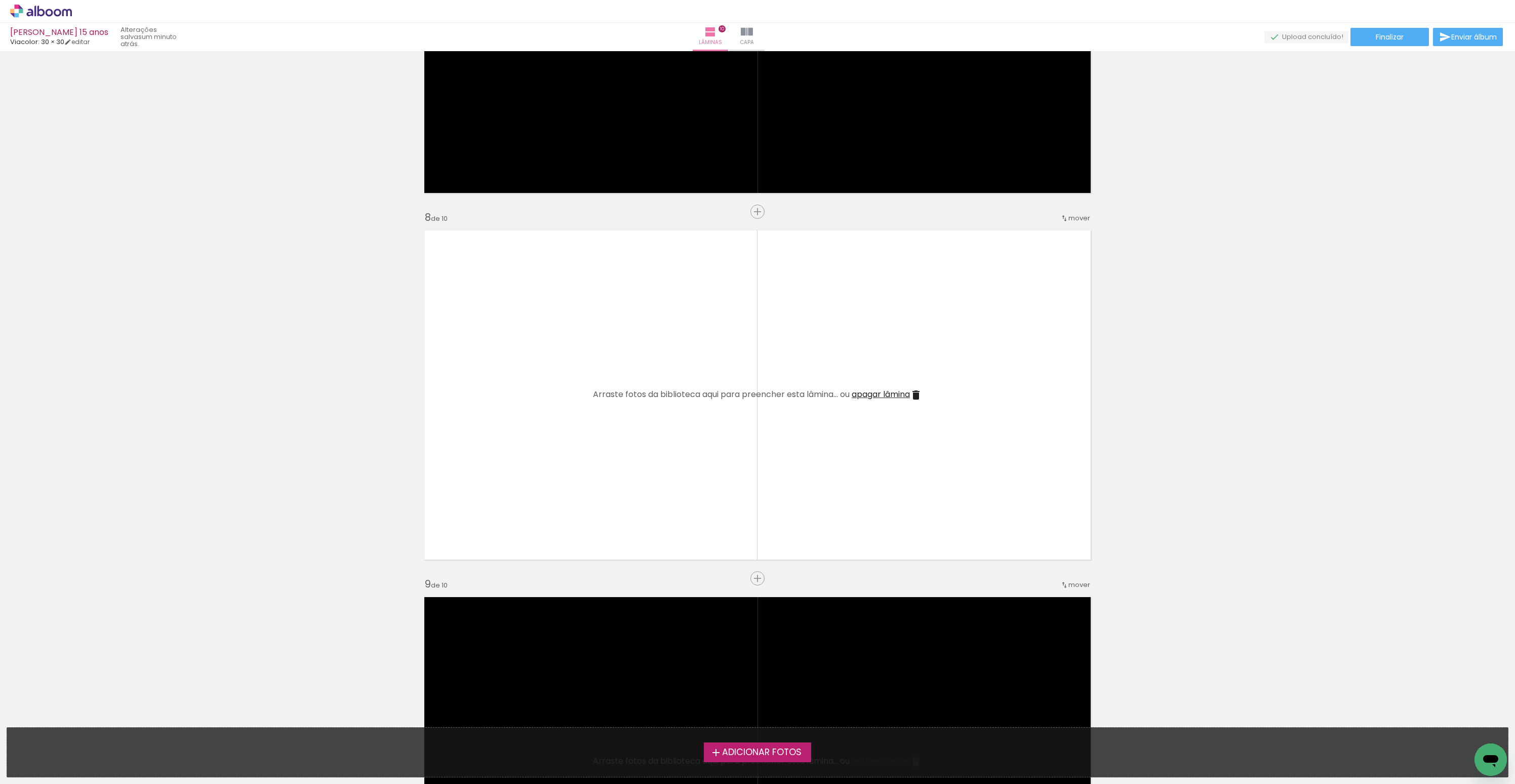
click at [917, 395] on iron-icon at bounding box center [916, 395] width 13 height 13
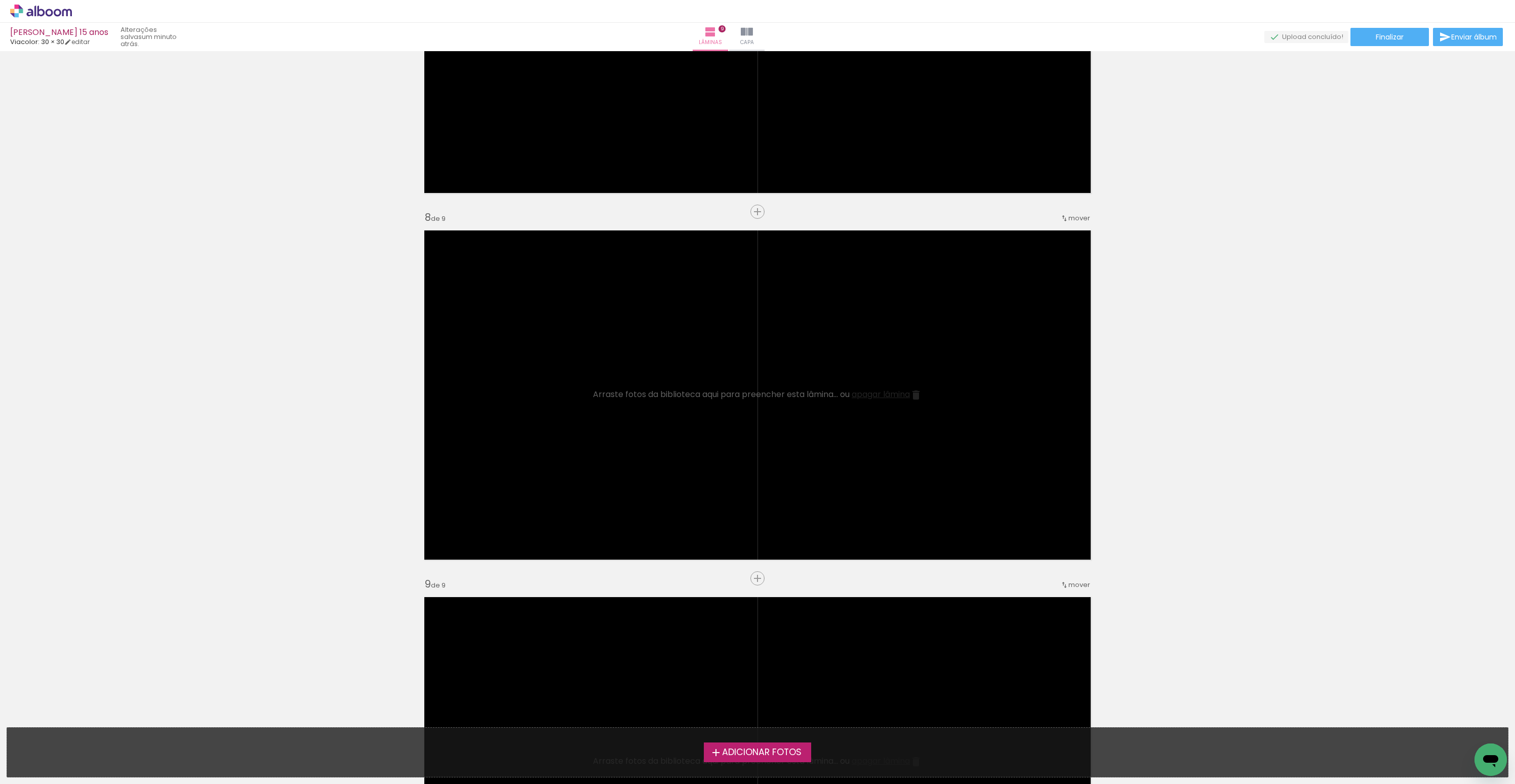
scroll to position [2881, 0]
